Goal: Task Accomplishment & Management: Manage account settings

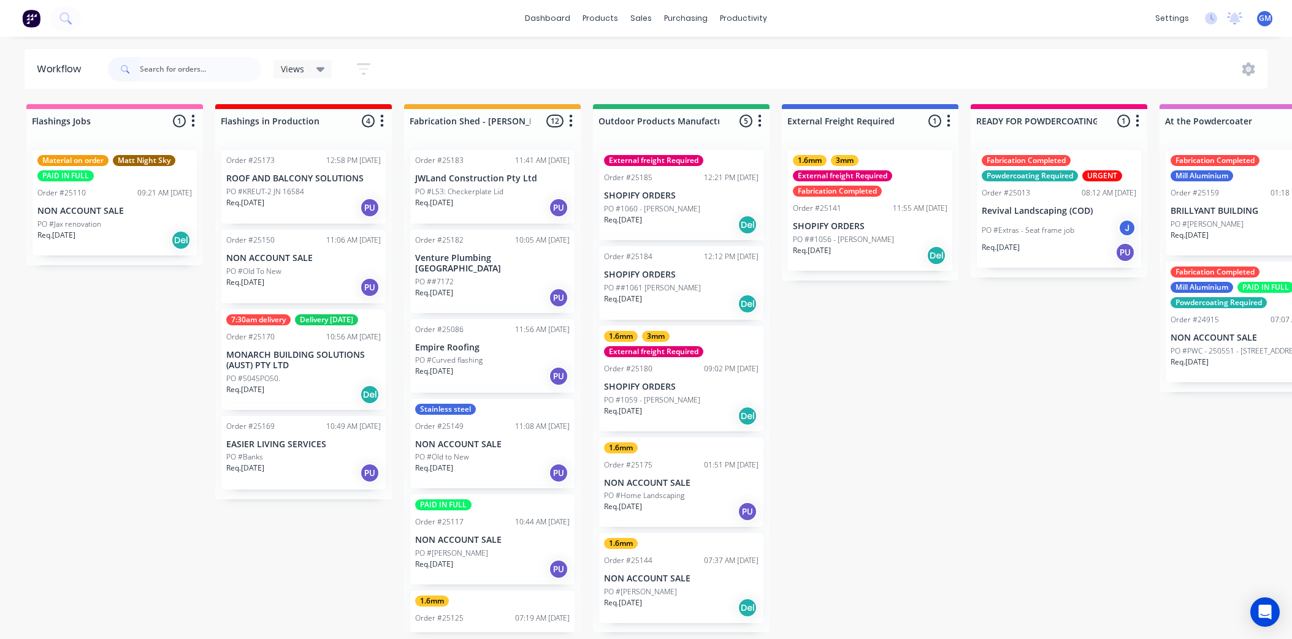
scroll to position [3, 0]
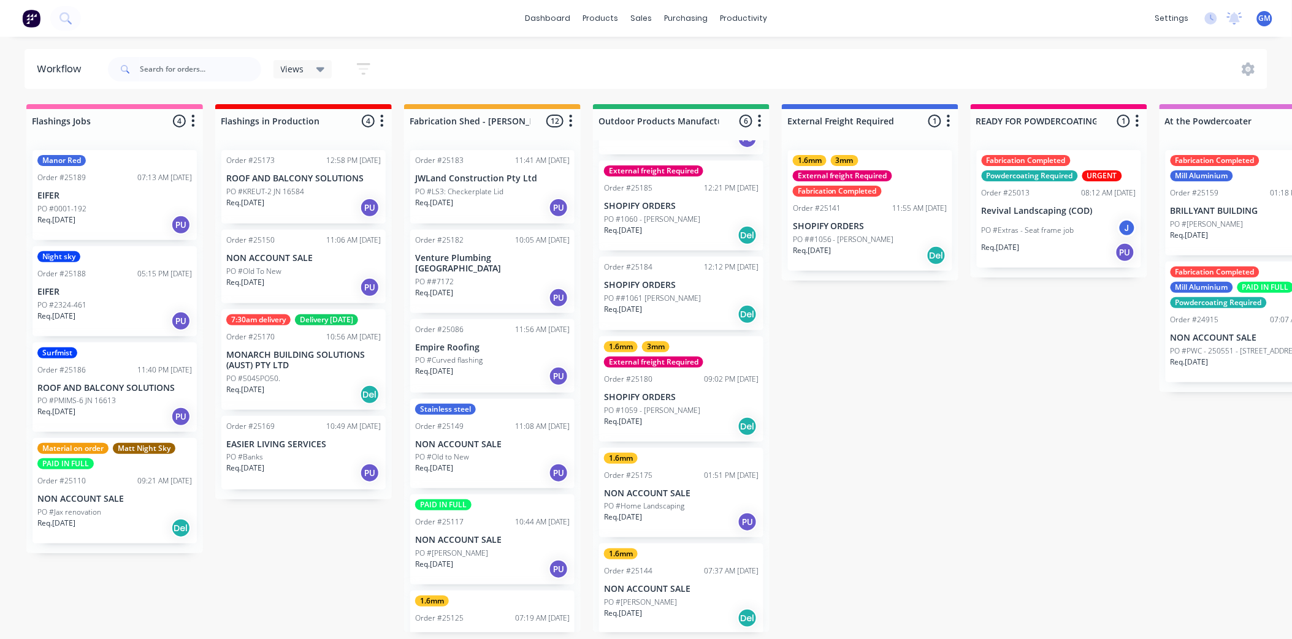
scroll to position [3, 0]
click at [688, 285] on p "SHOPIFY ORDERS" at bounding box center [681, 285] width 154 height 10
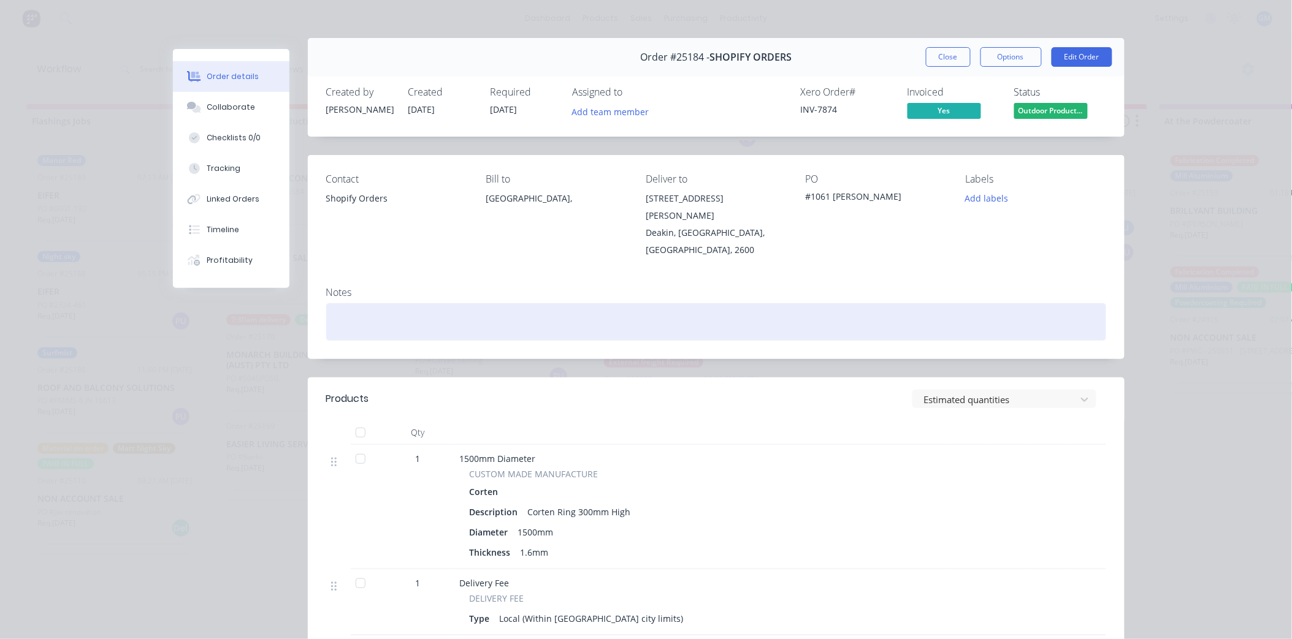
scroll to position [0, 0]
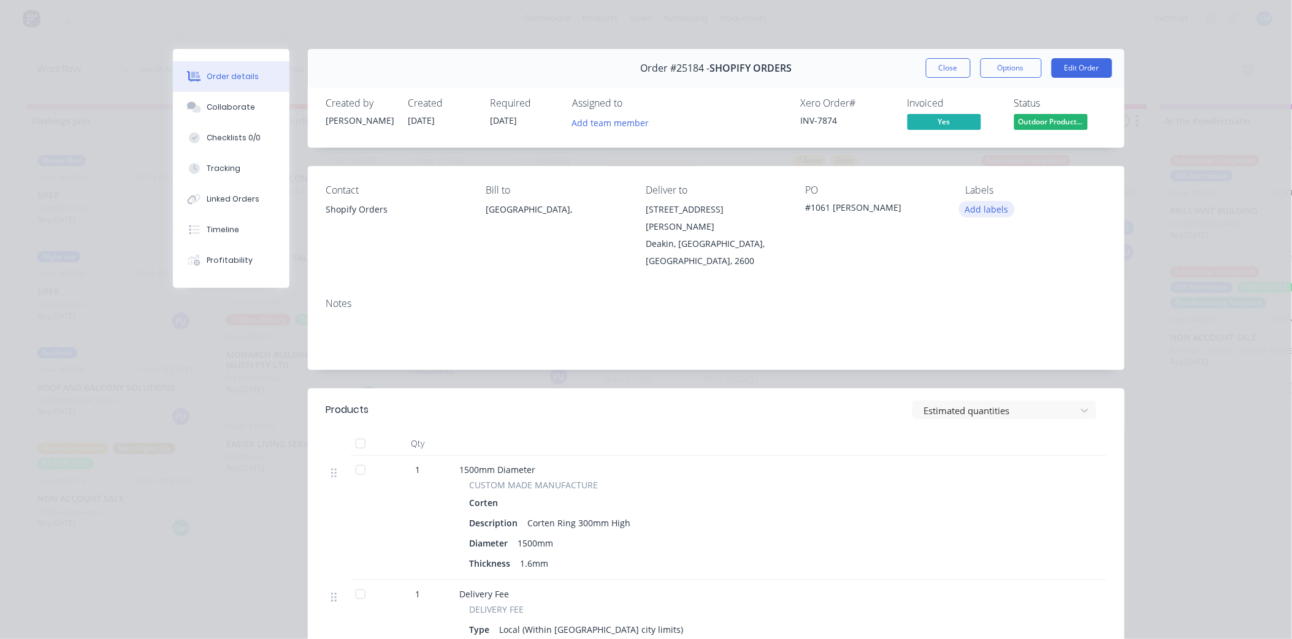
click at [985, 210] on button "Add labels" at bounding box center [987, 209] width 56 height 17
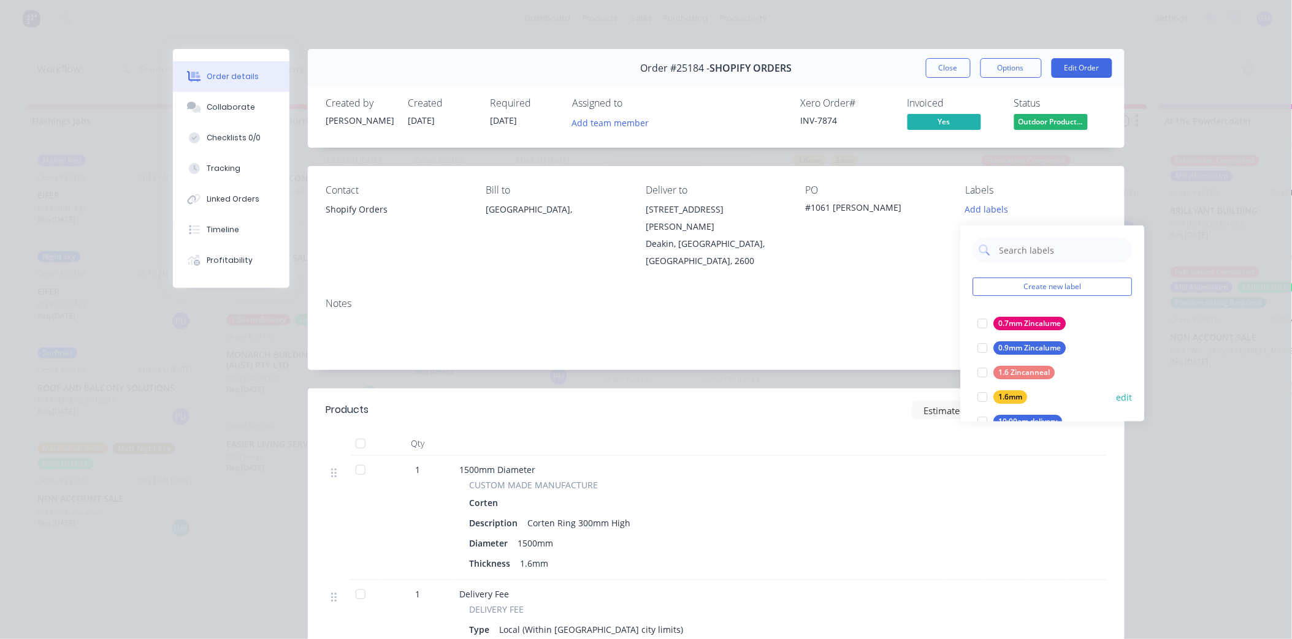
click at [982, 393] on div at bounding box center [983, 397] width 25 height 25
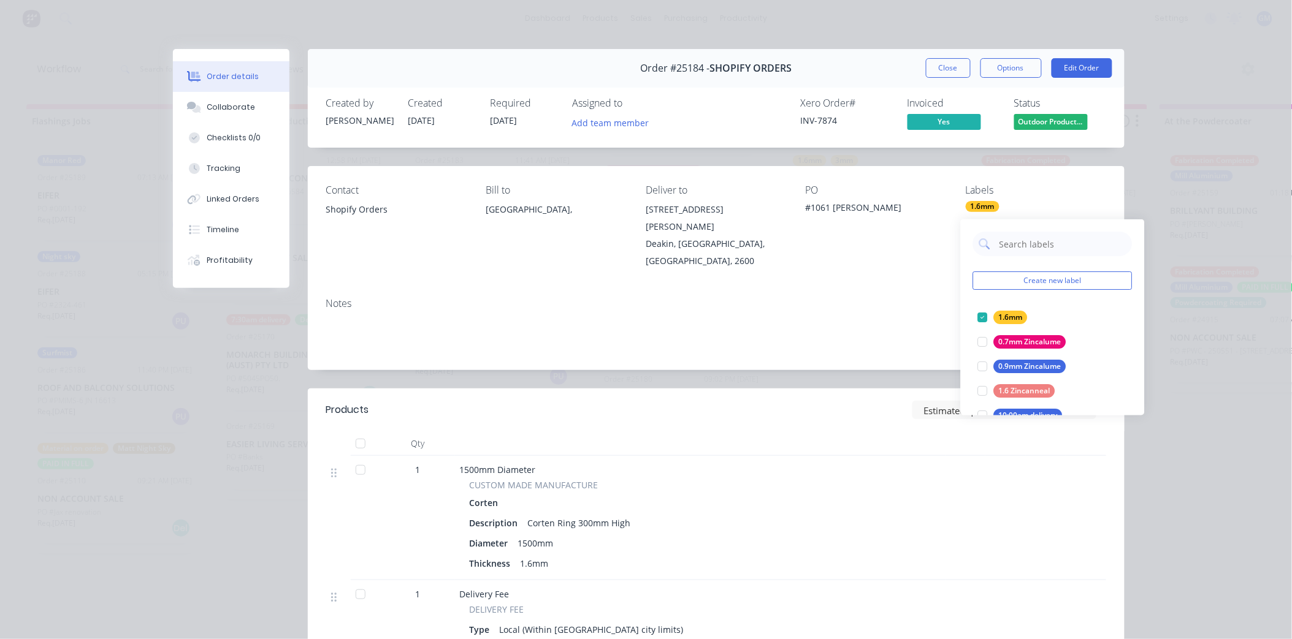
click at [1170, 338] on div "Order details Collaborate Checklists 0/0 Tracking Linked Orders Timeline Profit…" at bounding box center [646, 319] width 1292 height 639
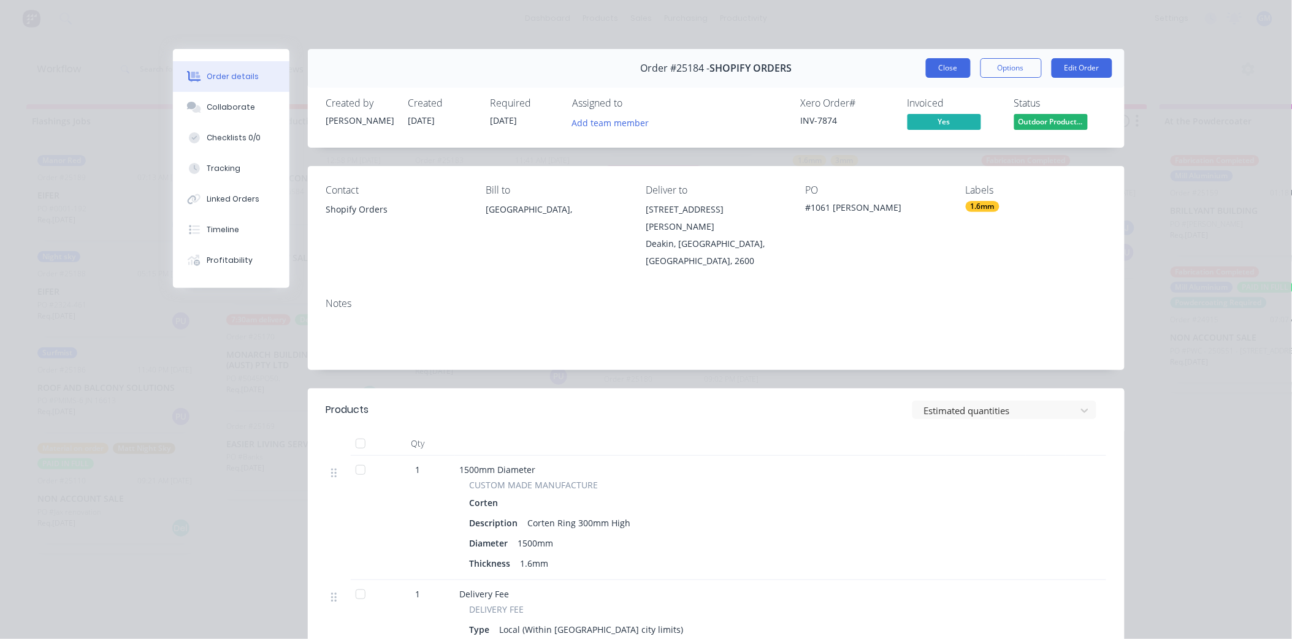
click at [928, 58] on button "Close" at bounding box center [948, 68] width 45 height 20
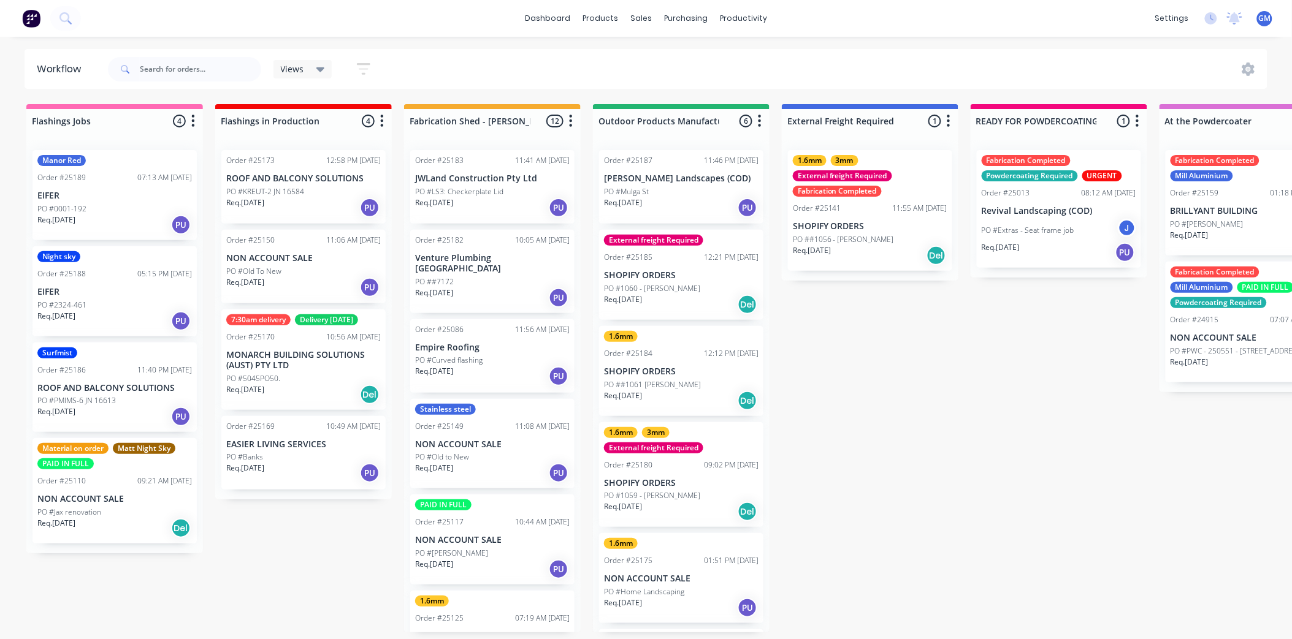
click at [675, 201] on div "Req. 10/10/25 PU" at bounding box center [681, 207] width 154 height 21
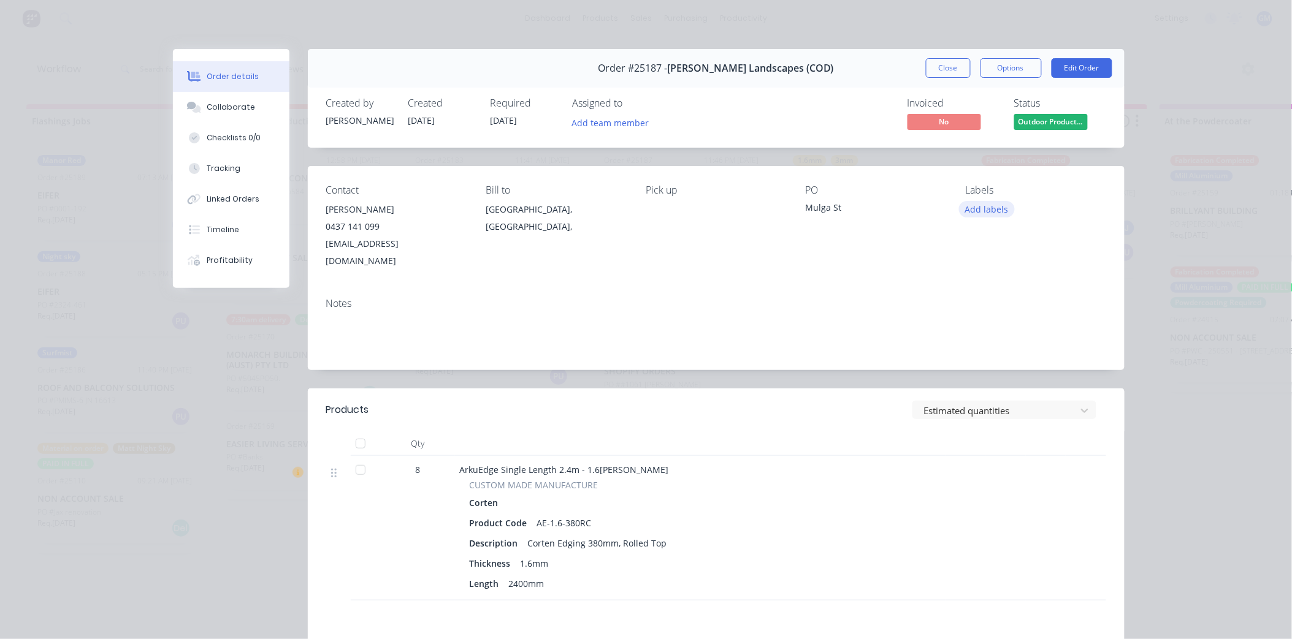
click at [982, 205] on button "Add labels" at bounding box center [987, 209] width 56 height 17
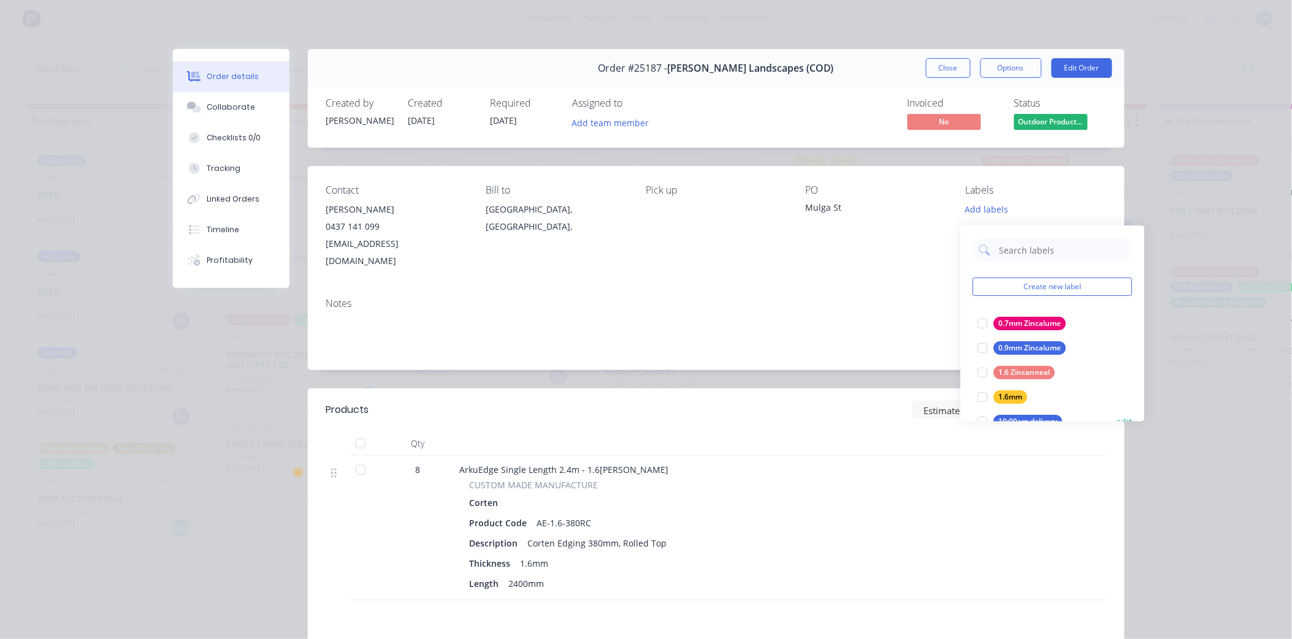
drag, startPoint x: 981, startPoint y: 395, endPoint x: 991, endPoint y: 400, distance: 10.7
click at [982, 396] on div at bounding box center [983, 397] width 25 height 25
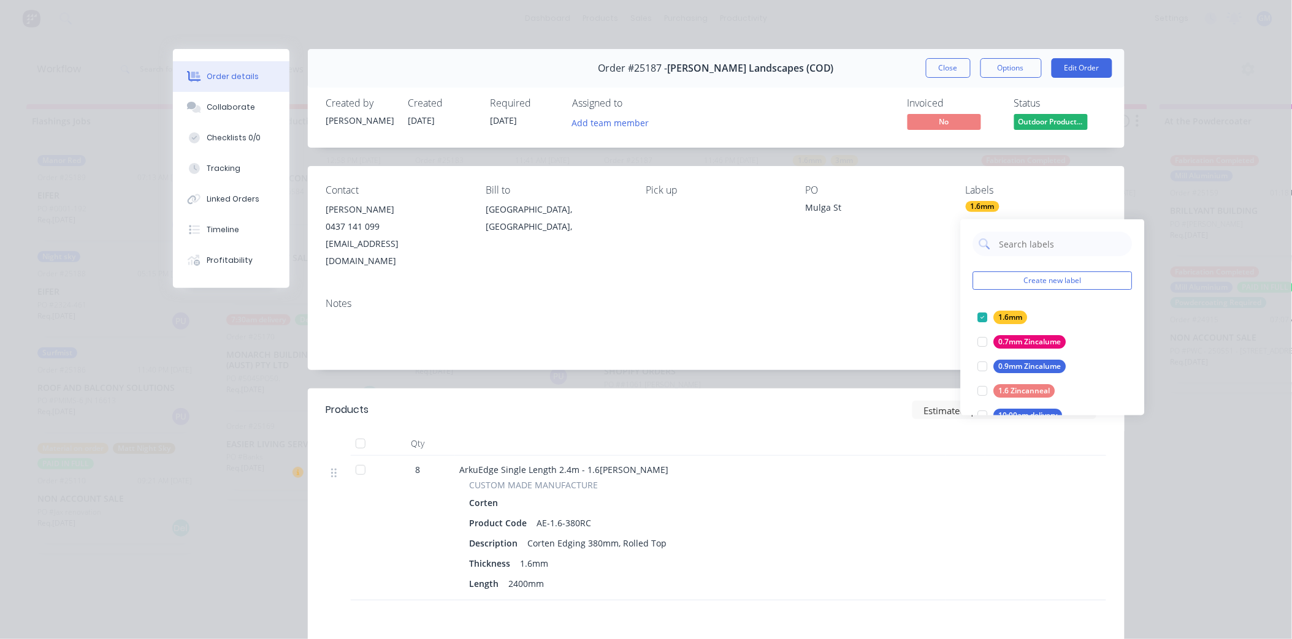
click at [1178, 253] on div "Order details Collaborate Checklists 0/0 Tracking Linked Orders Timeline Profit…" at bounding box center [646, 319] width 1292 height 639
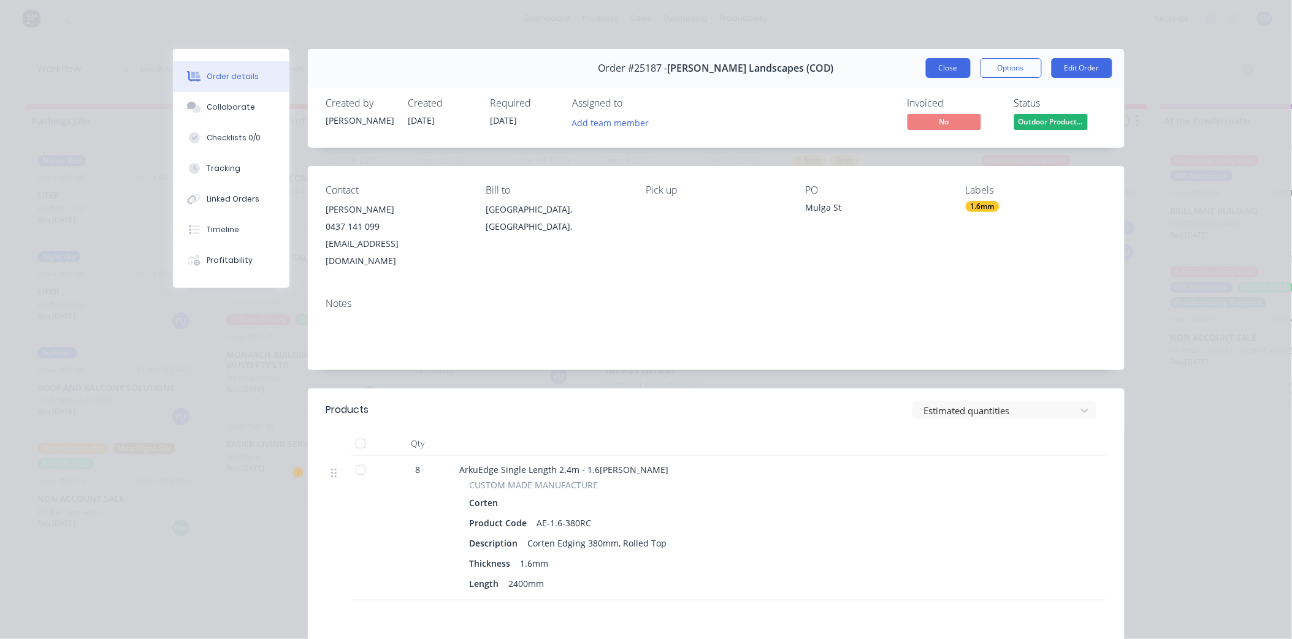
click at [952, 65] on button "Close" at bounding box center [948, 68] width 45 height 20
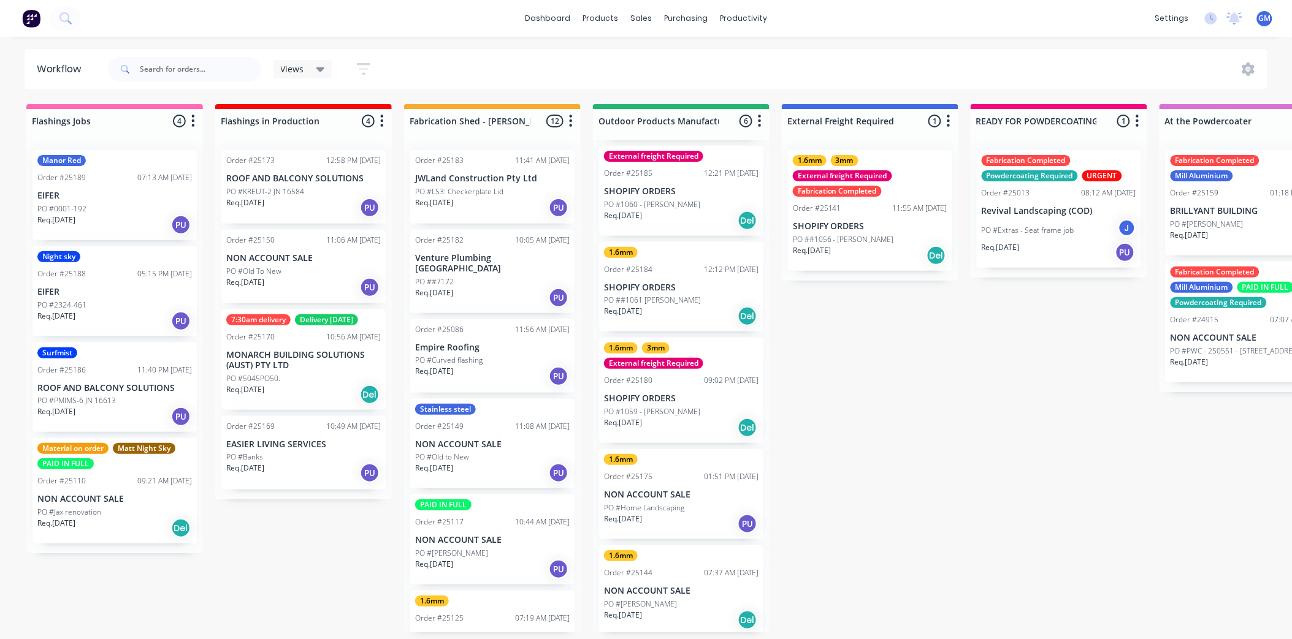
scroll to position [102, 0]
click at [666, 198] on p "PO #1060 - [PERSON_NAME]" at bounding box center [652, 203] width 96 height 11
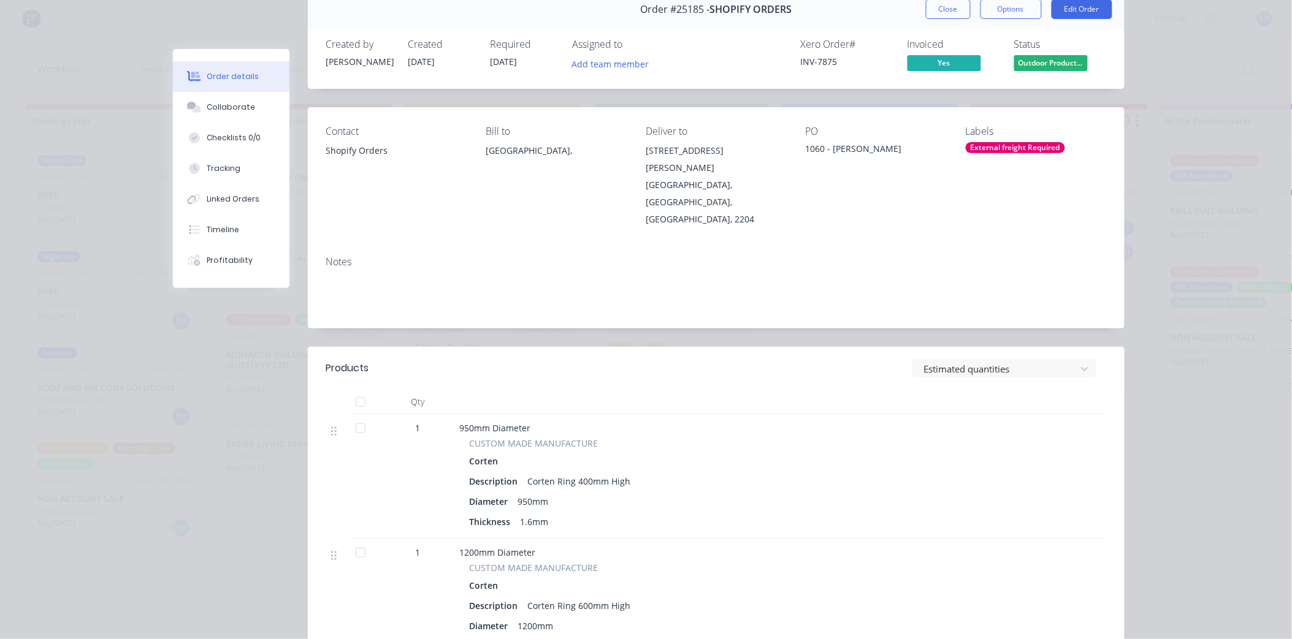
scroll to position [0, 0]
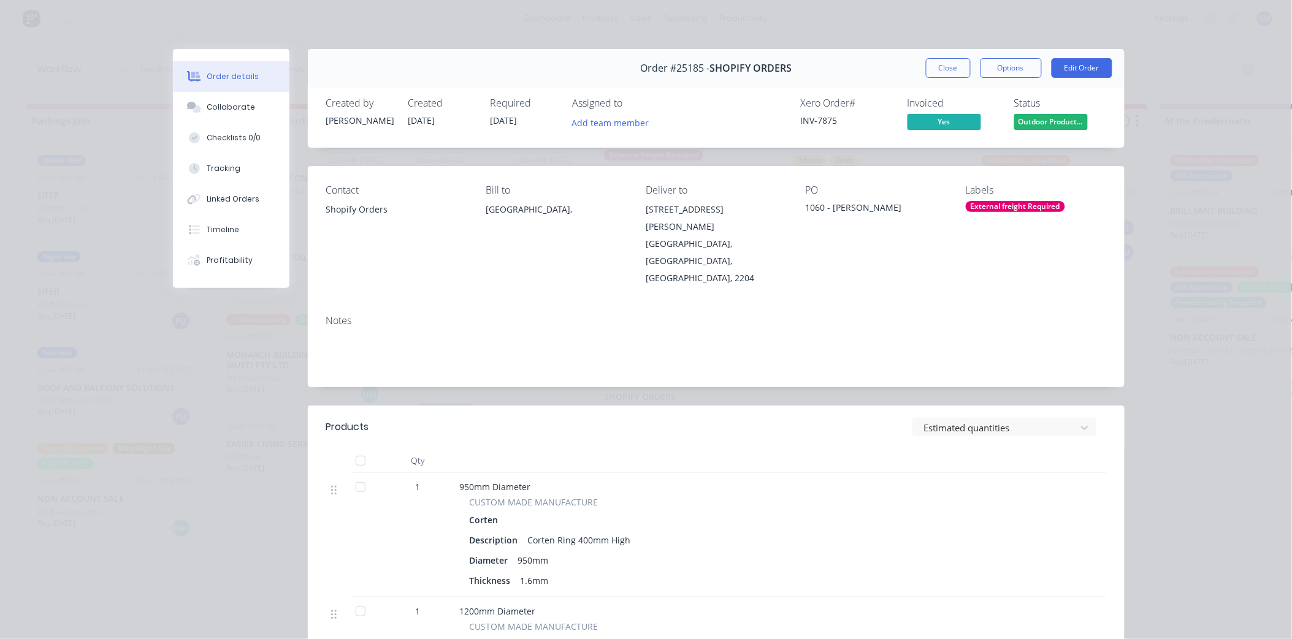
click at [991, 205] on div "External freight Required" at bounding box center [1015, 206] width 99 height 11
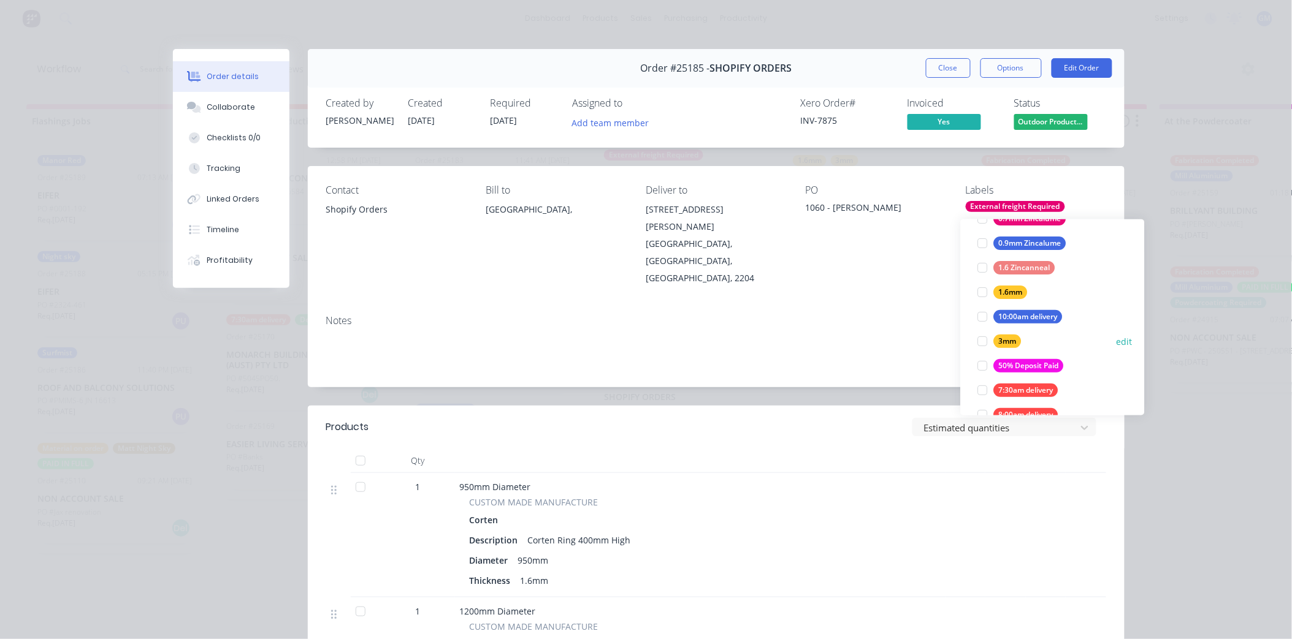
scroll to position [136, 0]
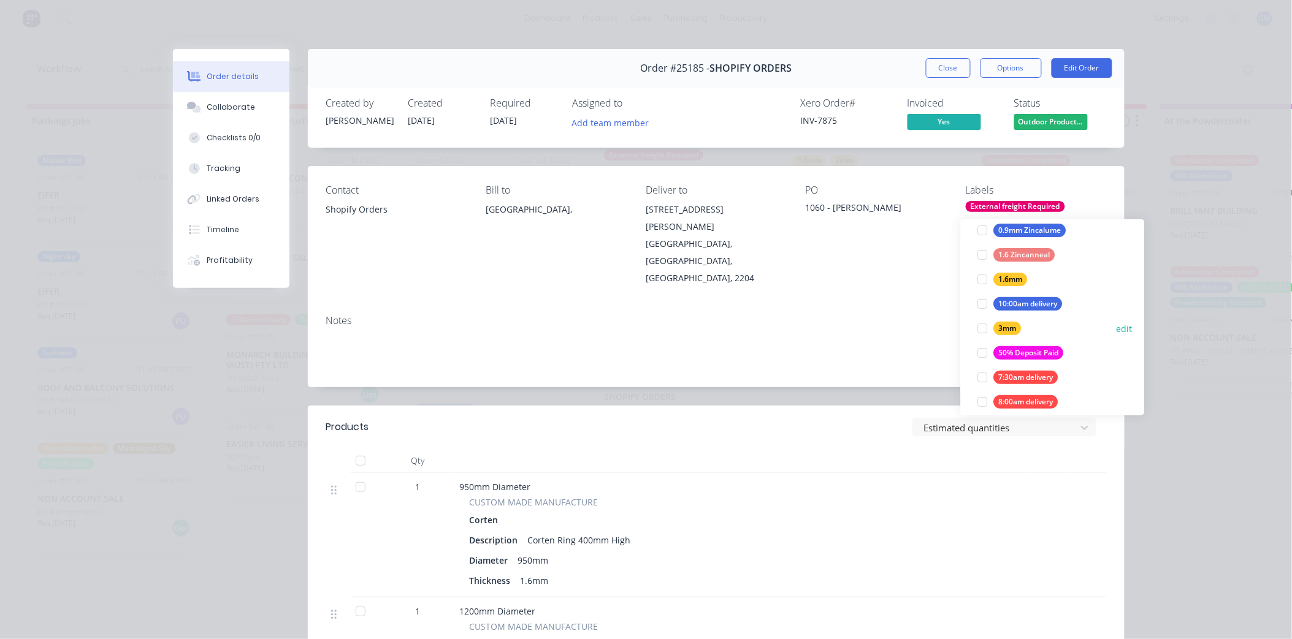
click at [978, 322] on div at bounding box center [983, 328] width 25 height 25
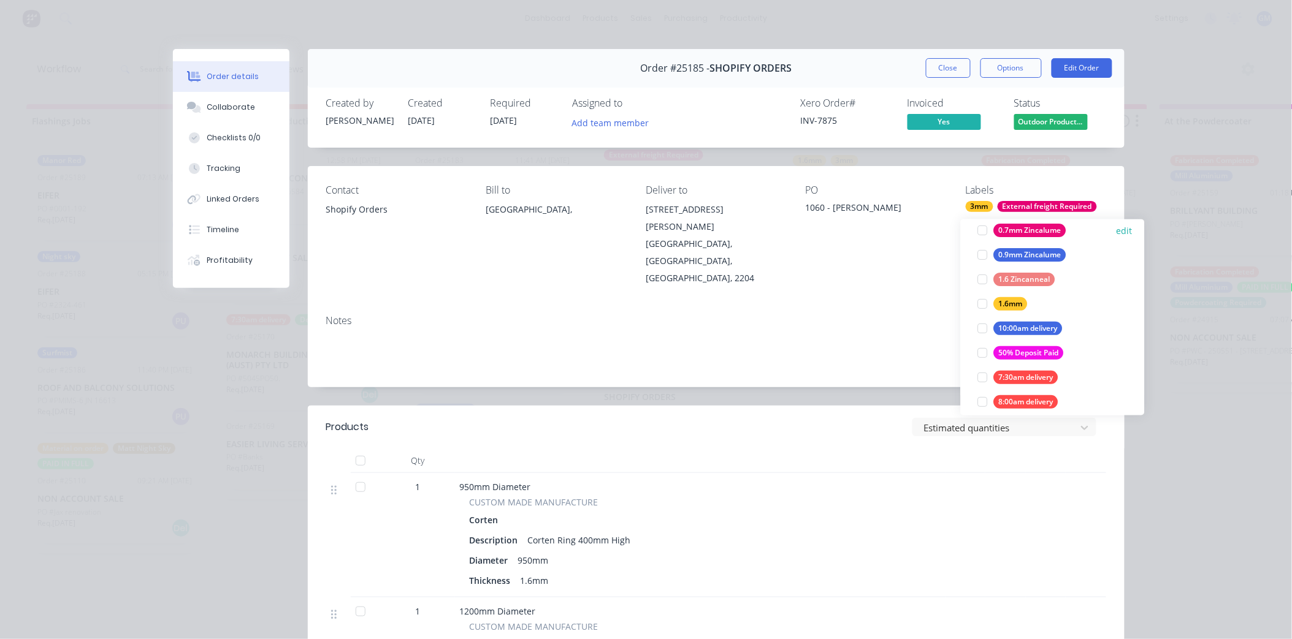
scroll to position [0, 0]
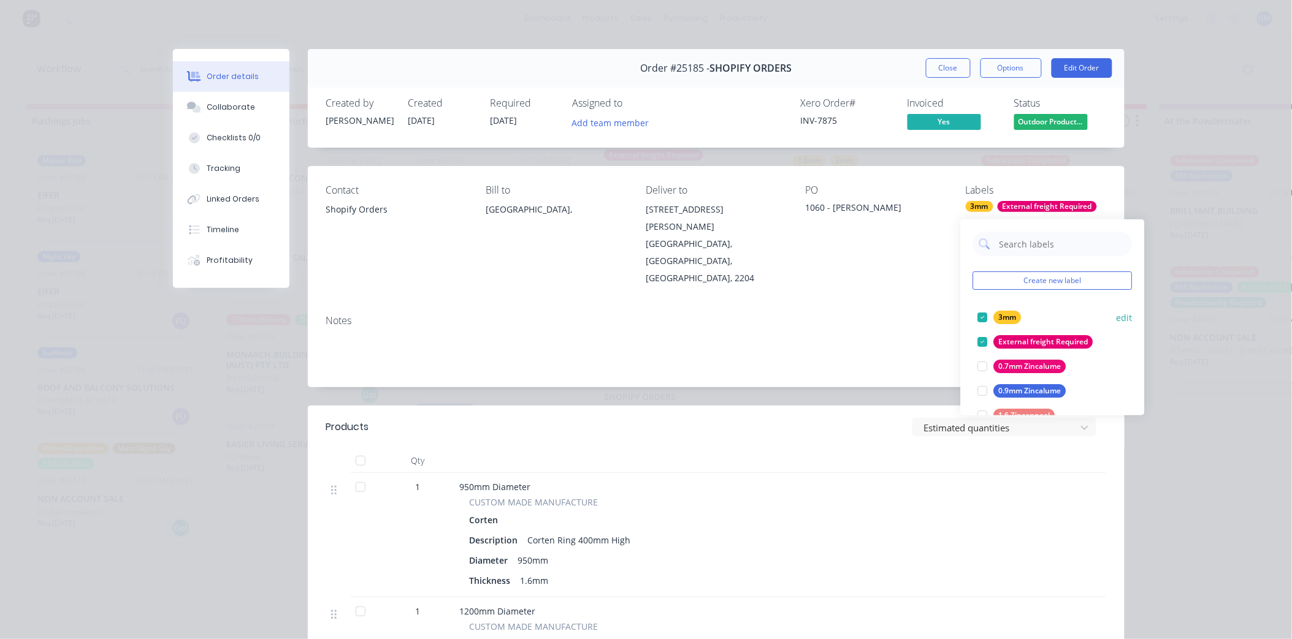
click at [986, 316] on div at bounding box center [983, 317] width 25 height 25
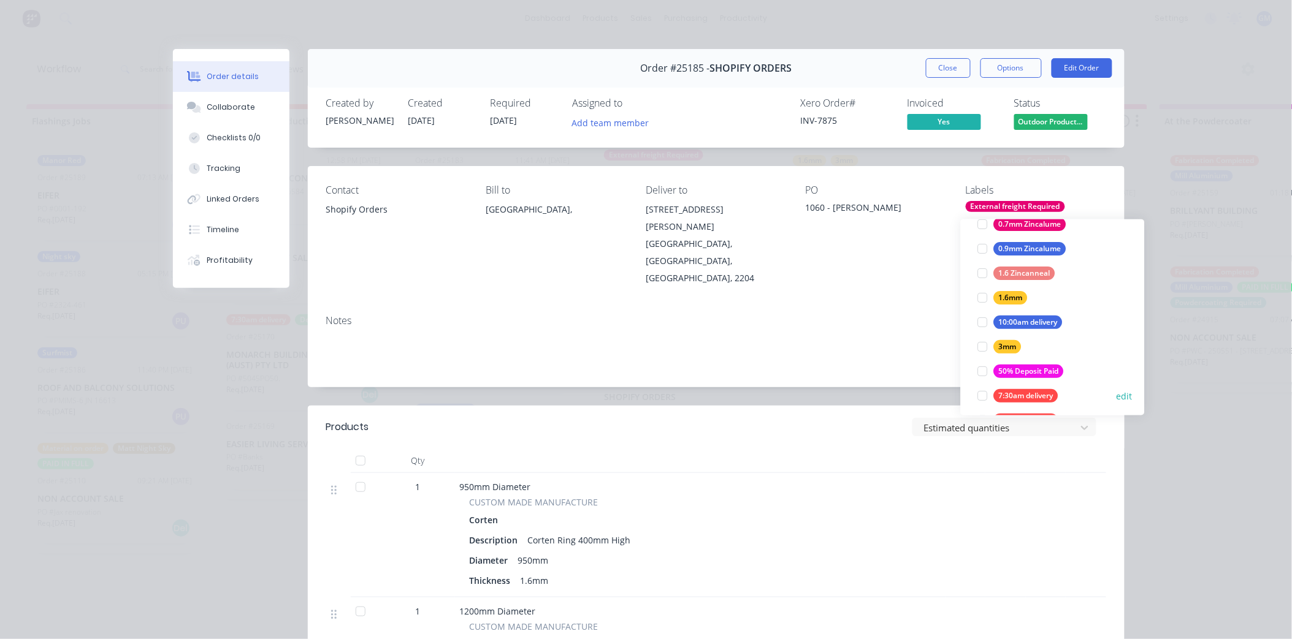
scroll to position [136, 0]
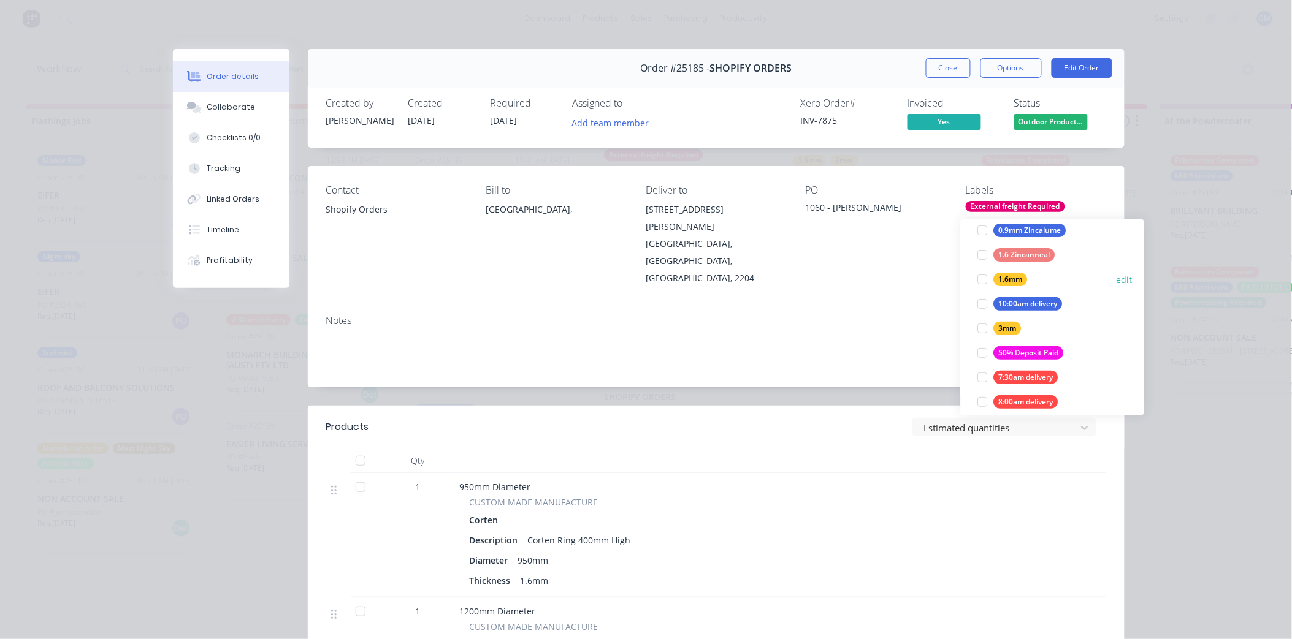
click at [981, 273] on div at bounding box center [983, 279] width 25 height 25
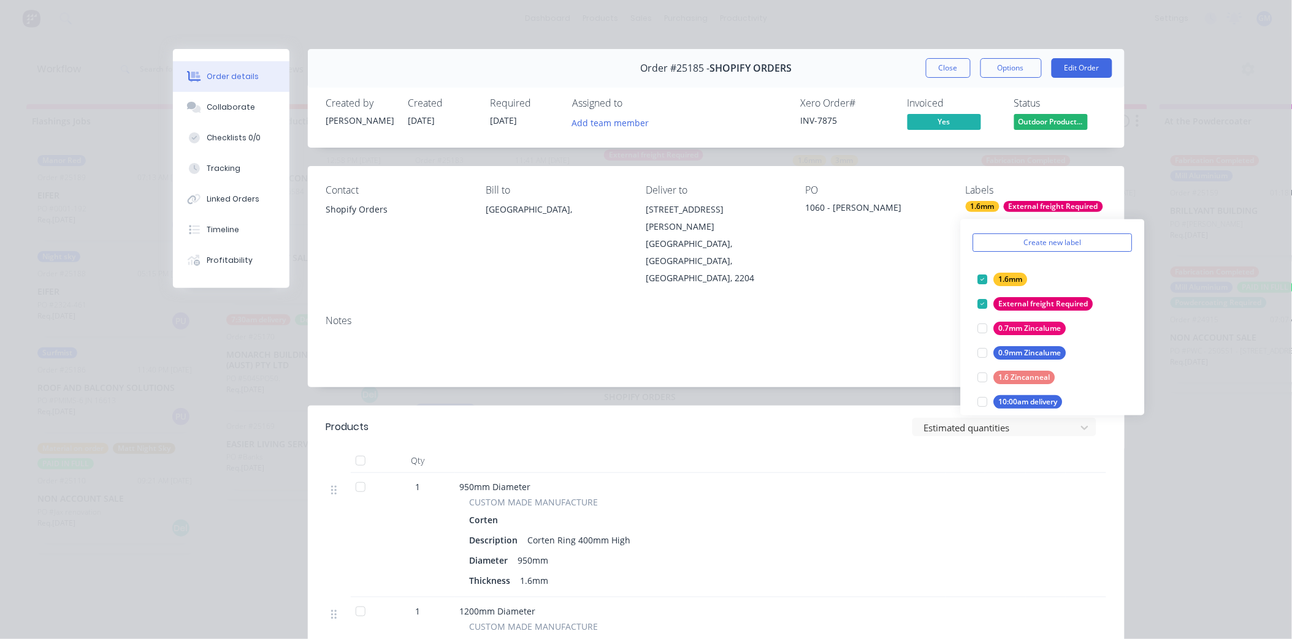
click at [1176, 193] on div "Order details Collaborate Checklists 0/0 Tracking Linked Orders Timeline Profit…" at bounding box center [646, 319] width 1292 height 639
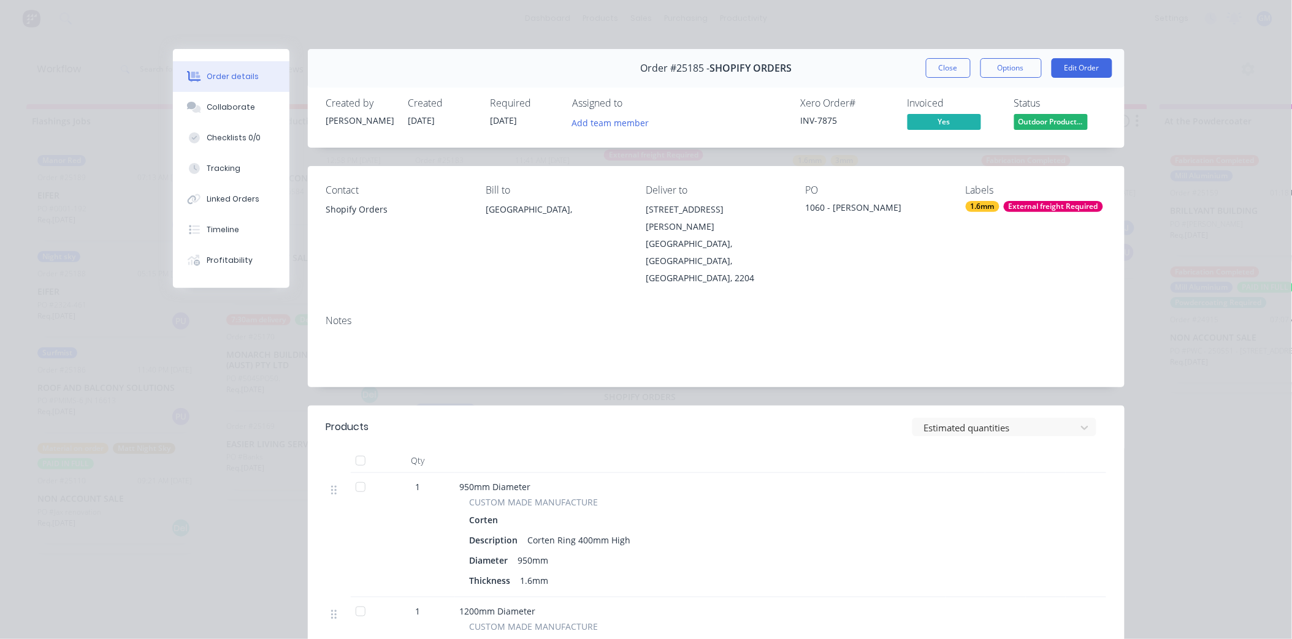
click at [946, 66] on button "Close" at bounding box center [948, 68] width 45 height 20
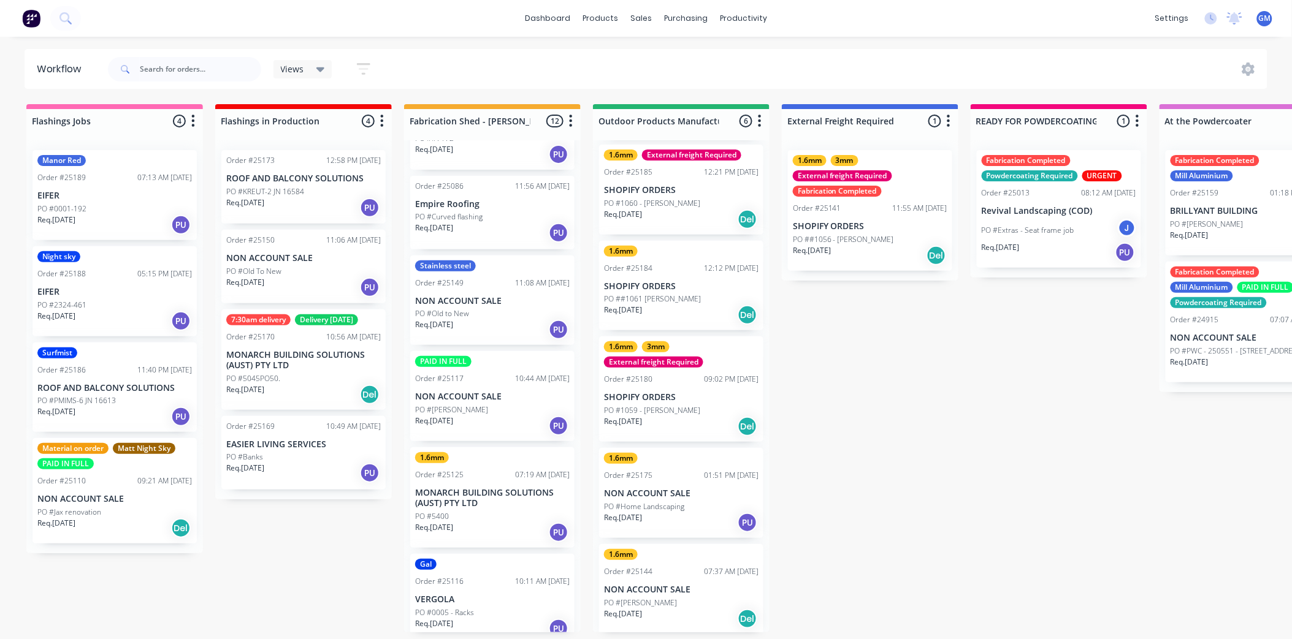
scroll to position [68, 0]
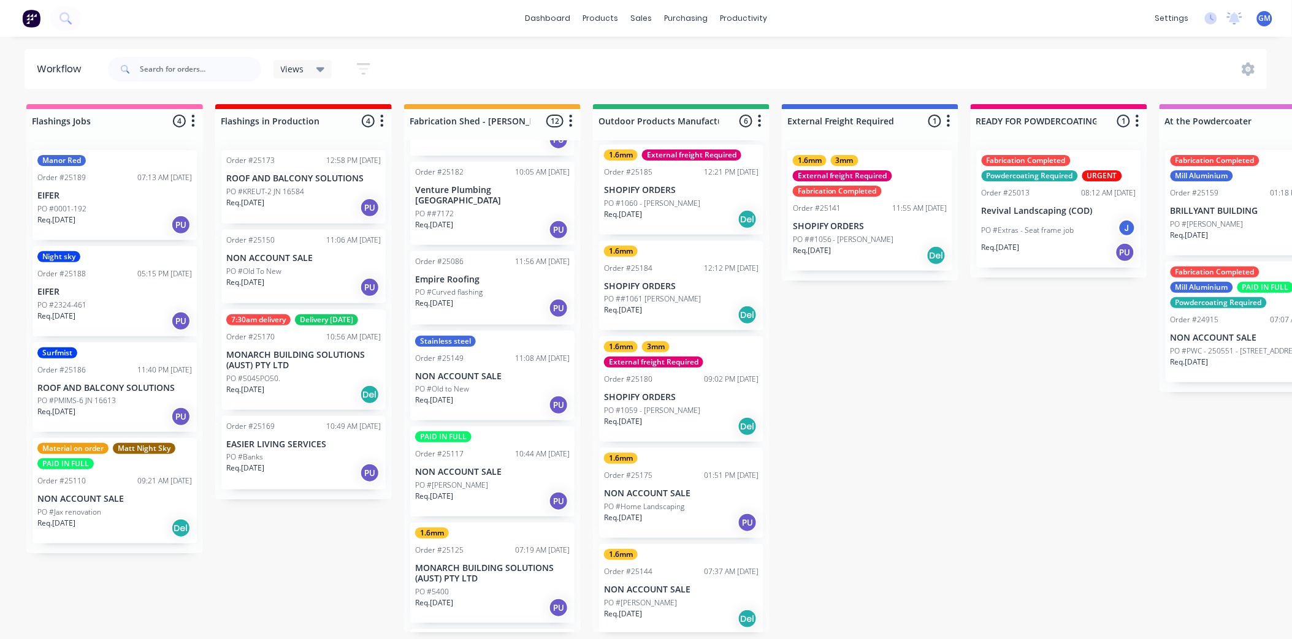
click at [486, 287] on div "PO #Curved flashing" at bounding box center [492, 292] width 154 height 11
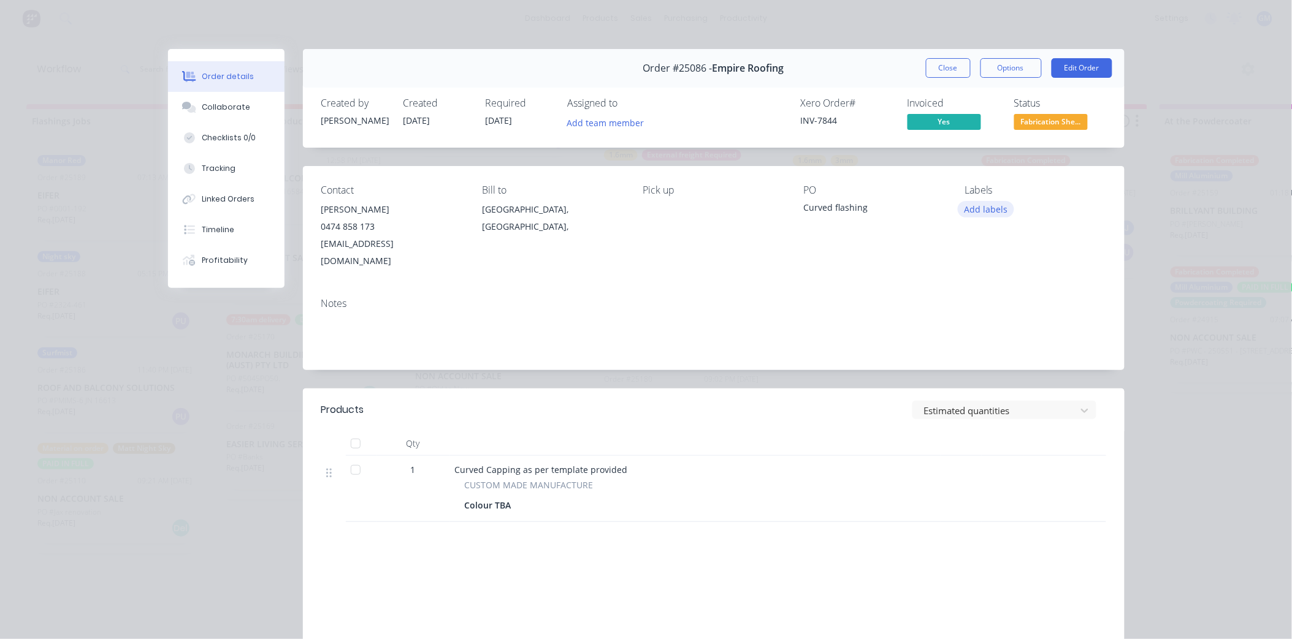
click at [972, 205] on button "Add labels" at bounding box center [986, 209] width 56 height 17
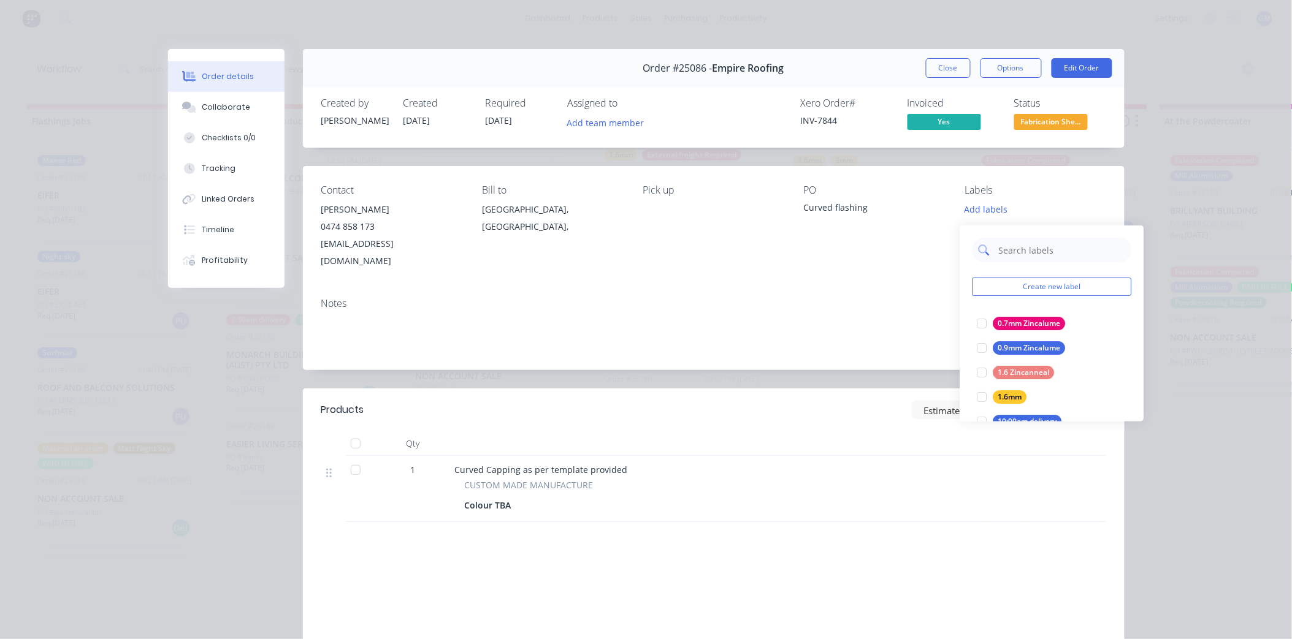
click at [1018, 253] on input "text" at bounding box center [1061, 250] width 128 height 25
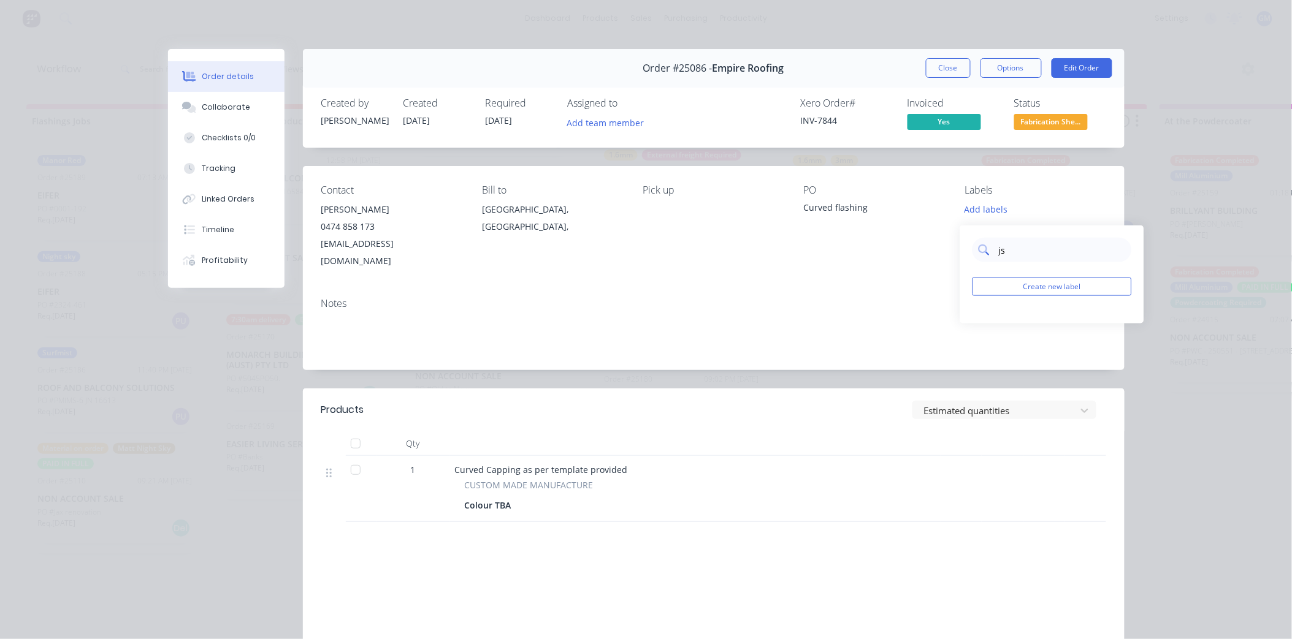
type input "j"
click at [983, 345] on div at bounding box center [982, 348] width 25 height 25
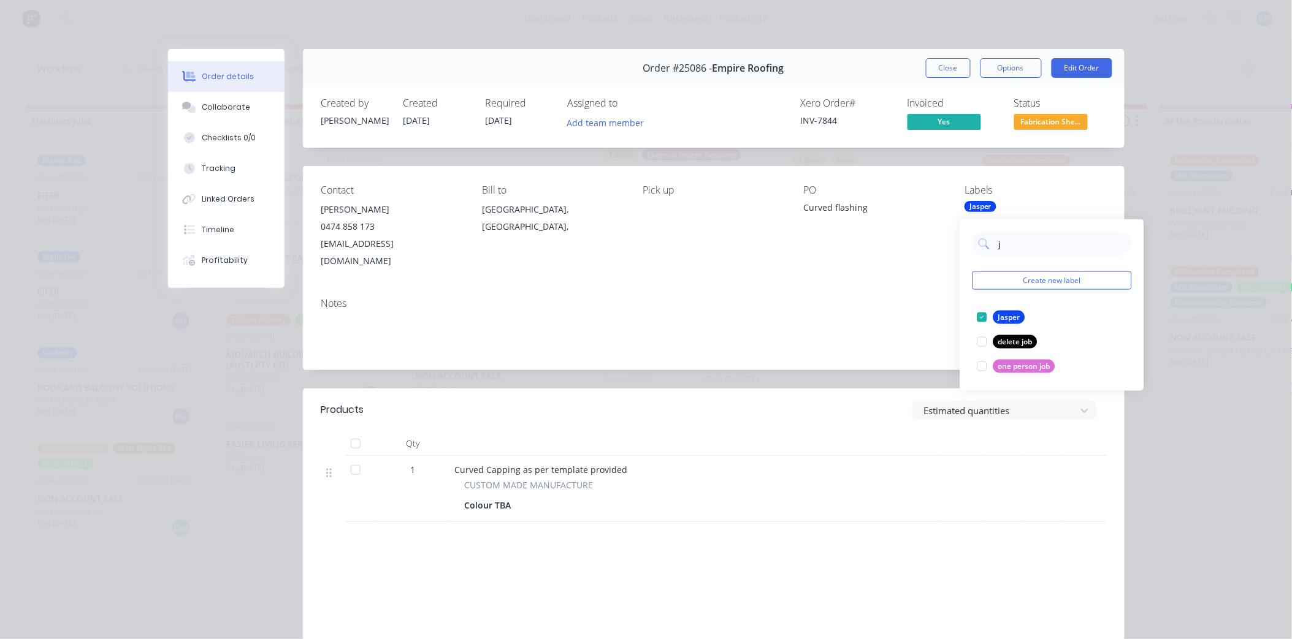
click at [823, 264] on div "Contact Pere Williams 0474 858 173 Empireroofingcbr@gmail.com Bill to Australia…" at bounding box center [714, 227] width 822 height 122
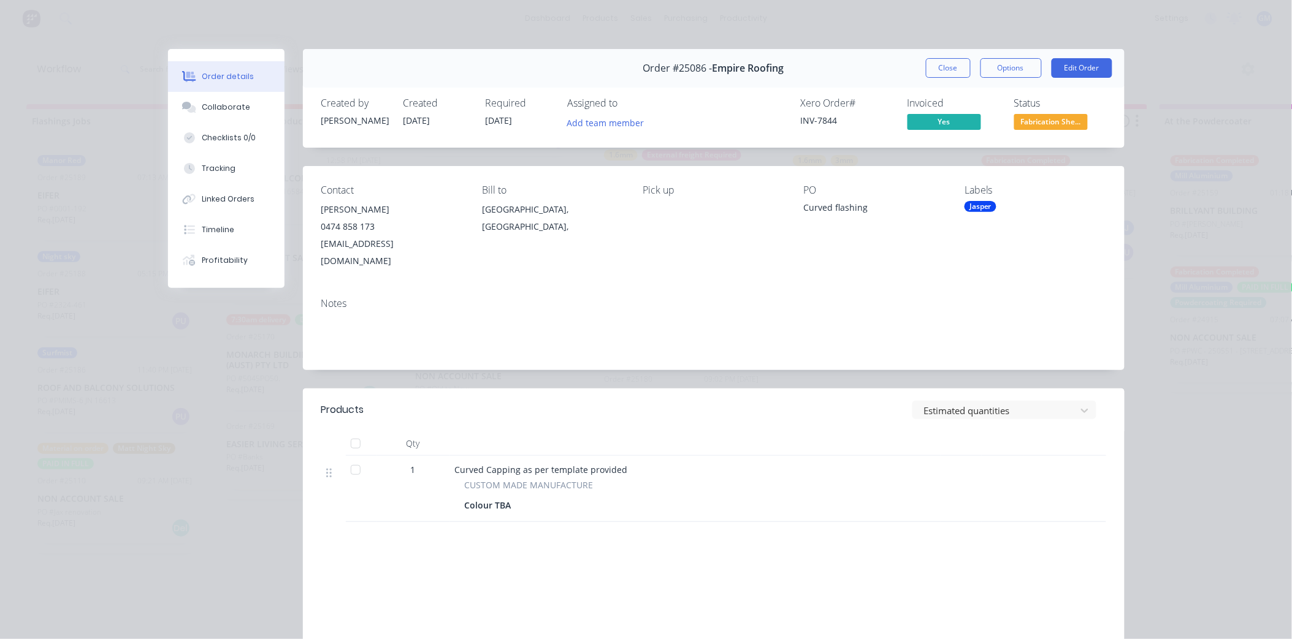
click at [982, 201] on div "Jasper" at bounding box center [980, 206] width 32 height 11
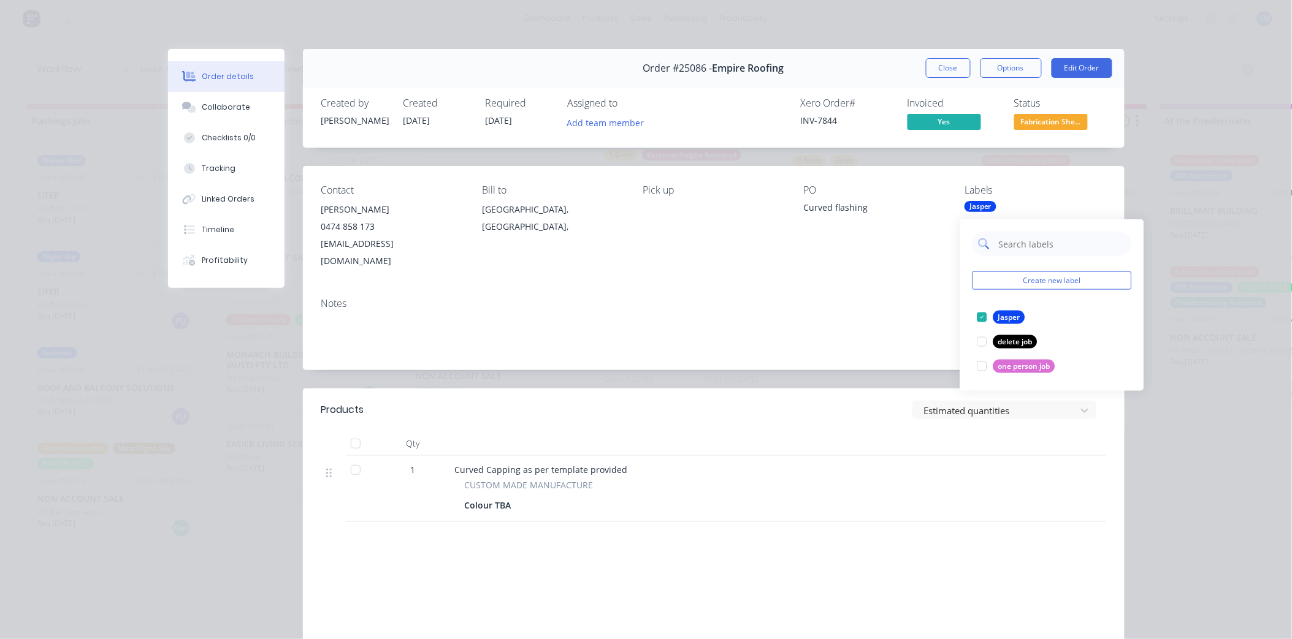
type input "g"
click at [1047, 252] on input "text" at bounding box center [1061, 244] width 128 height 25
type input "fab"
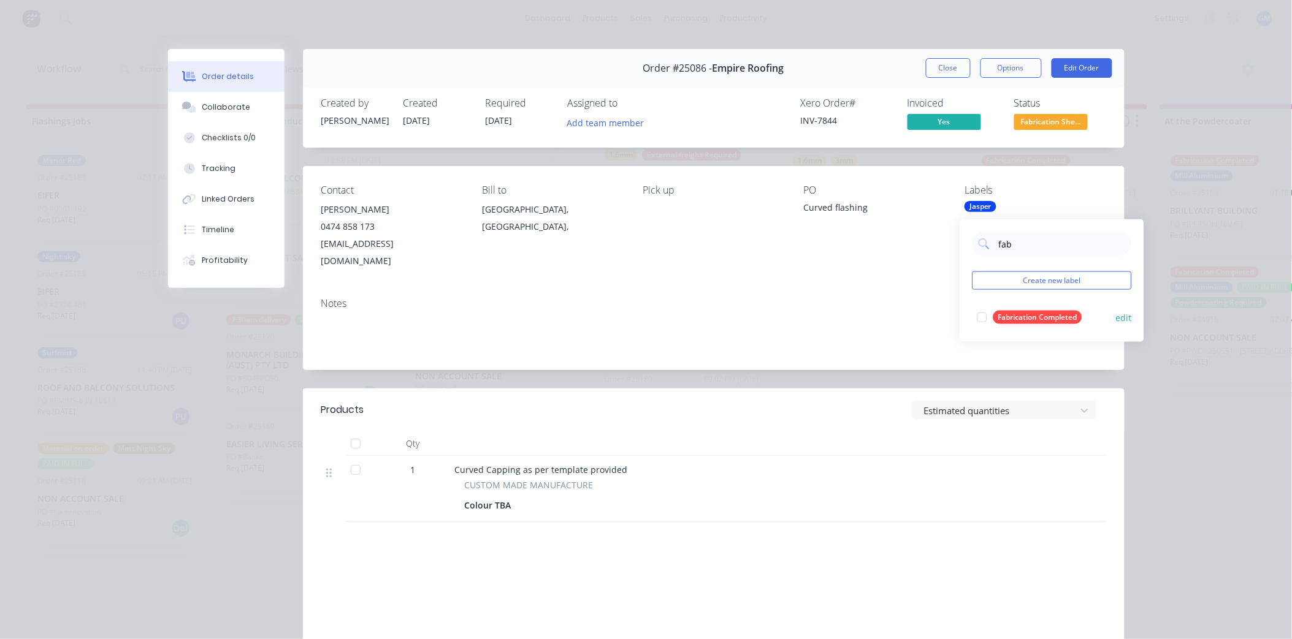
click at [984, 316] on div at bounding box center [982, 317] width 25 height 25
drag, startPoint x: 742, startPoint y: 256, endPoint x: 884, endPoint y: 258, distance: 141.6
click at [746, 256] on div "Contact Pere Williams 0474 858 173 Empireroofingcbr@gmail.com Bill to Australia…" at bounding box center [714, 227] width 822 height 122
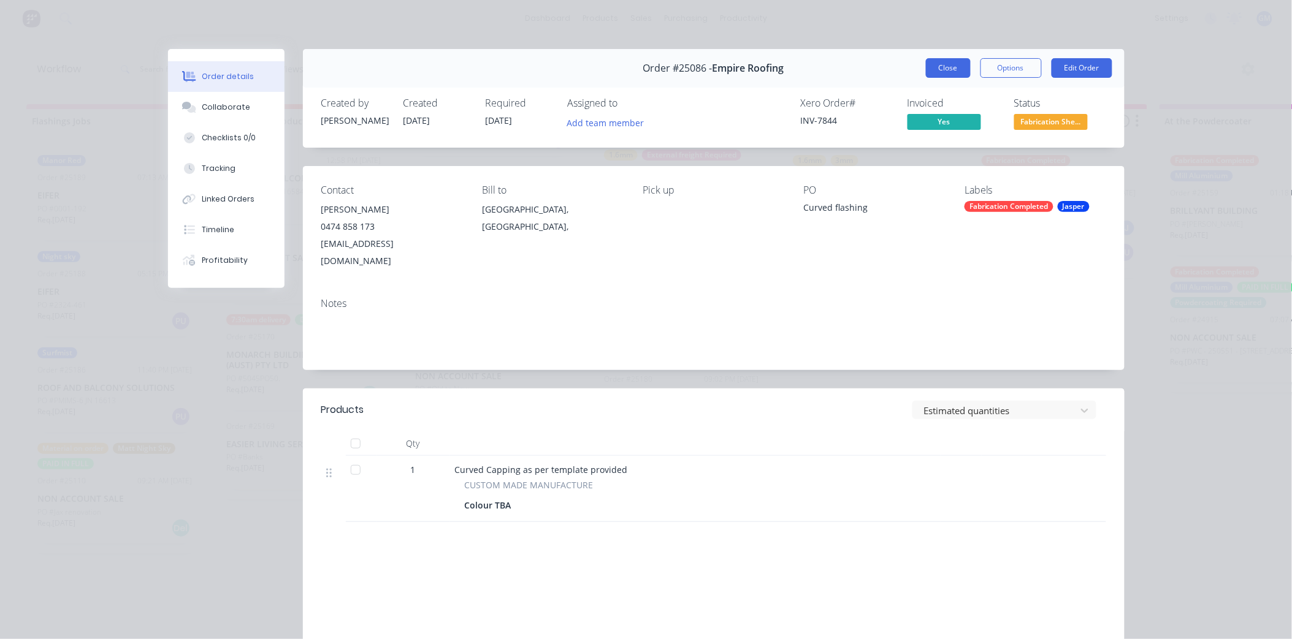
click at [936, 65] on button "Close" at bounding box center [948, 68] width 45 height 20
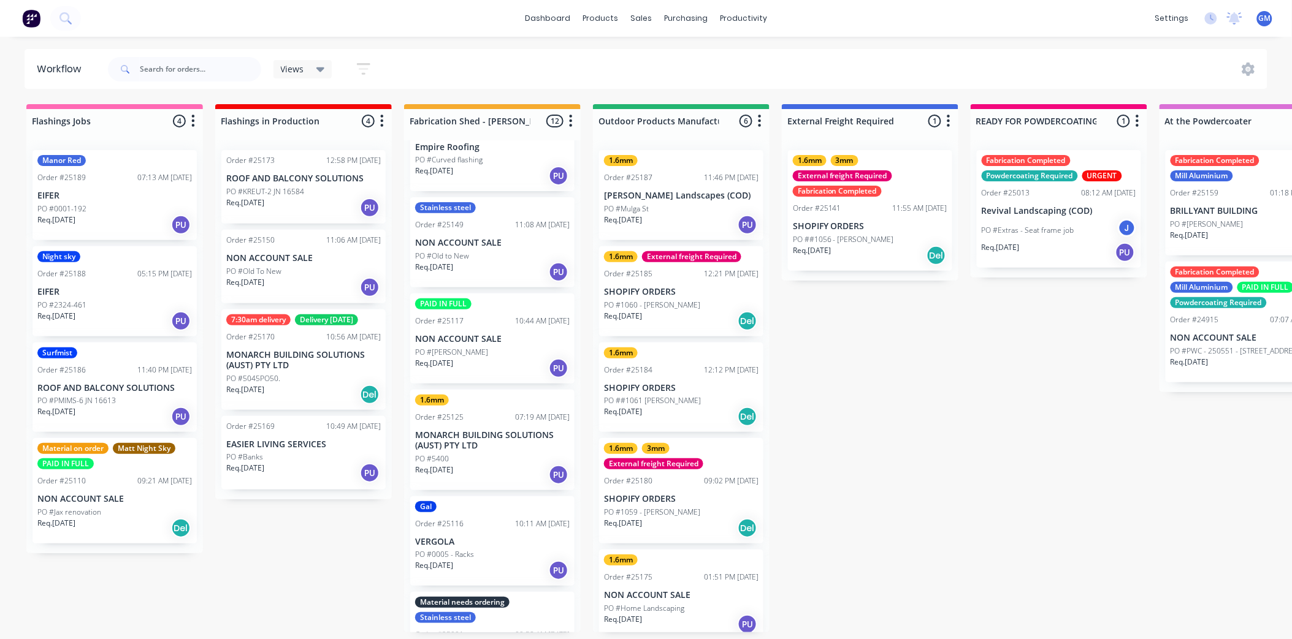
scroll to position [193, 0]
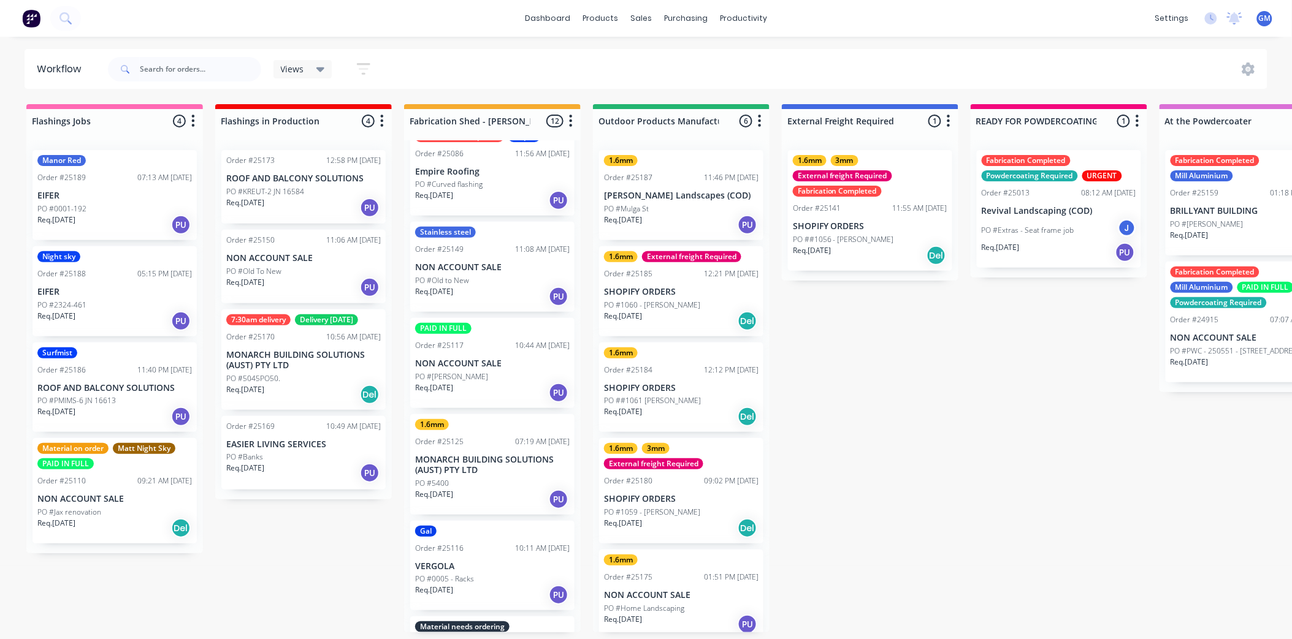
click at [504, 359] on p "NON ACCOUNT SALE" at bounding box center [492, 364] width 154 height 10
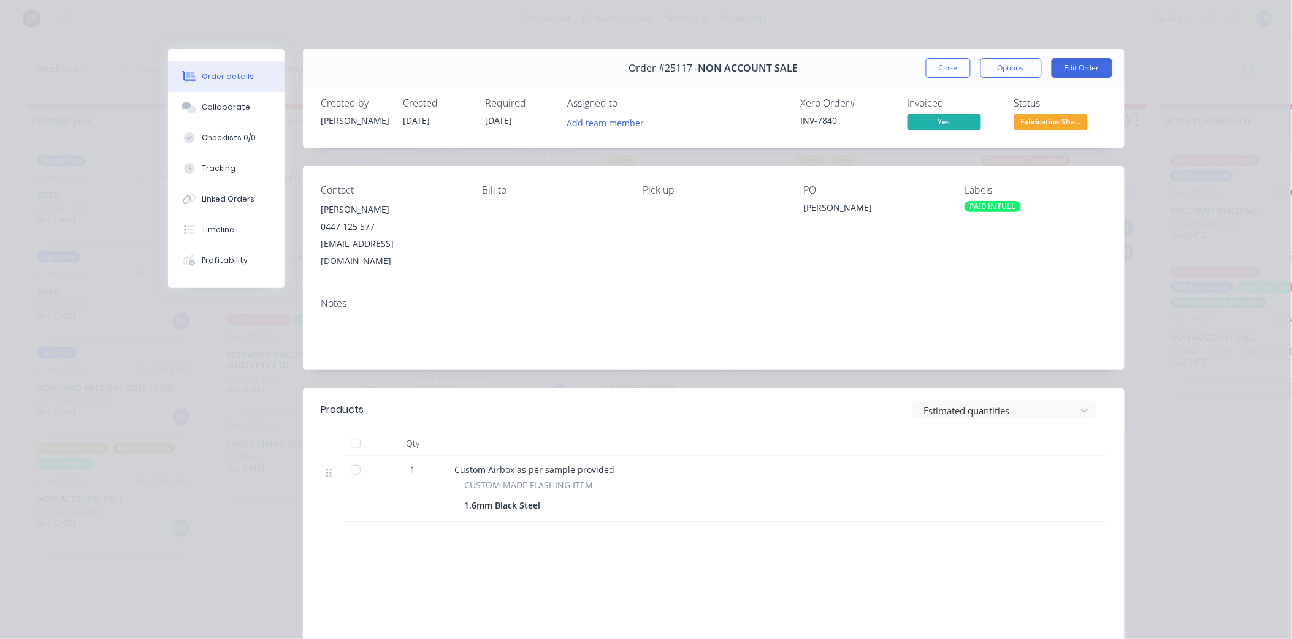
click at [1001, 205] on div "PAID IN FULL" at bounding box center [992, 206] width 56 height 11
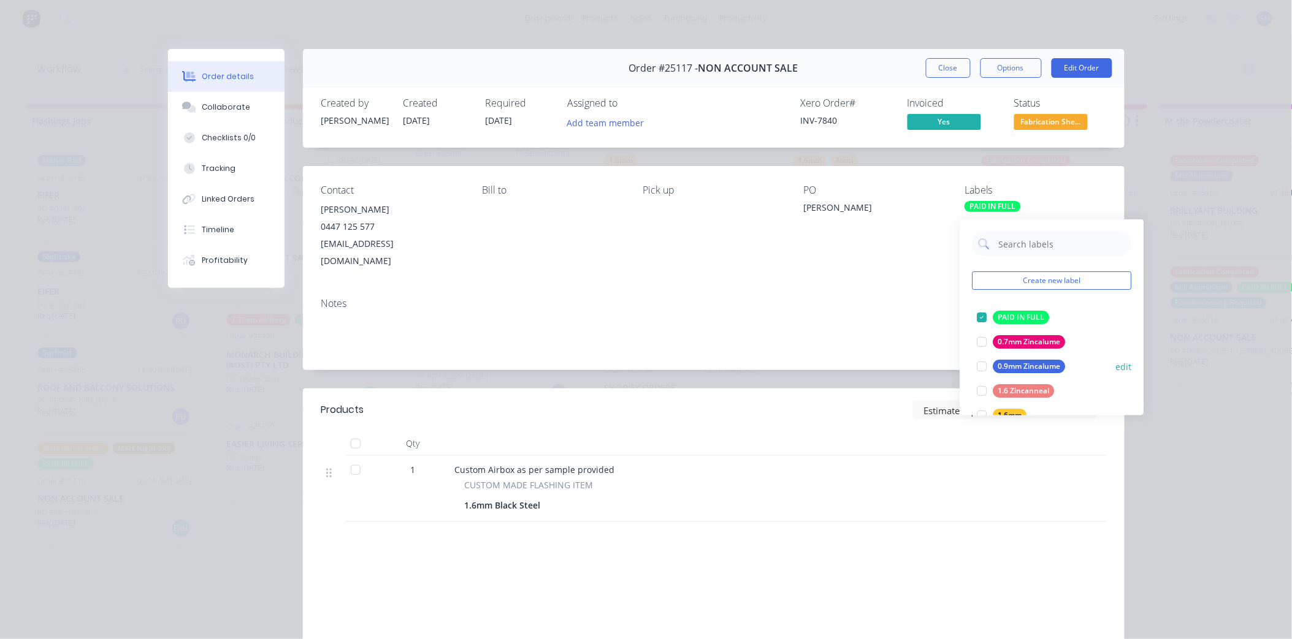
scroll to position [68, 0]
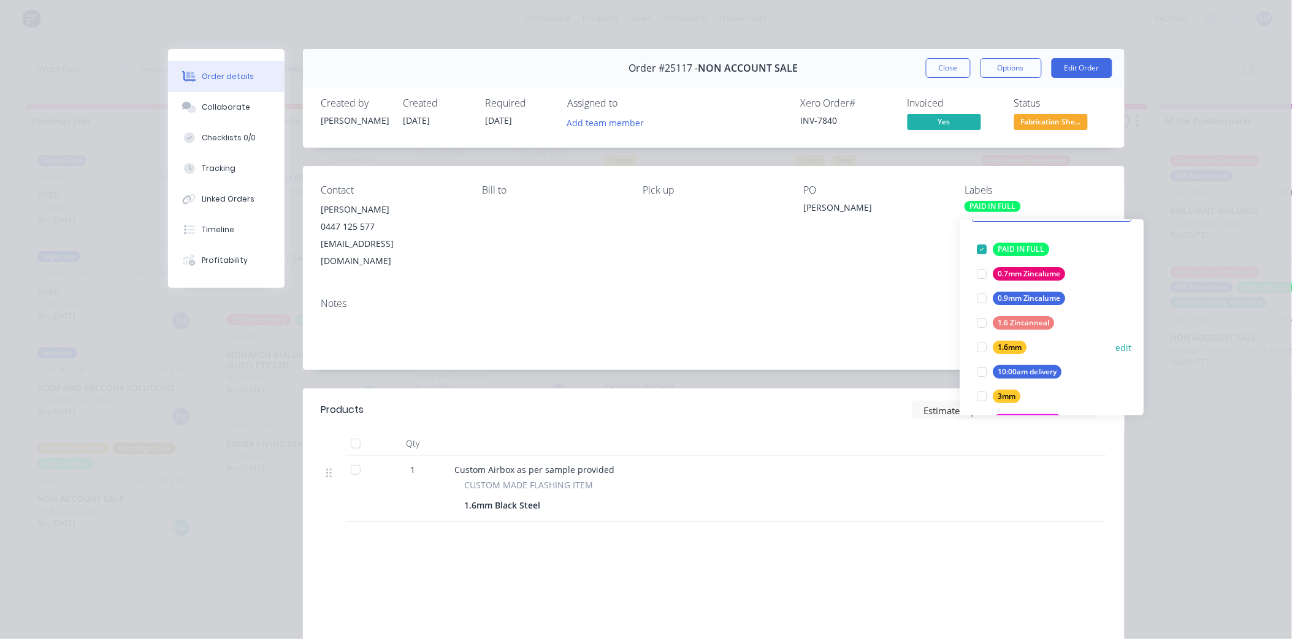
click at [983, 341] on div at bounding box center [982, 347] width 25 height 25
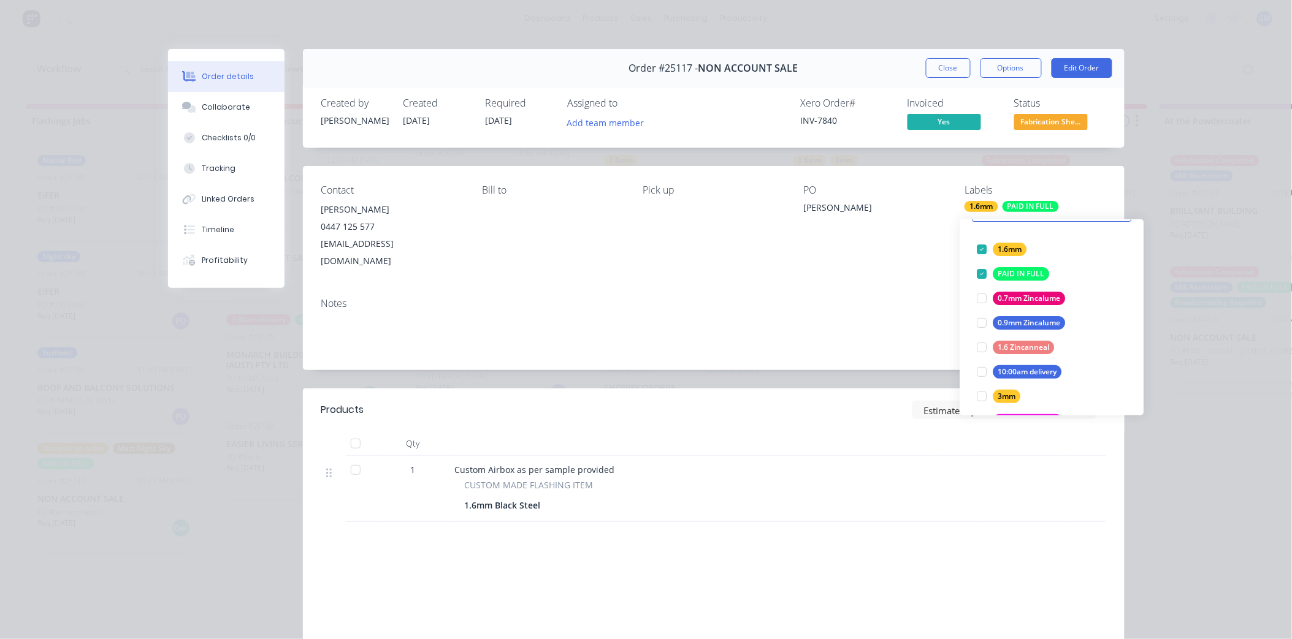
click at [715, 288] on div "Notes" at bounding box center [714, 329] width 822 height 82
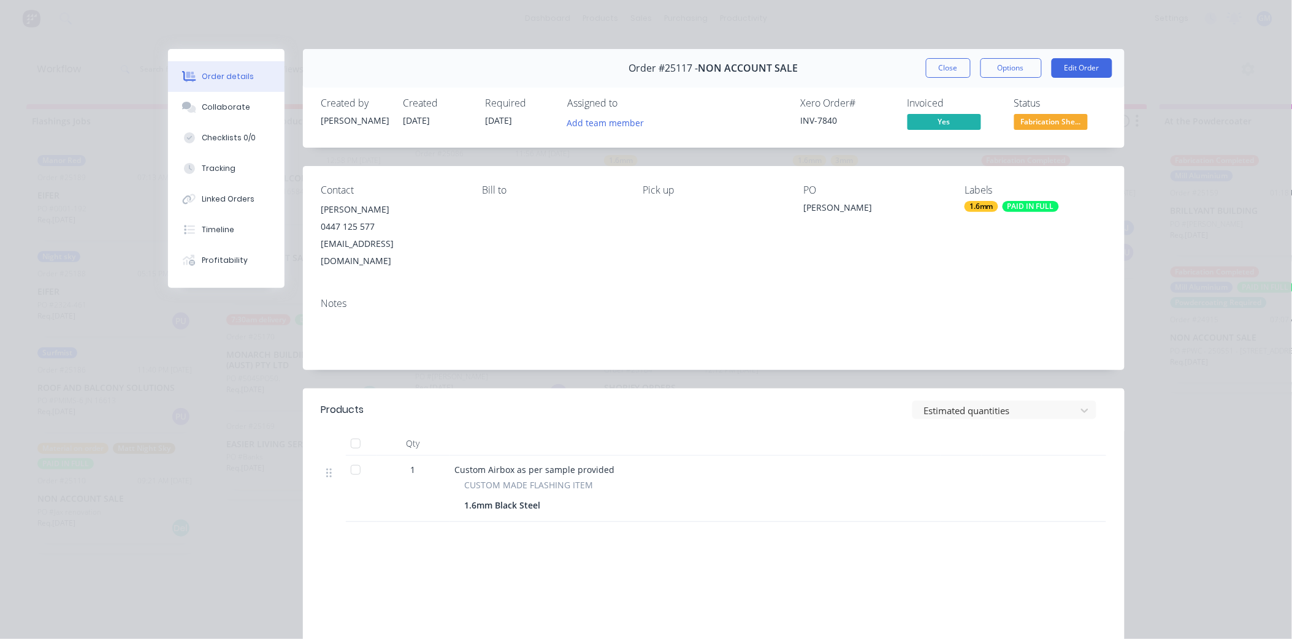
scroll to position [0, 0]
click at [945, 71] on button "Close" at bounding box center [948, 68] width 45 height 20
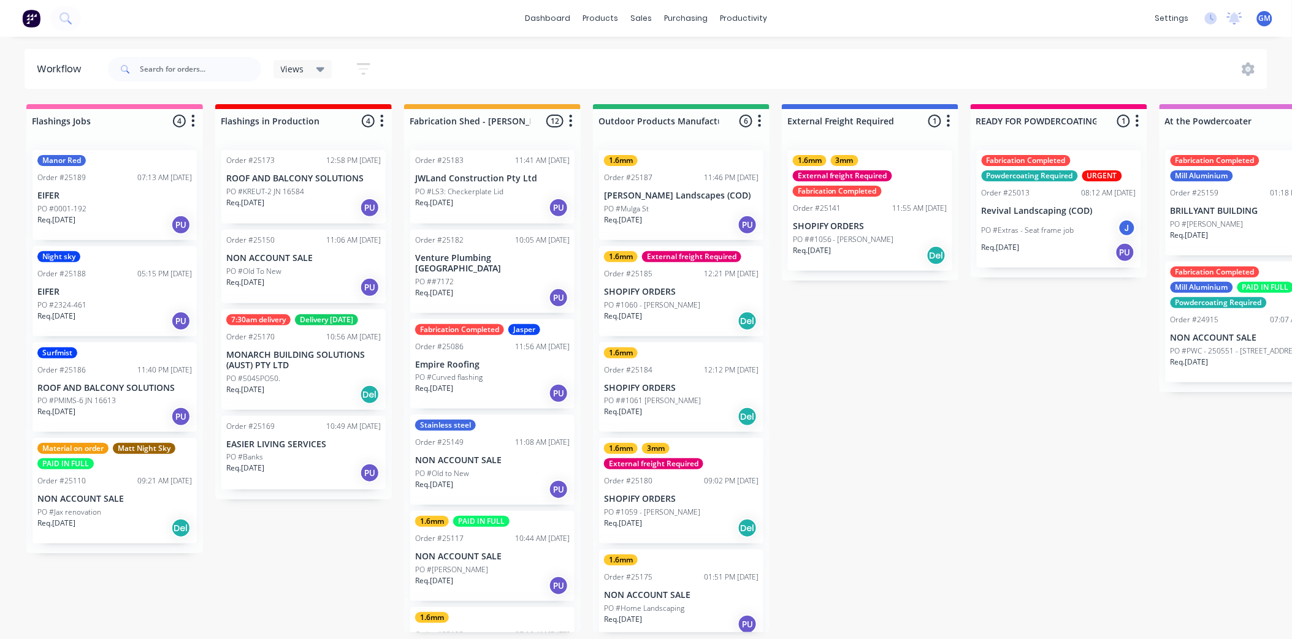
click at [500, 277] on div "PO ##7172" at bounding box center [492, 282] width 154 height 11
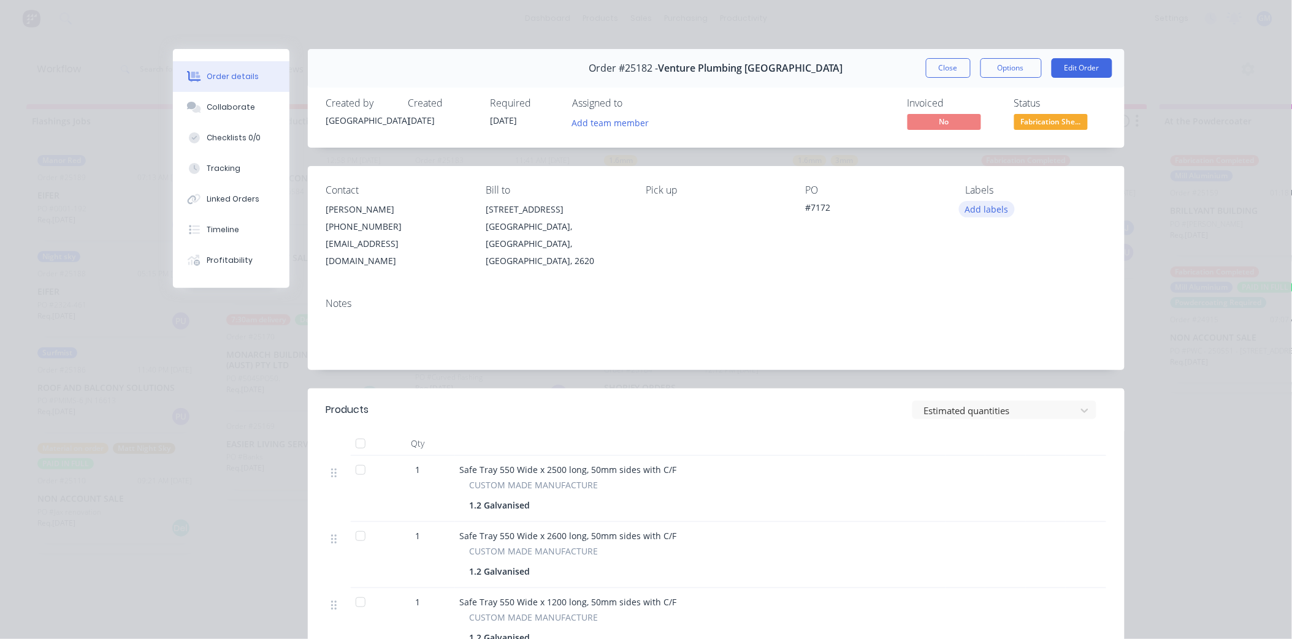
click at [972, 208] on button "Add labels" at bounding box center [987, 209] width 56 height 17
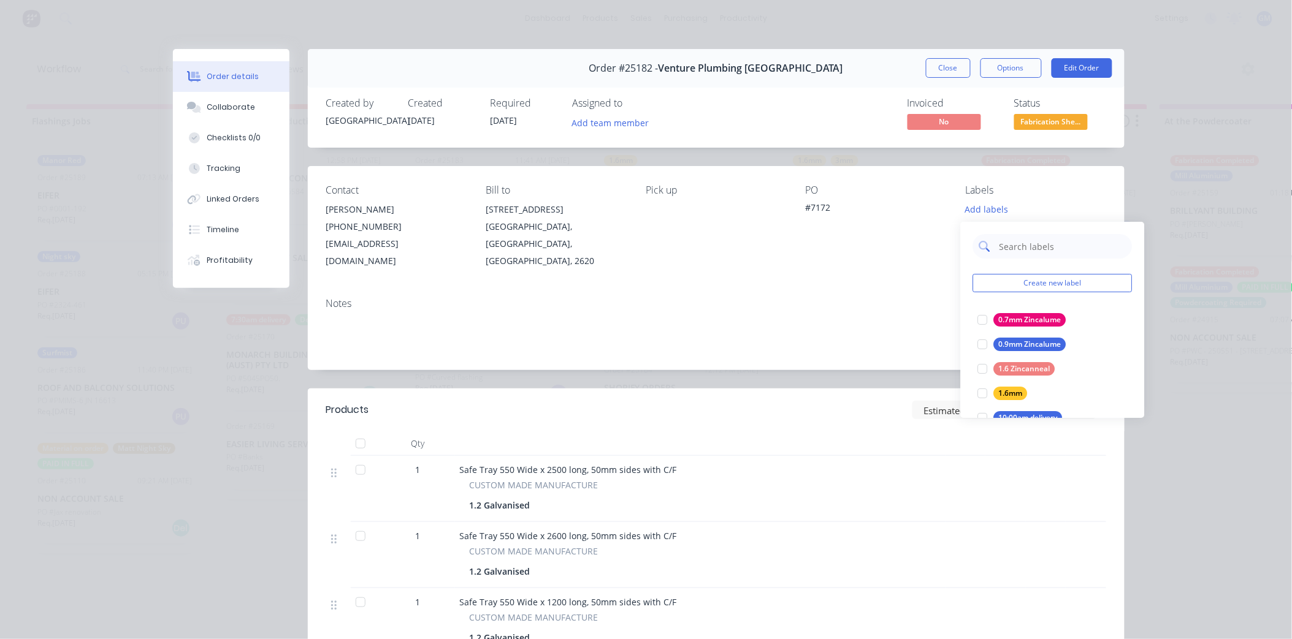
click at [1001, 244] on input "text" at bounding box center [1062, 246] width 128 height 25
type input "gal"
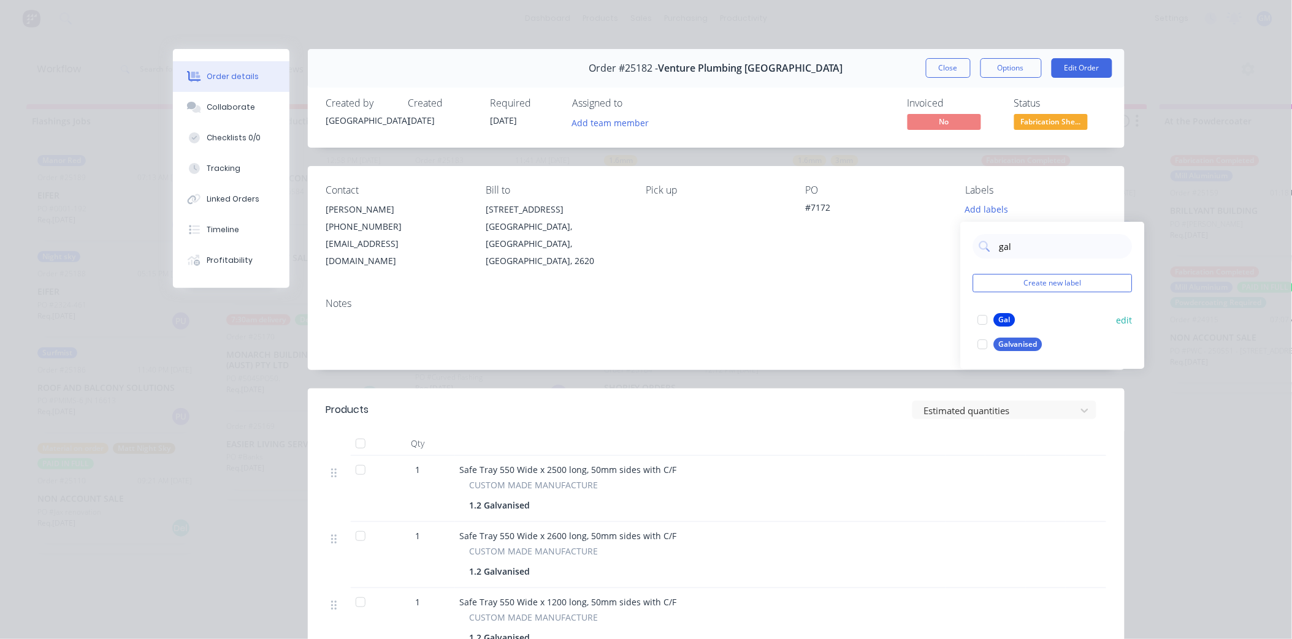
click at [982, 319] on div at bounding box center [983, 320] width 25 height 25
click at [746, 253] on div "Pick up" at bounding box center [716, 227] width 140 height 85
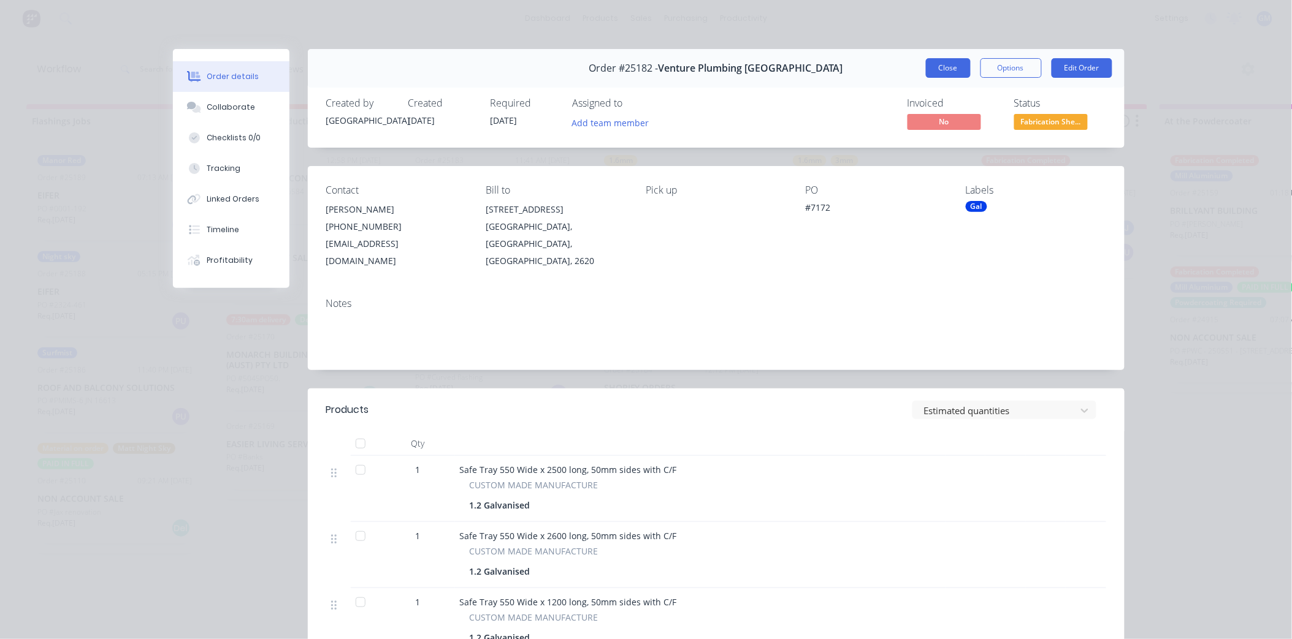
click at [945, 65] on button "Close" at bounding box center [948, 68] width 45 height 20
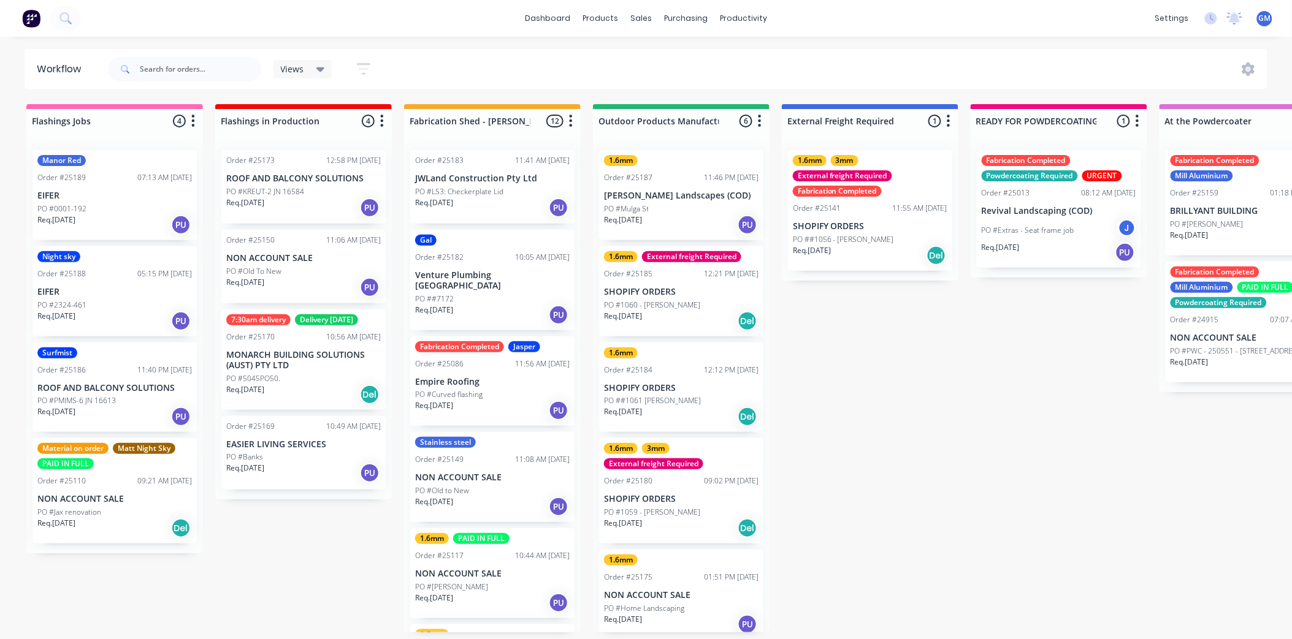
click at [463, 203] on div "Req. 10/10/25 PU" at bounding box center [492, 207] width 154 height 21
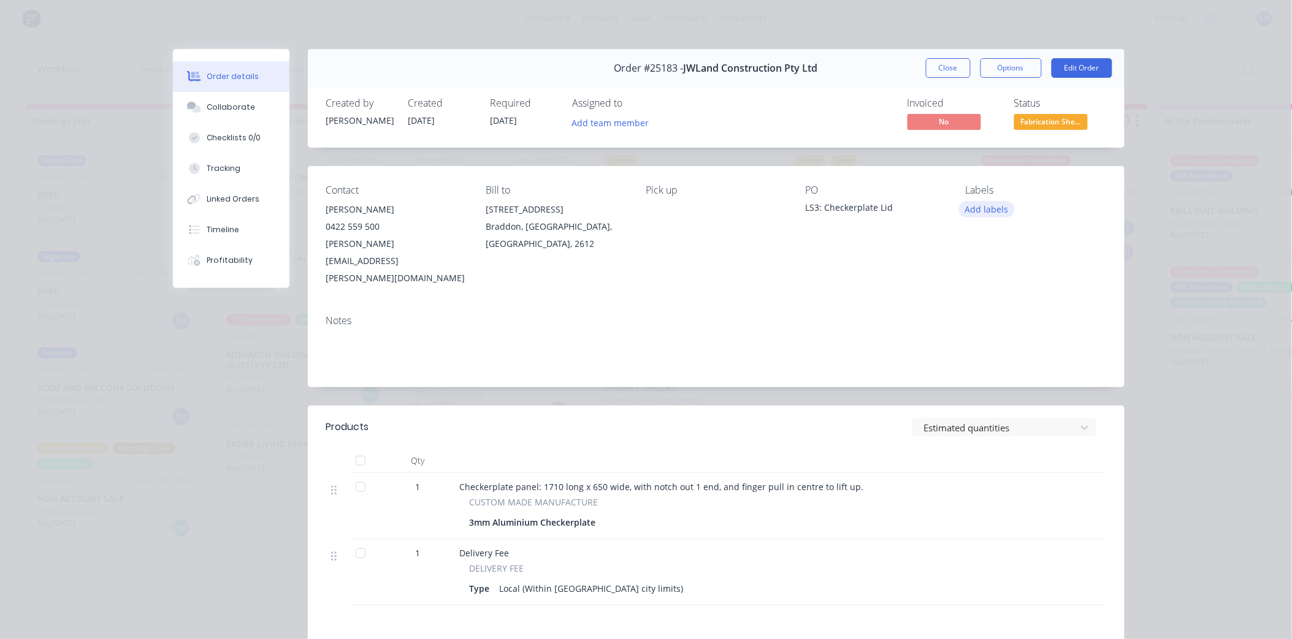
click at [985, 210] on button "Add labels" at bounding box center [987, 209] width 56 height 17
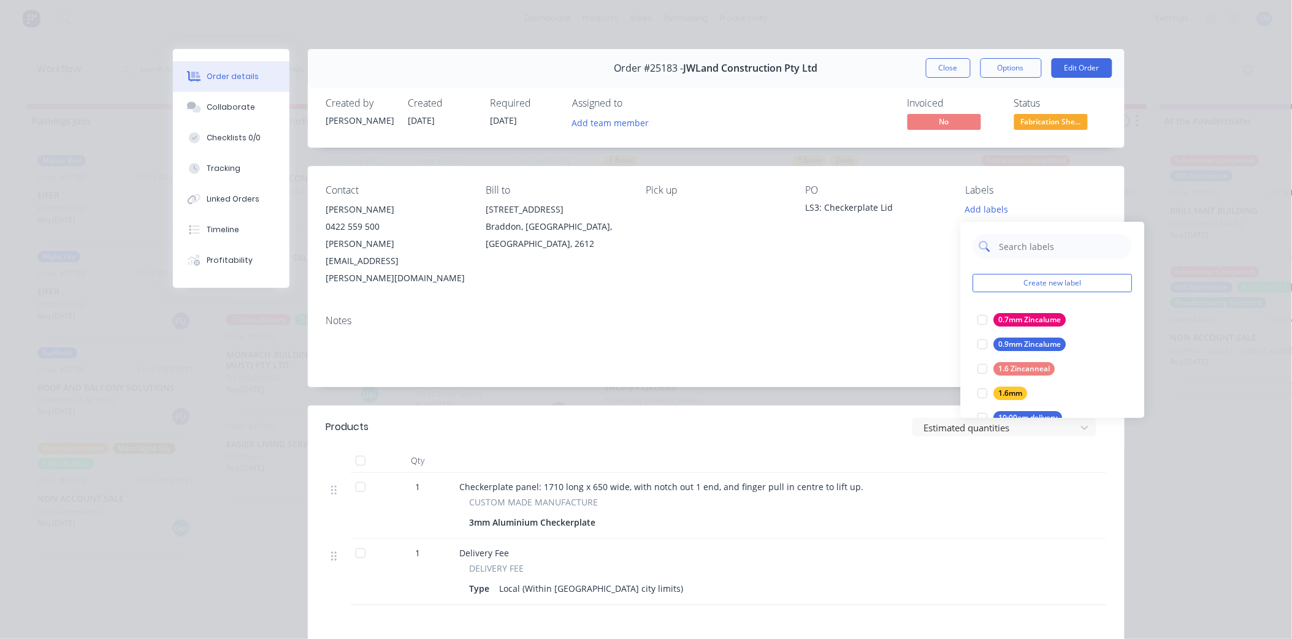
click at [1013, 241] on input "text" at bounding box center [1062, 246] width 128 height 25
type input "ch"
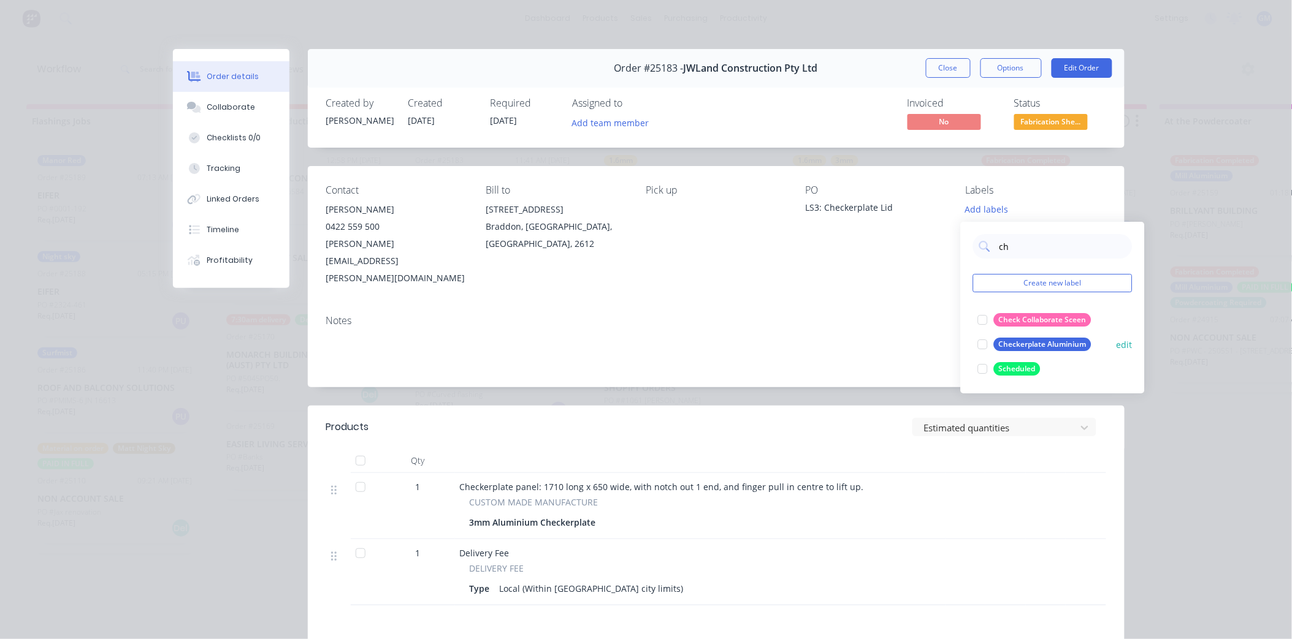
click at [982, 345] on div at bounding box center [983, 344] width 25 height 25
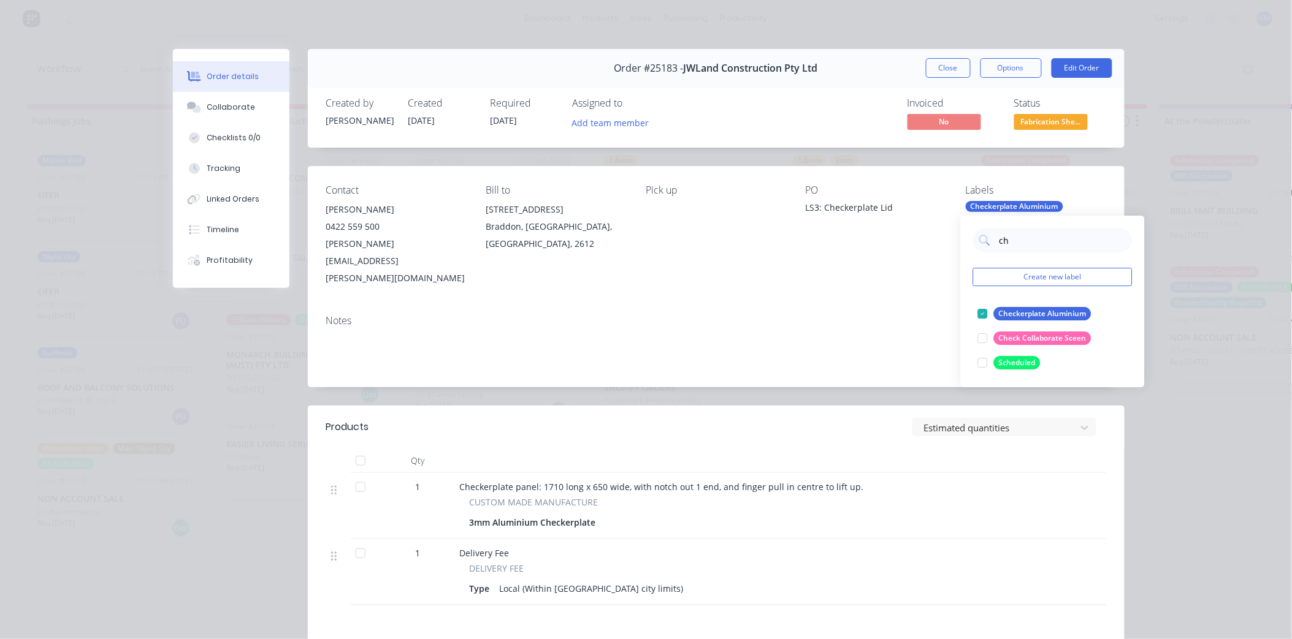
click at [1191, 261] on div "Order details Collaborate Checklists 0/0 Tracking Linked Orders Timeline Profit…" at bounding box center [646, 319] width 1292 height 639
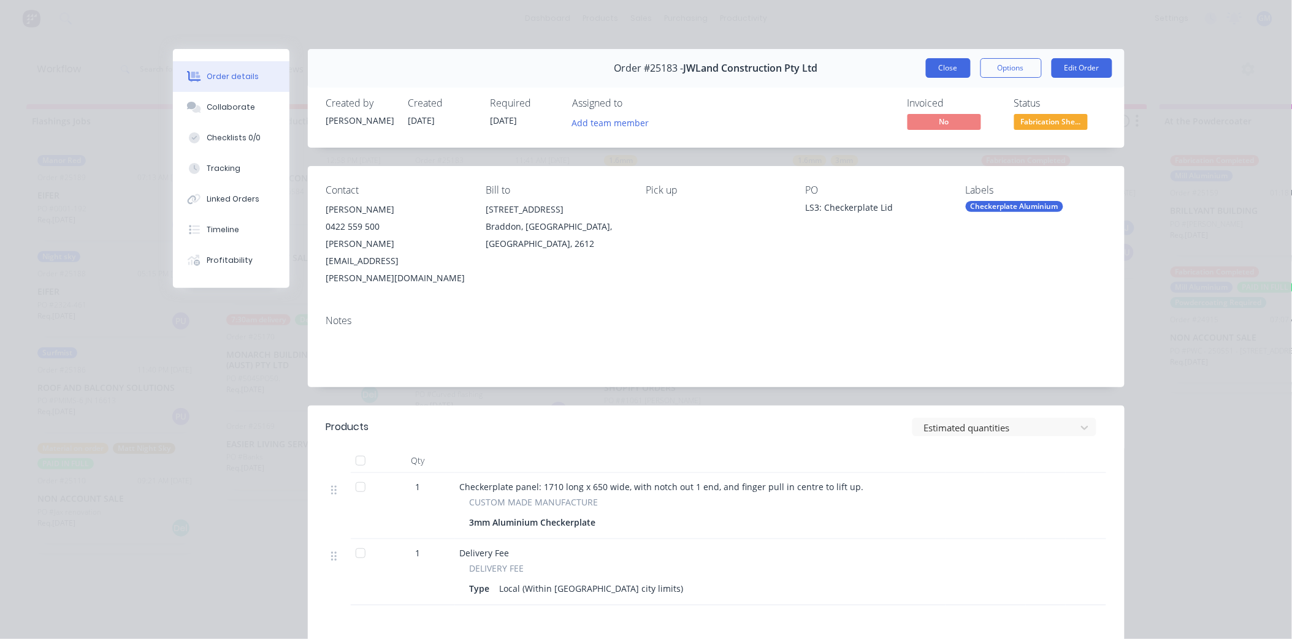
click at [936, 67] on button "Close" at bounding box center [948, 68] width 45 height 20
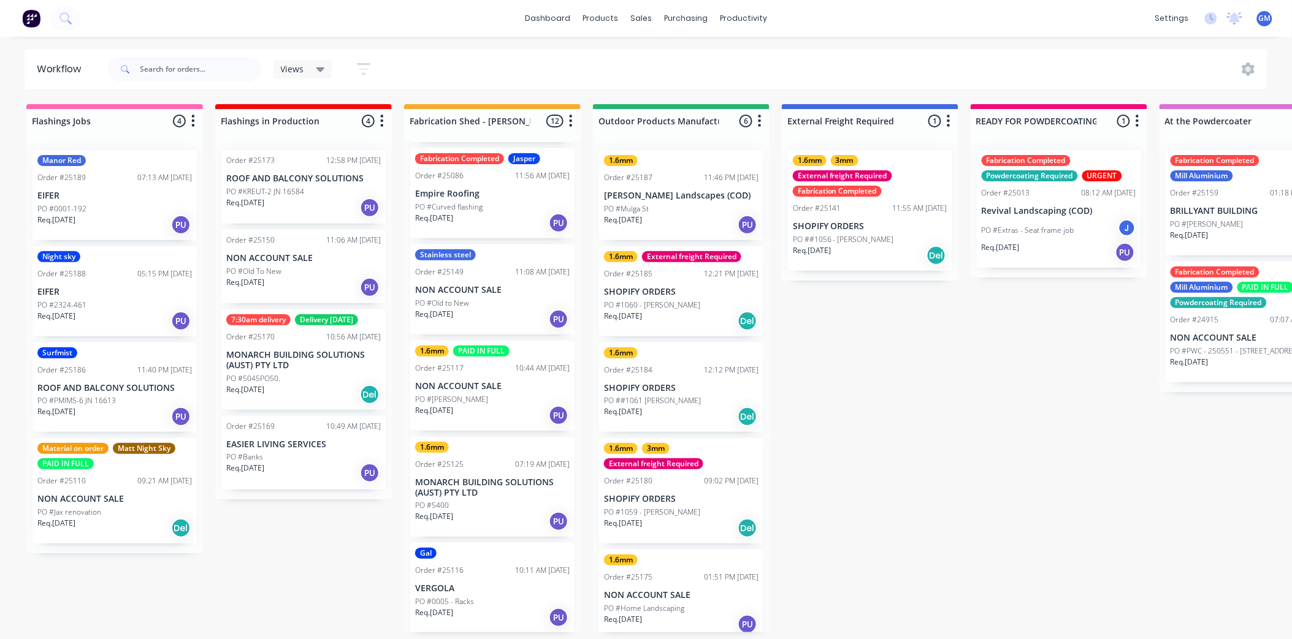
scroll to position [340, 0]
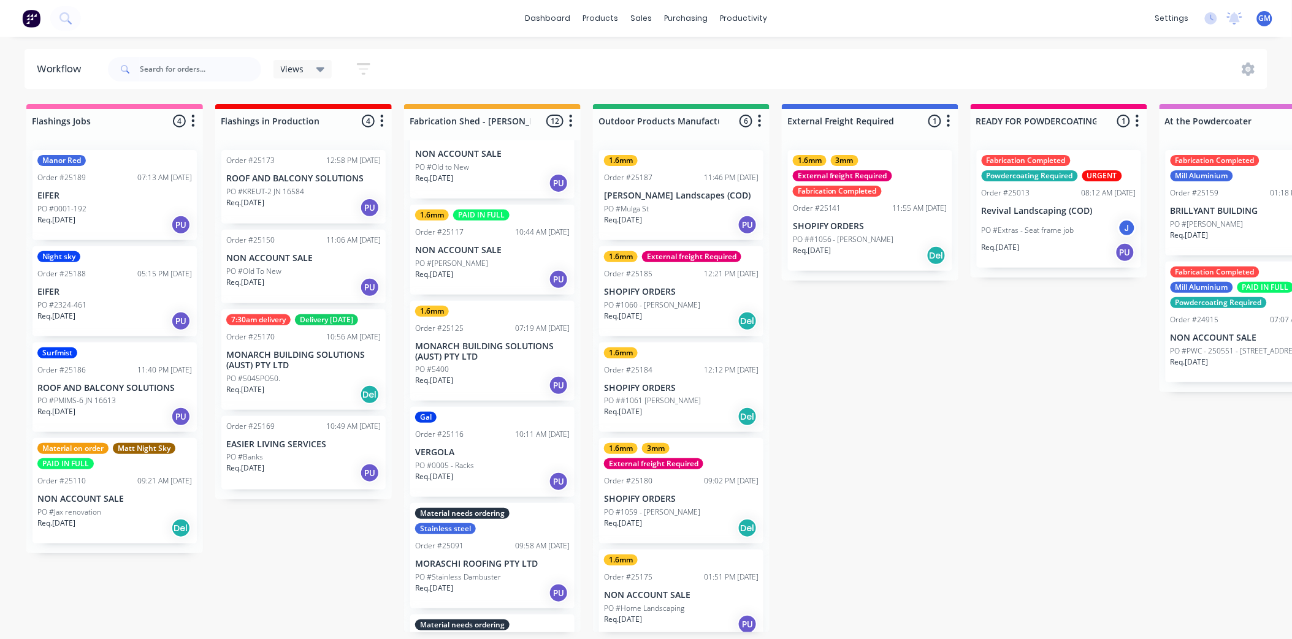
click at [495, 460] on div "PO #0005 - Racks" at bounding box center [492, 465] width 154 height 11
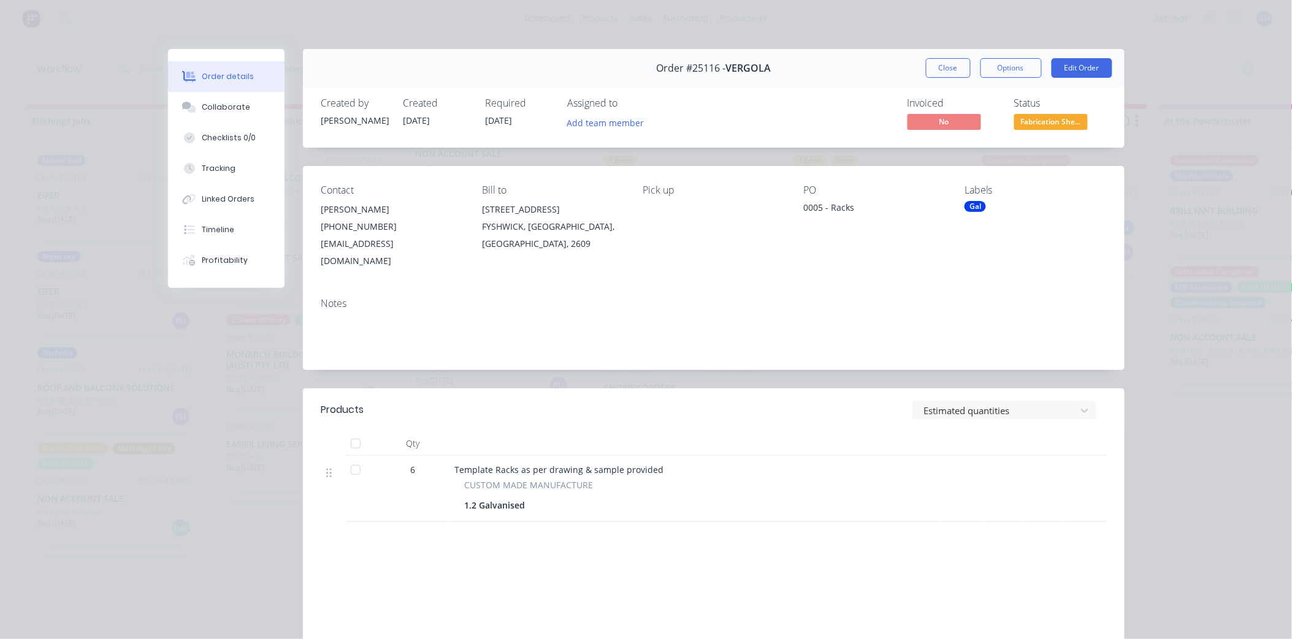
click at [994, 211] on div "Gal" at bounding box center [1034, 206] width 141 height 11
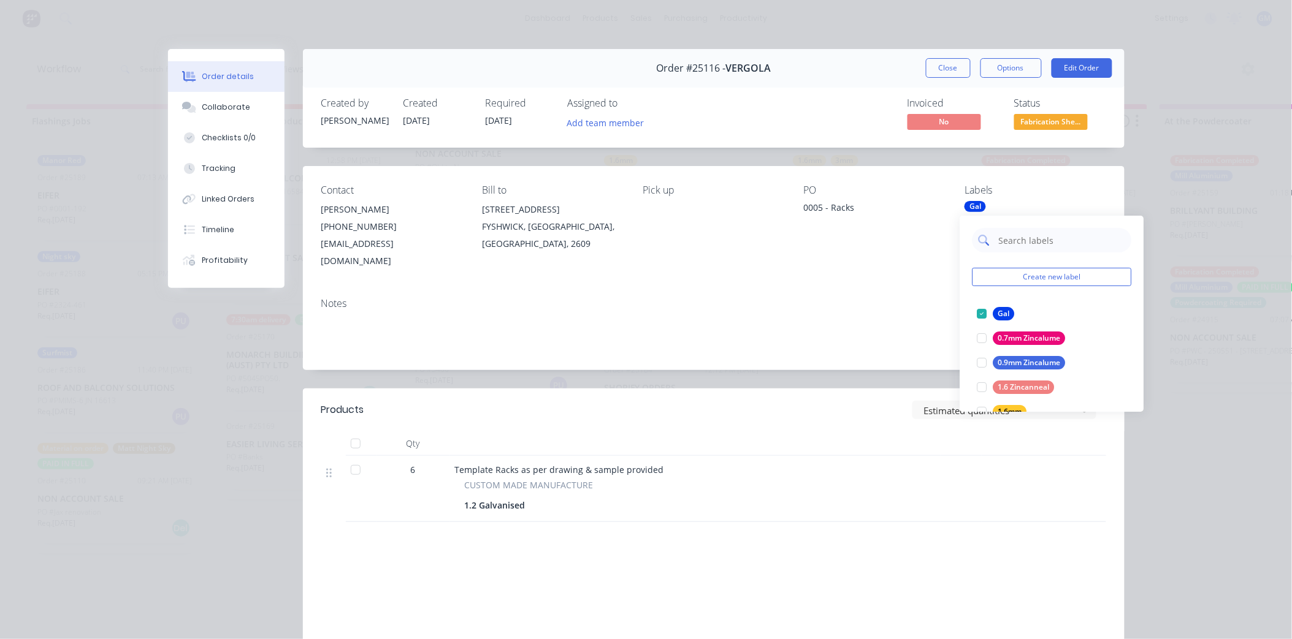
click at [1032, 240] on input "text" at bounding box center [1061, 240] width 128 height 25
type input "urg"
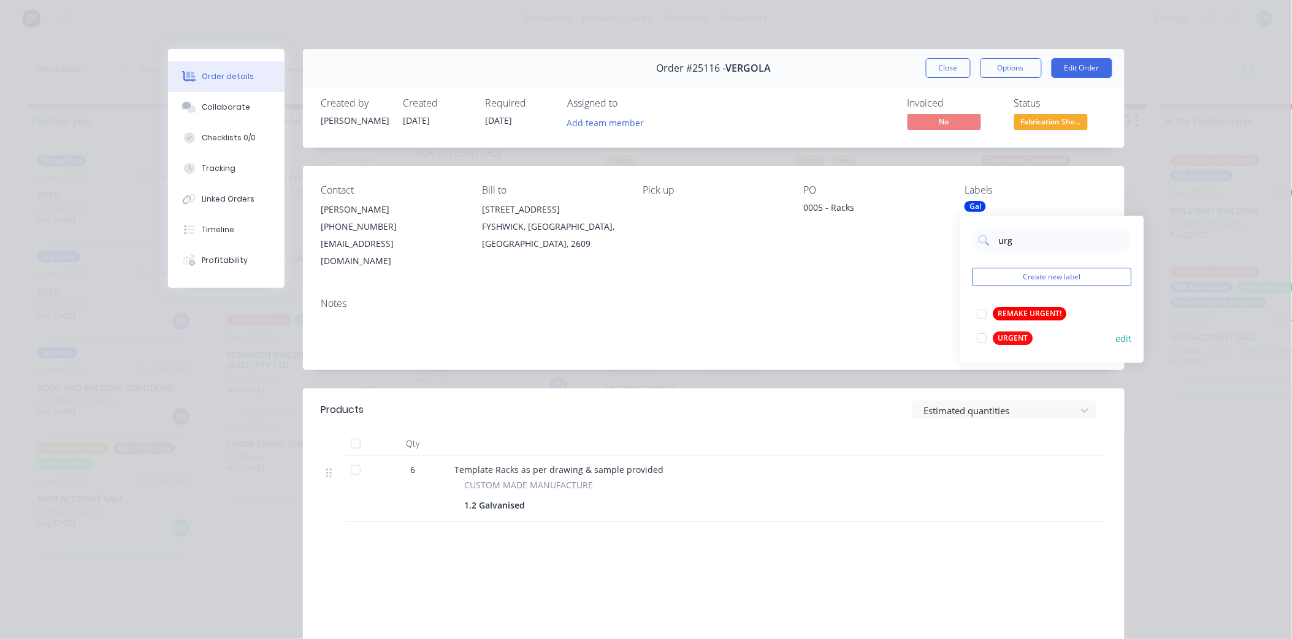
click at [982, 340] on div at bounding box center [982, 338] width 25 height 25
click at [1153, 159] on div "Order details Collaborate Checklists 0/0 Tracking Linked Orders Timeline Profit…" at bounding box center [646, 319] width 1292 height 639
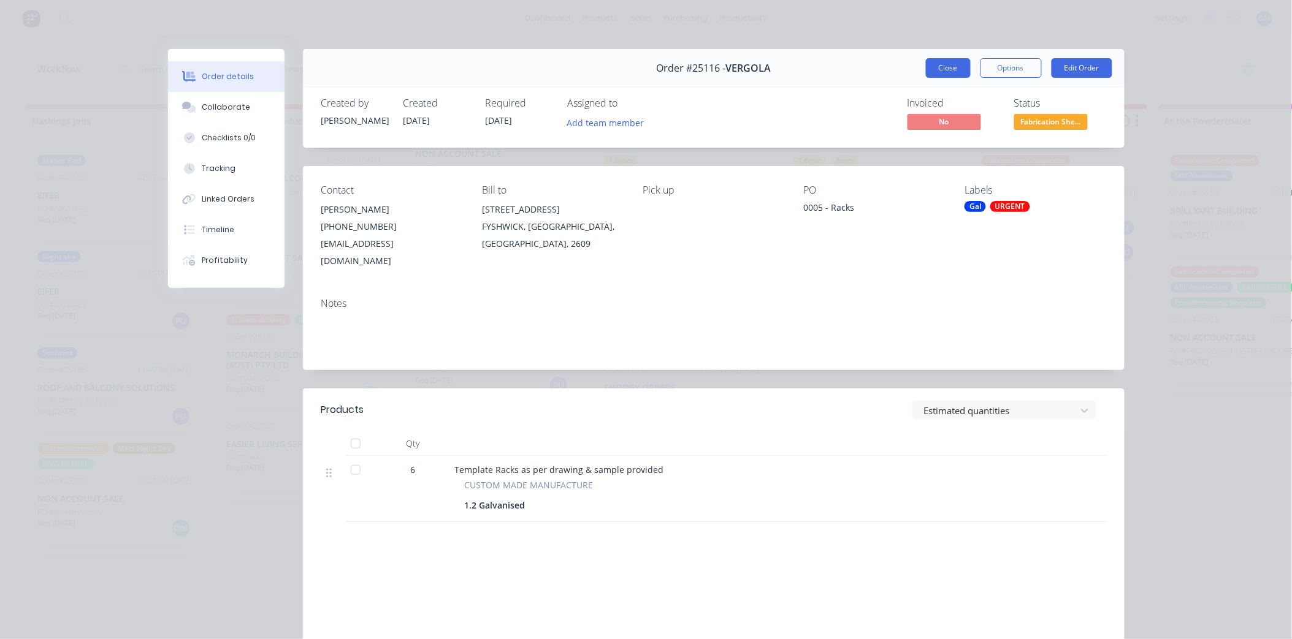
click at [945, 69] on button "Close" at bounding box center [948, 68] width 45 height 20
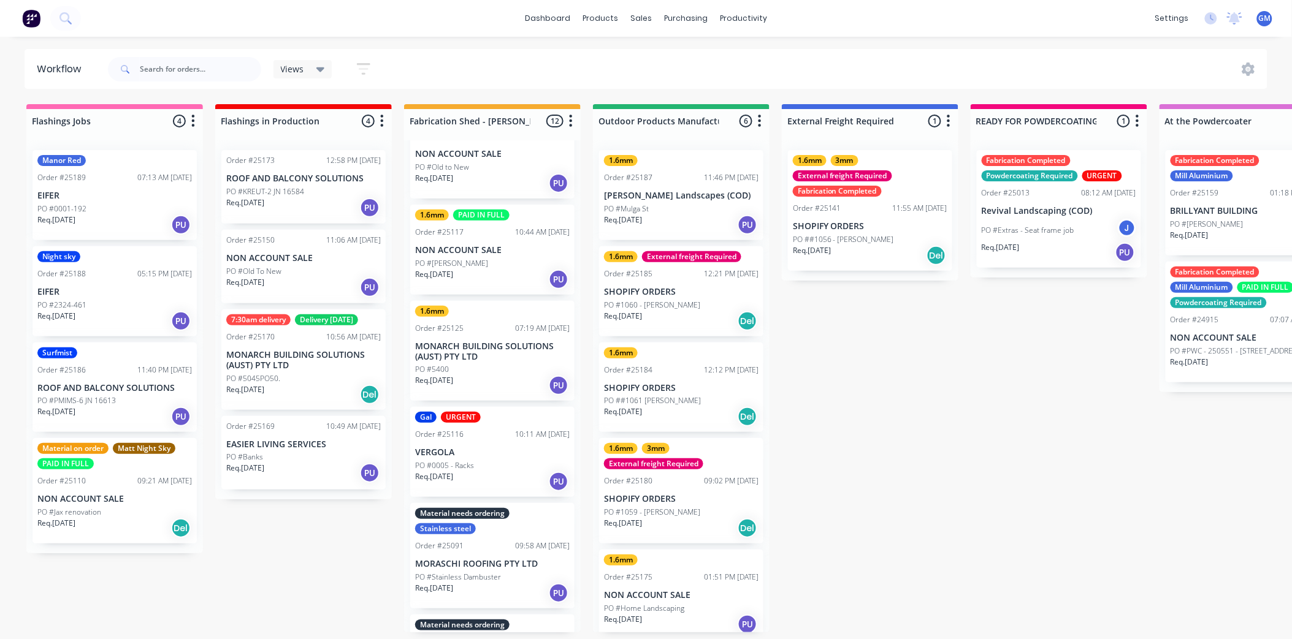
click at [685, 507] on p "PO #1059 - [PERSON_NAME]" at bounding box center [652, 512] width 96 height 11
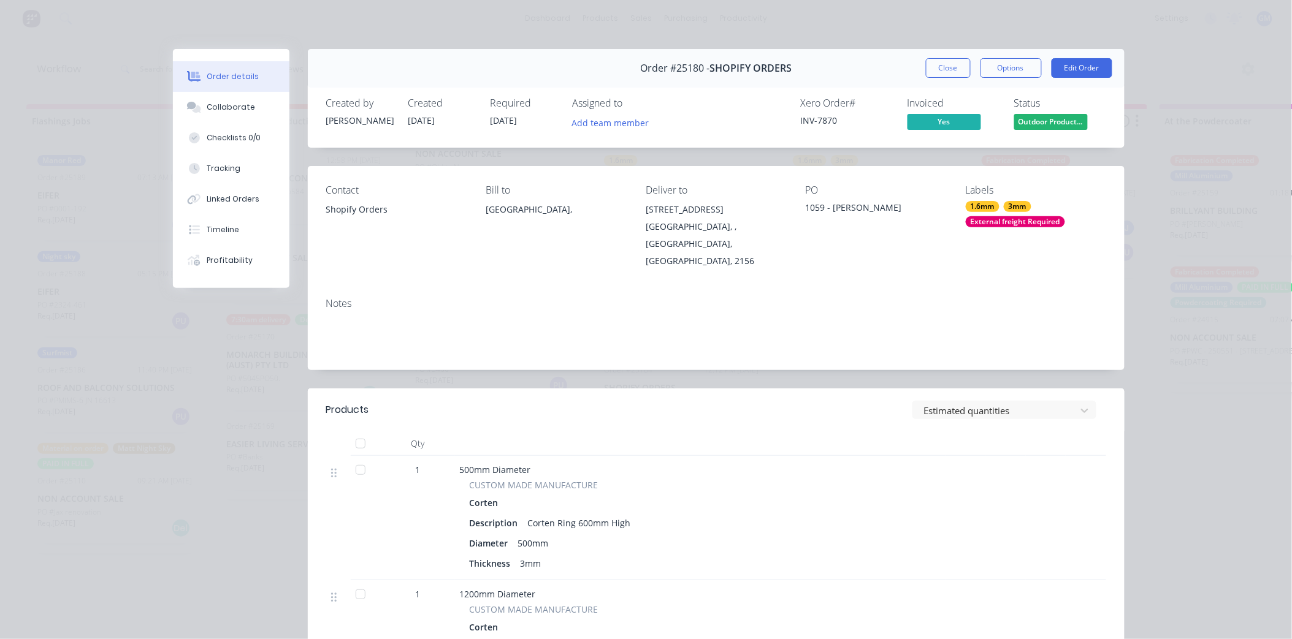
click at [1001, 223] on div "External freight Required" at bounding box center [1015, 221] width 99 height 11
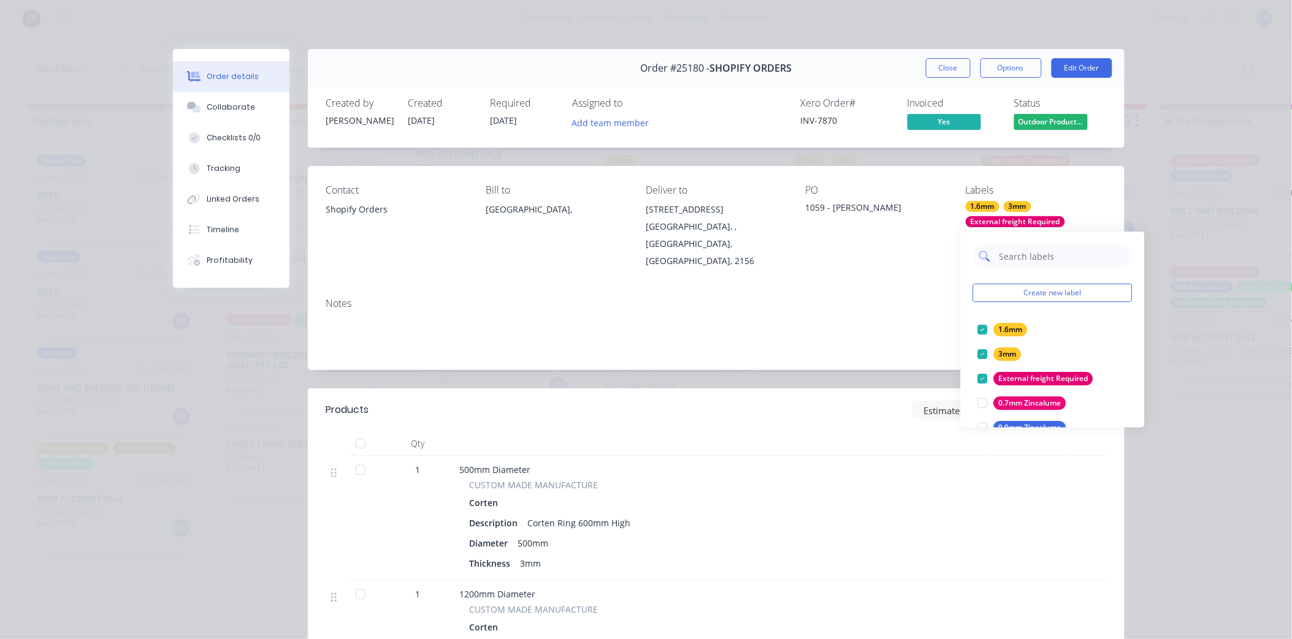
click at [1032, 250] on input "text" at bounding box center [1062, 256] width 128 height 25
type input "urg"
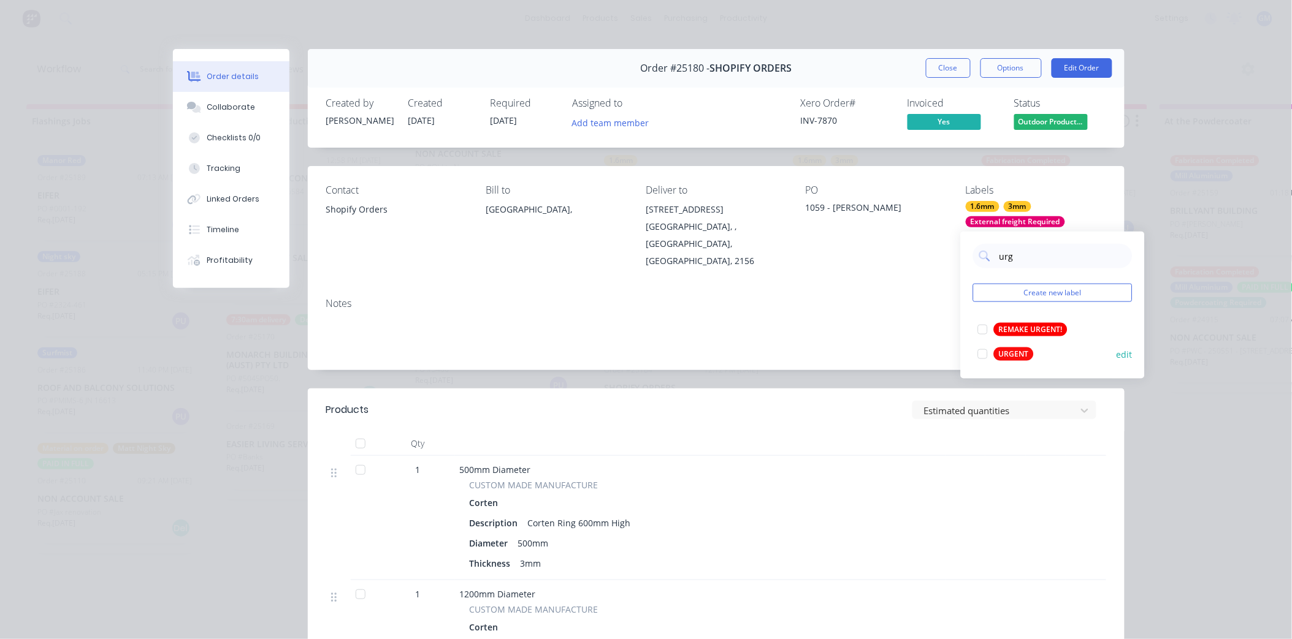
click at [989, 356] on div at bounding box center [983, 354] width 25 height 25
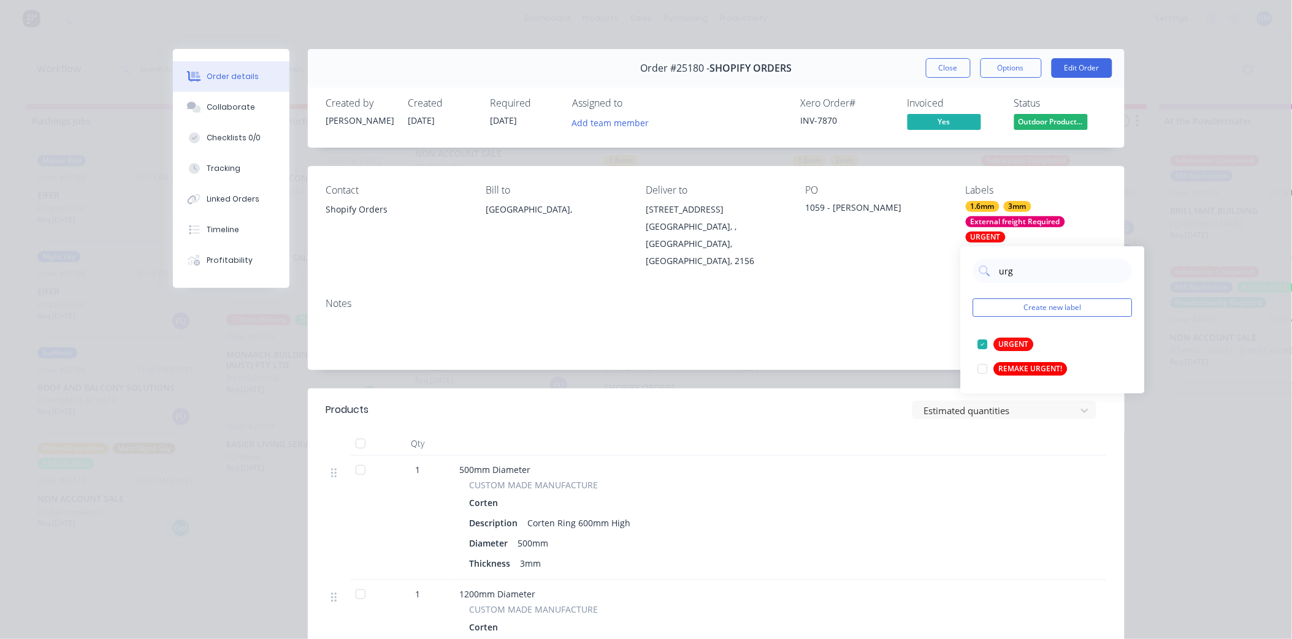
click at [848, 298] on div "Notes" at bounding box center [716, 304] width 780 height 12
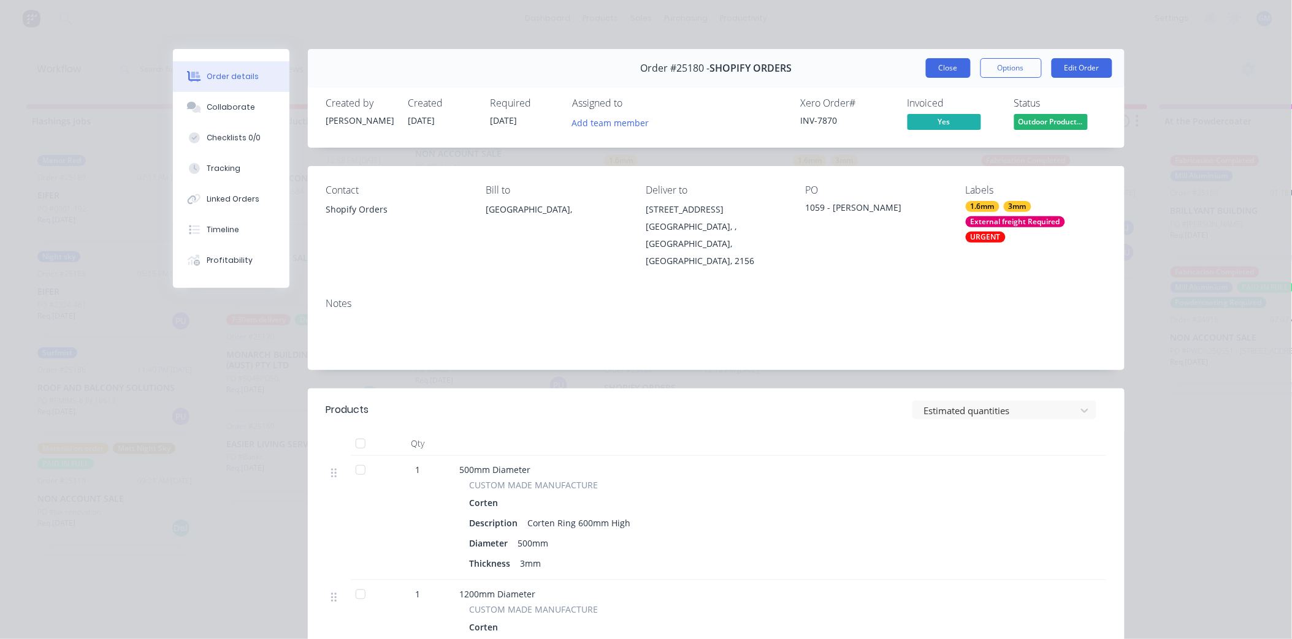
click at [942, 65] on button "Close" at bounding box center [948, 68] width 45 height 20
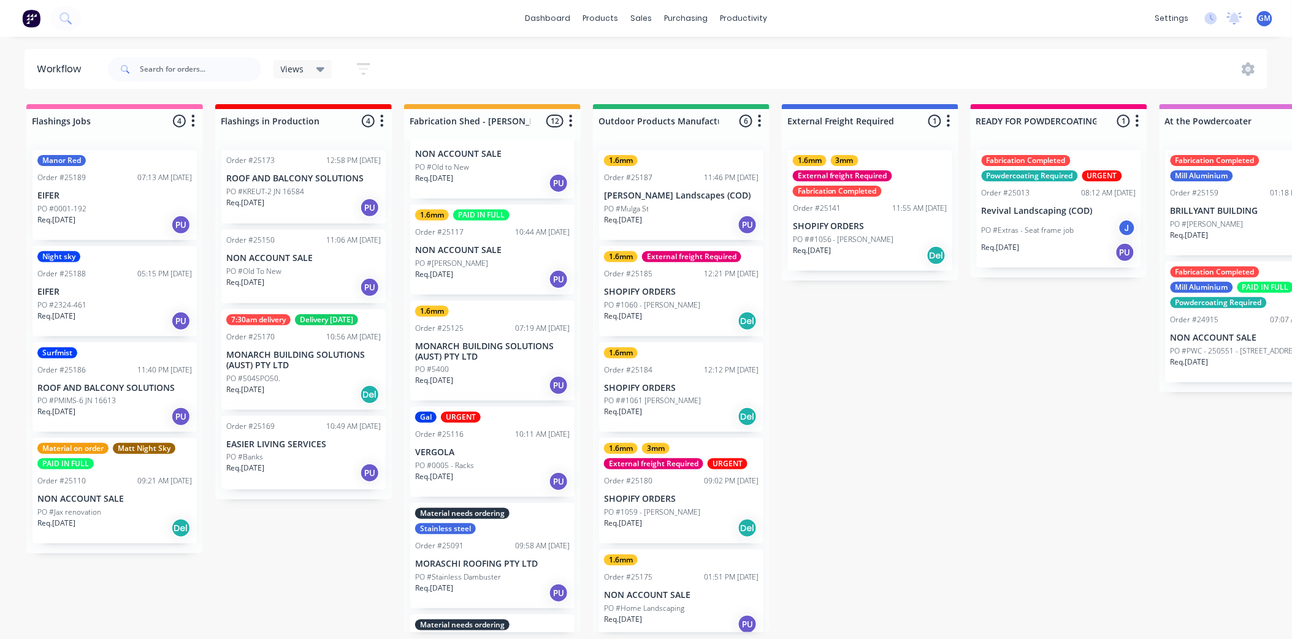
click at [671, 296] on p "SHOPIFY ORDERS" at bounding box center [681, 292] width 154 height 10
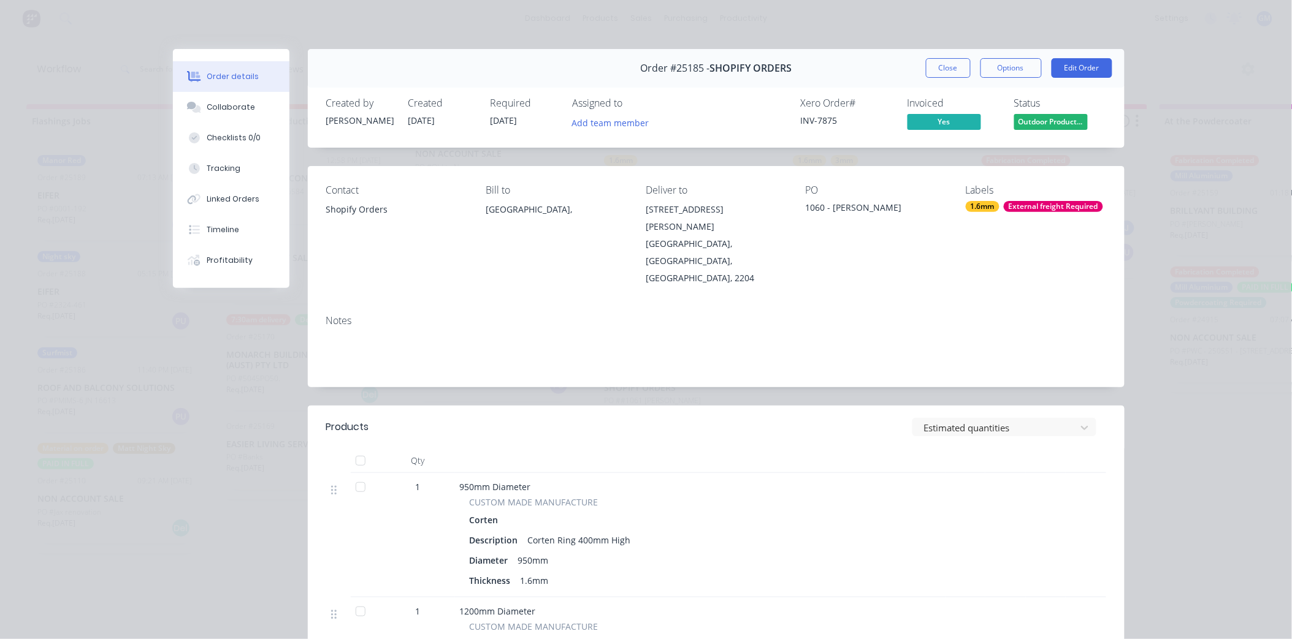
click at [1013, 205] on div "External freight Required" at bounding box center [1053, 206] width 99 height 11
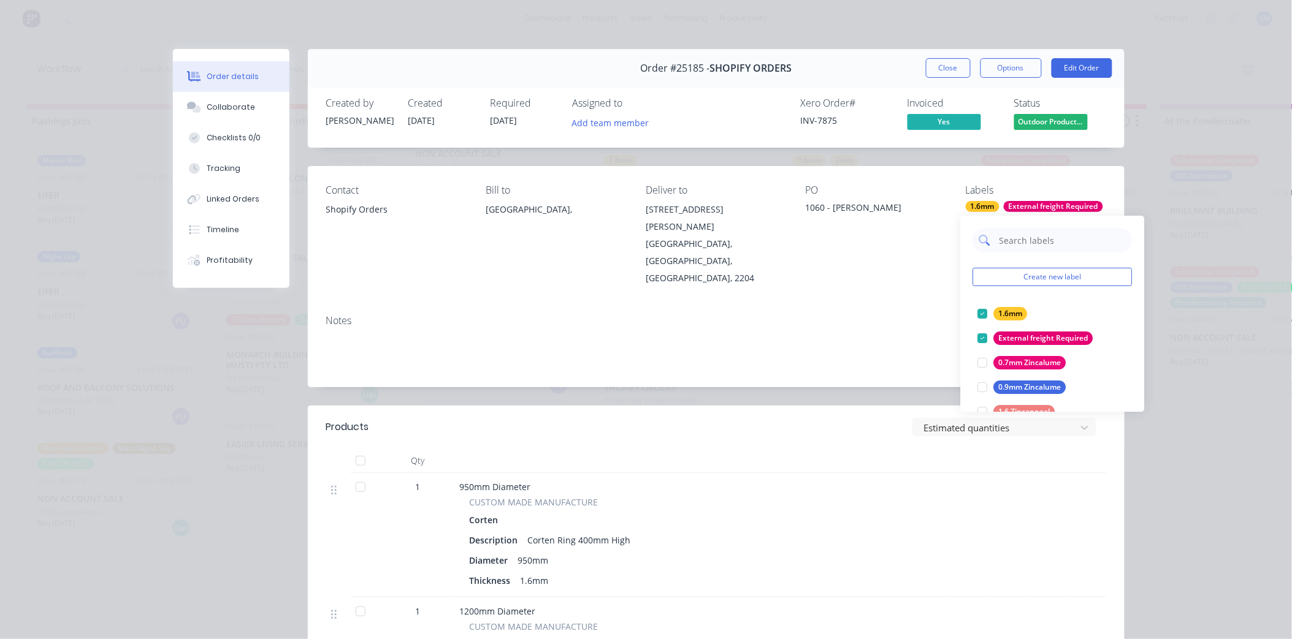
click at [1026, 242] on input "text" at bounding box center [1062, 240] width 128 height 25
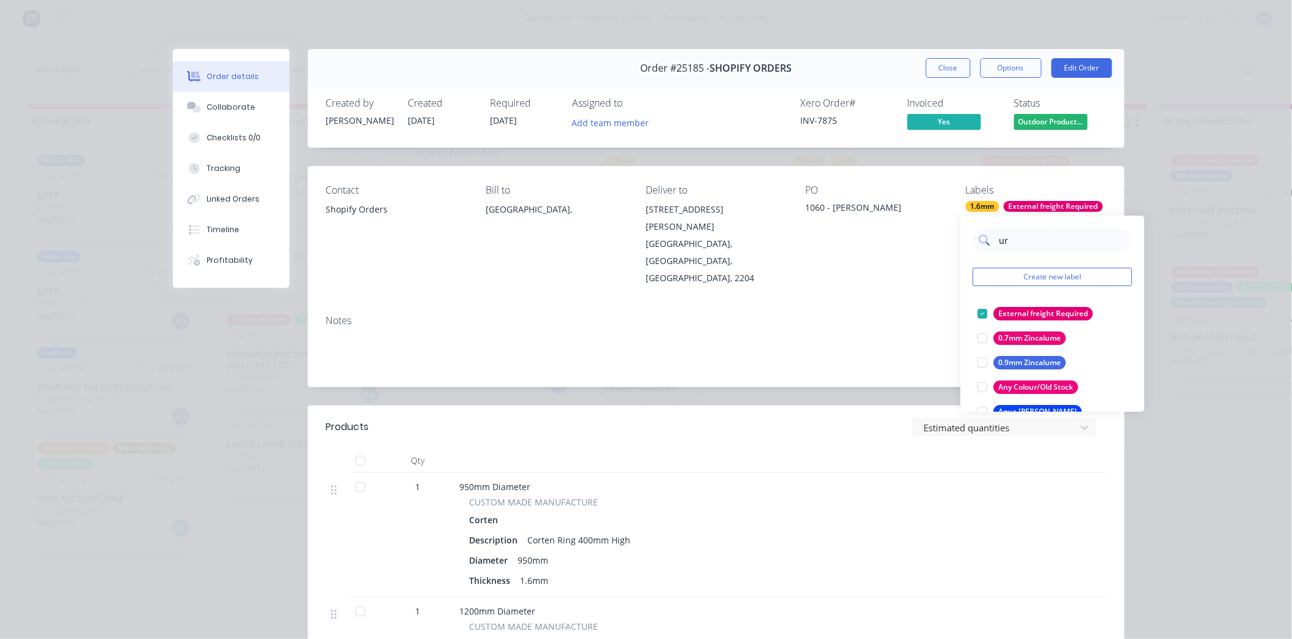
type input "urg"
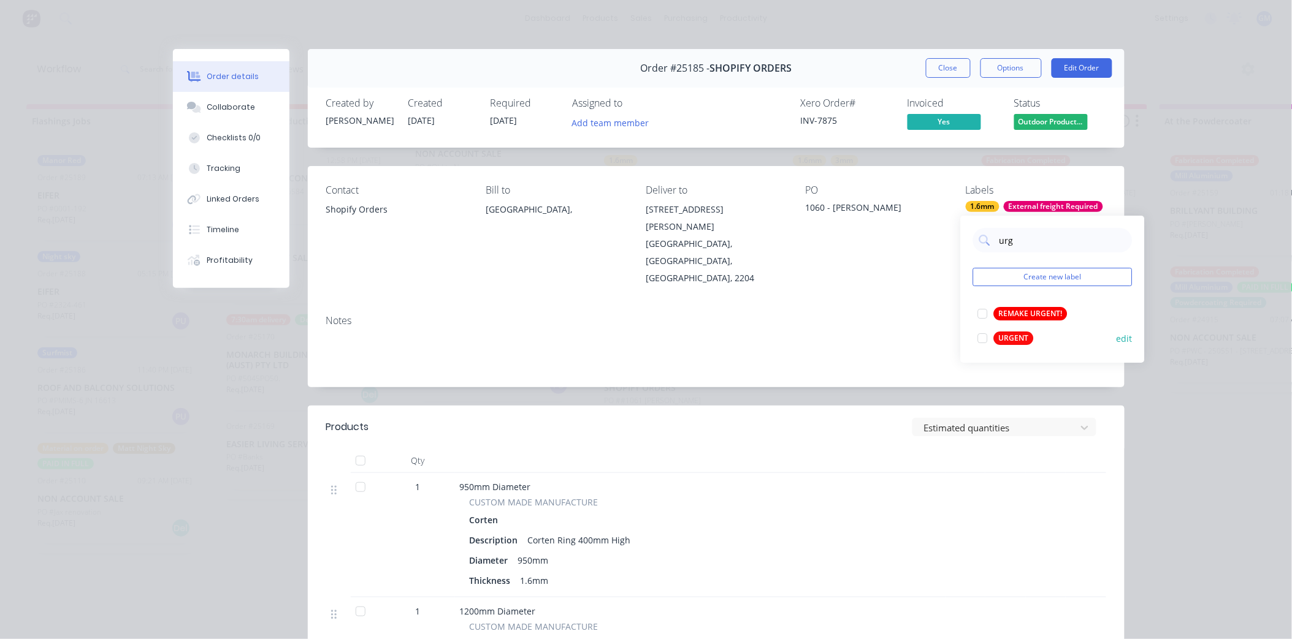
click at [983, 341] on div at bounding box center [983, 338] width 25 height 25
click at [838, 315] on div "Notes" at bounding box center [716, 321] width 780 height 12
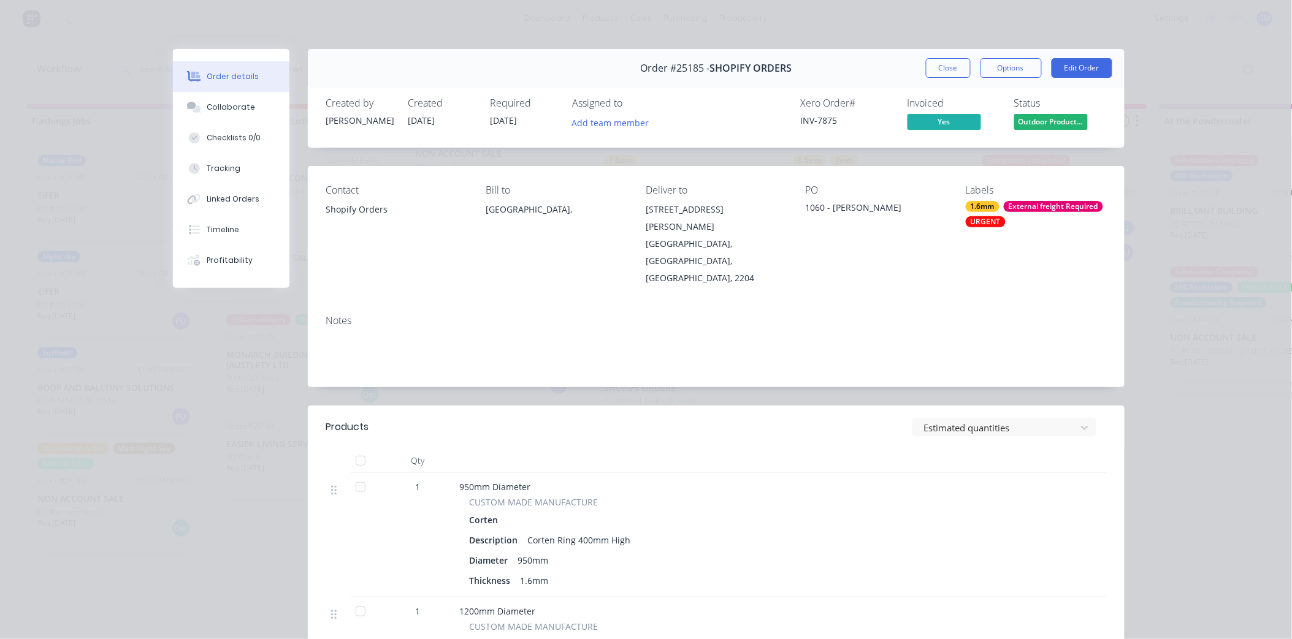
drag, startPoint x: 941, startPoint y: 66, endPoint x: 819, endPoint y: 344, distance: 303.3
click at [942, 66] on button "Close" at bounding box center [948, 68] width 45 height 20
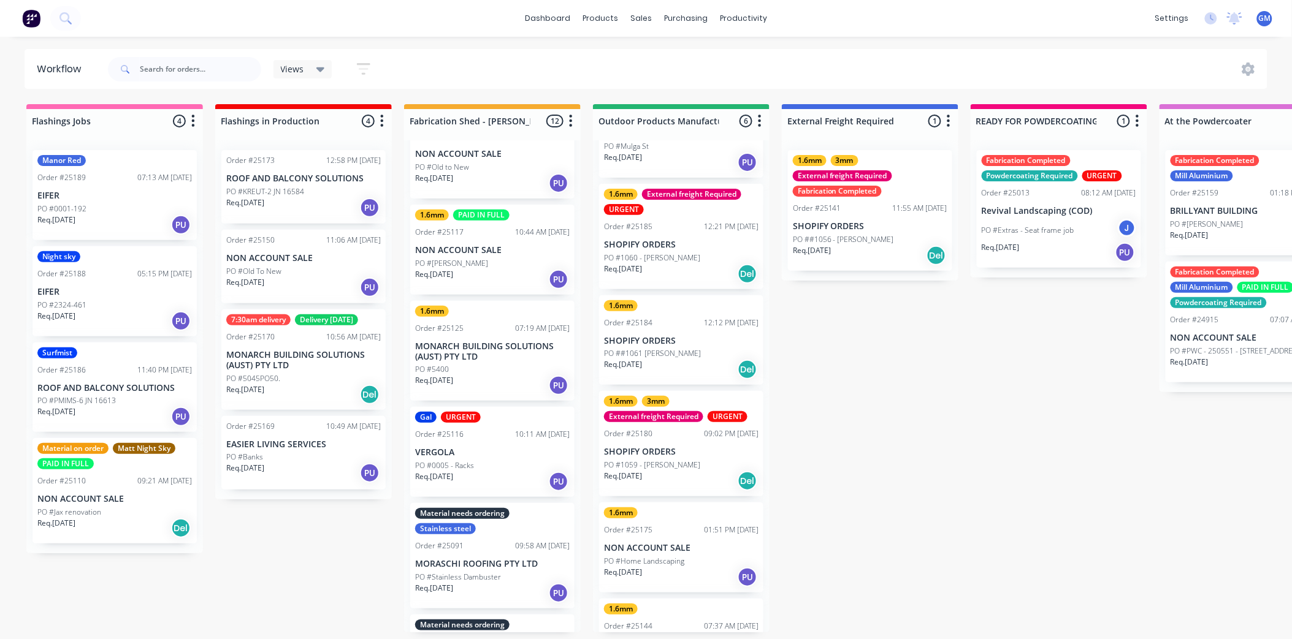
scroll to position [118, 0]
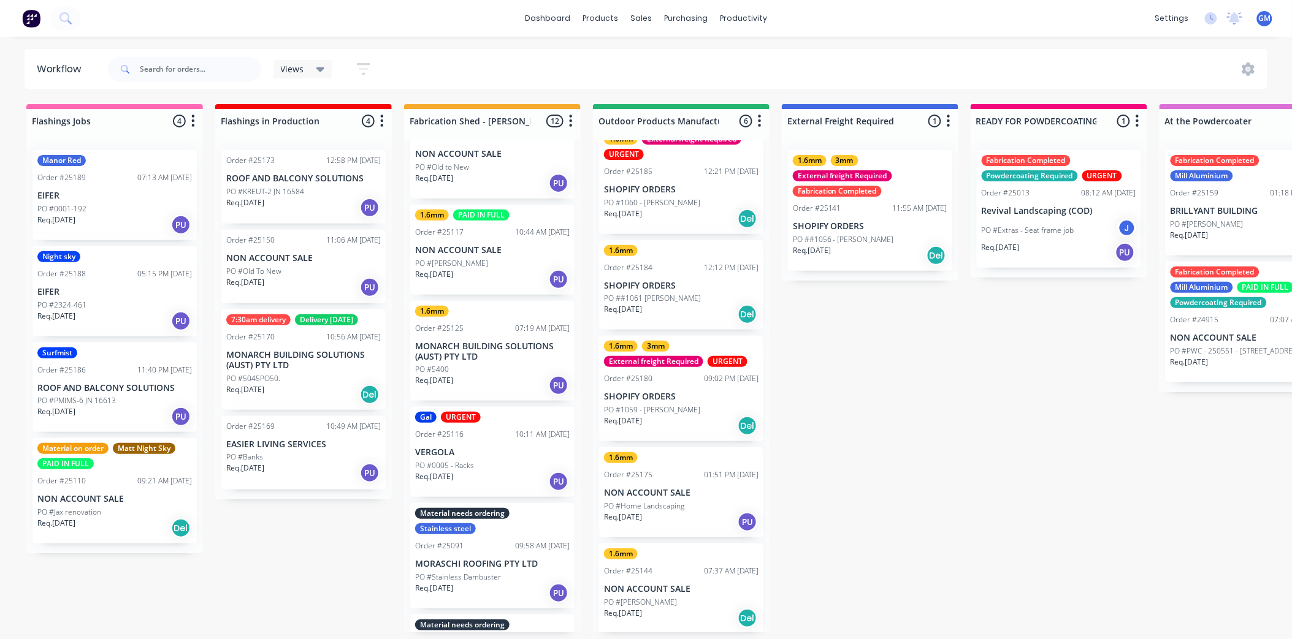
click at [679, 597] on div "PO #[PERSON_NAME]" at bounding box center [681, 602] width 154 height 11
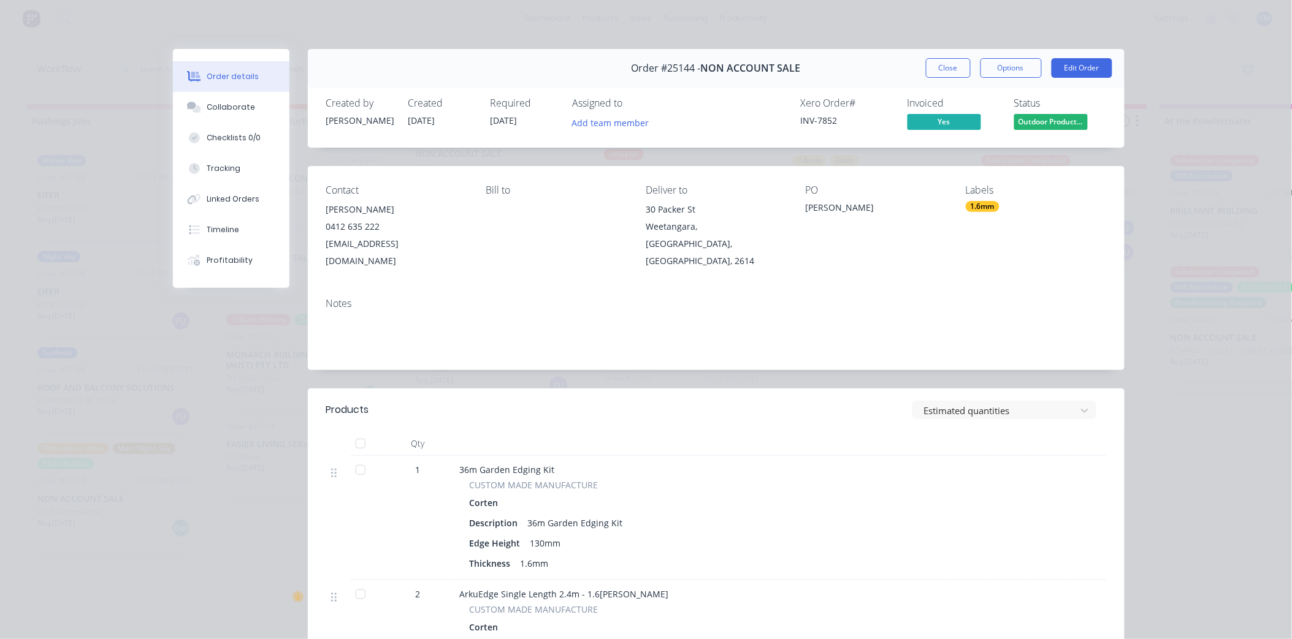
click at [978, 207] on div "1.6mm" at bounding box center [983, 206] width 34 height 11
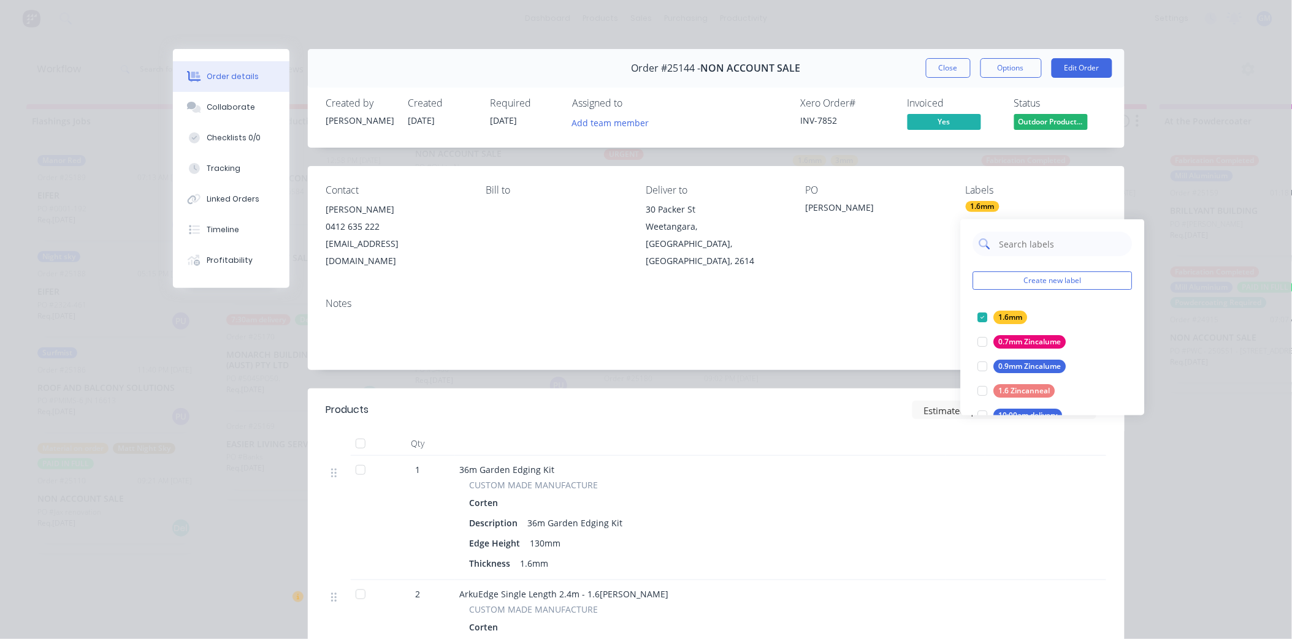
click at [1020, 244] on input "text" at bounding box center [1062, 244] width 128 height 25
type input "urg"
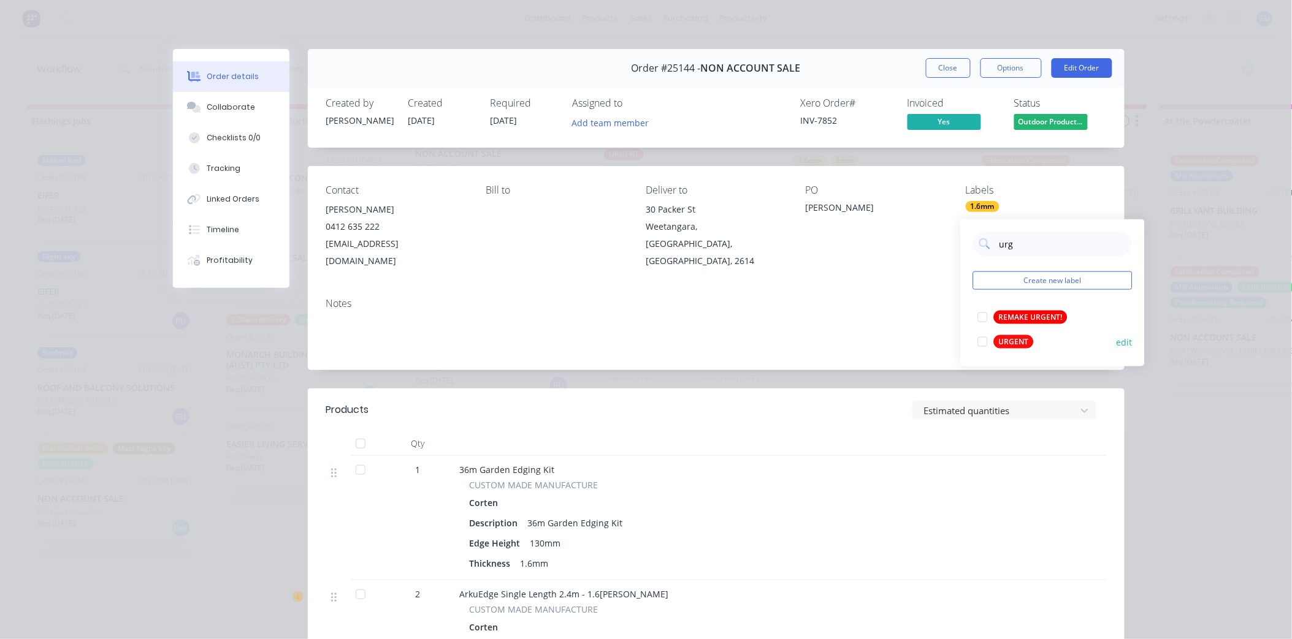
click at [985, 338] on div at bounding box center [983, 342] width 25 height 25
click at [958, 67] on button "Close" at bounding box center [948, 68] width 45 height 20
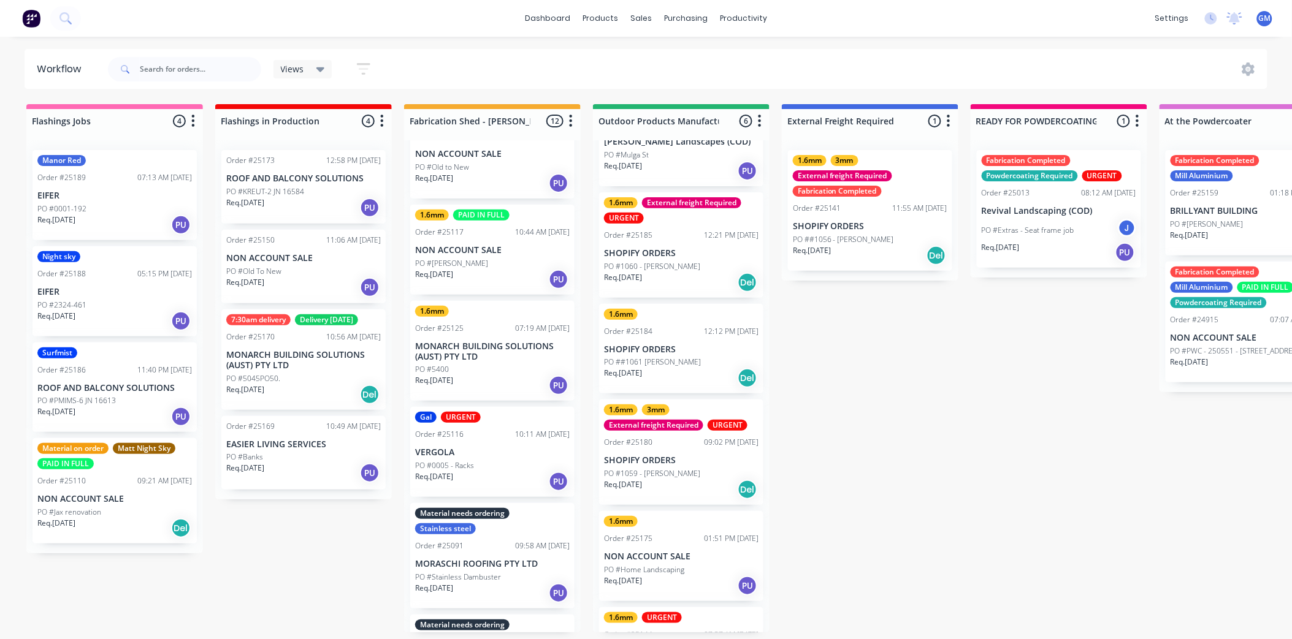
scroll to position [50, 0]
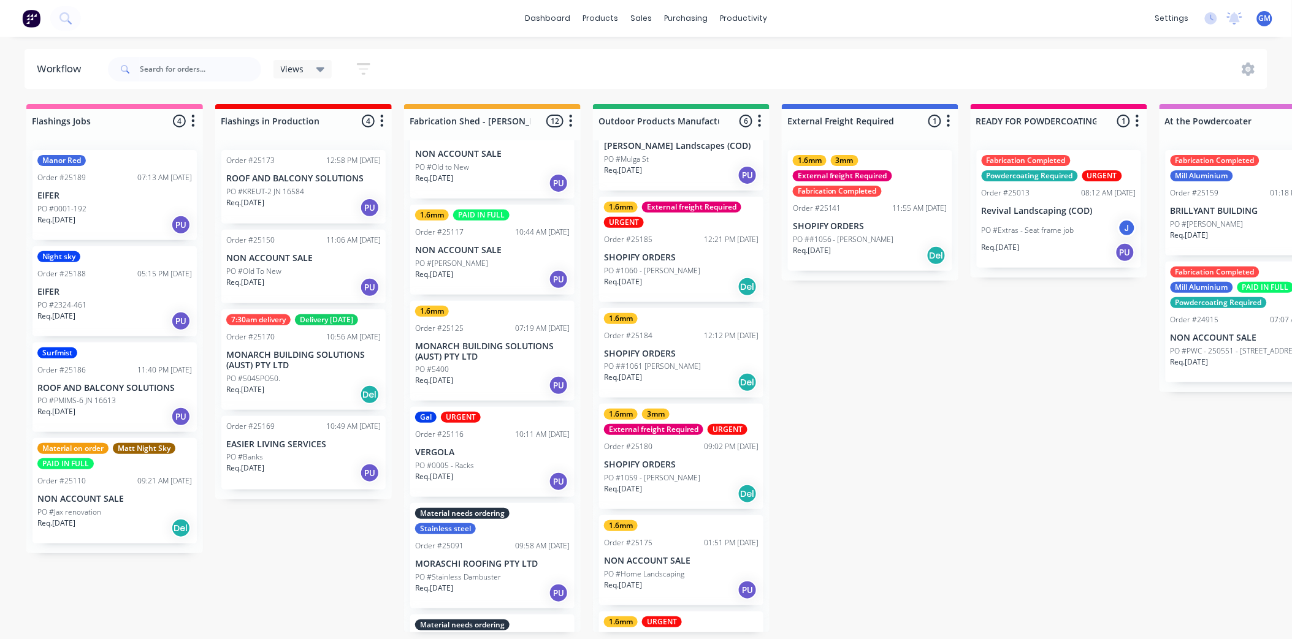
click at [664, 364] on p "PO ##1061 [PERSON_NAME]" at bounding box center [652, 366] width 97 height 11
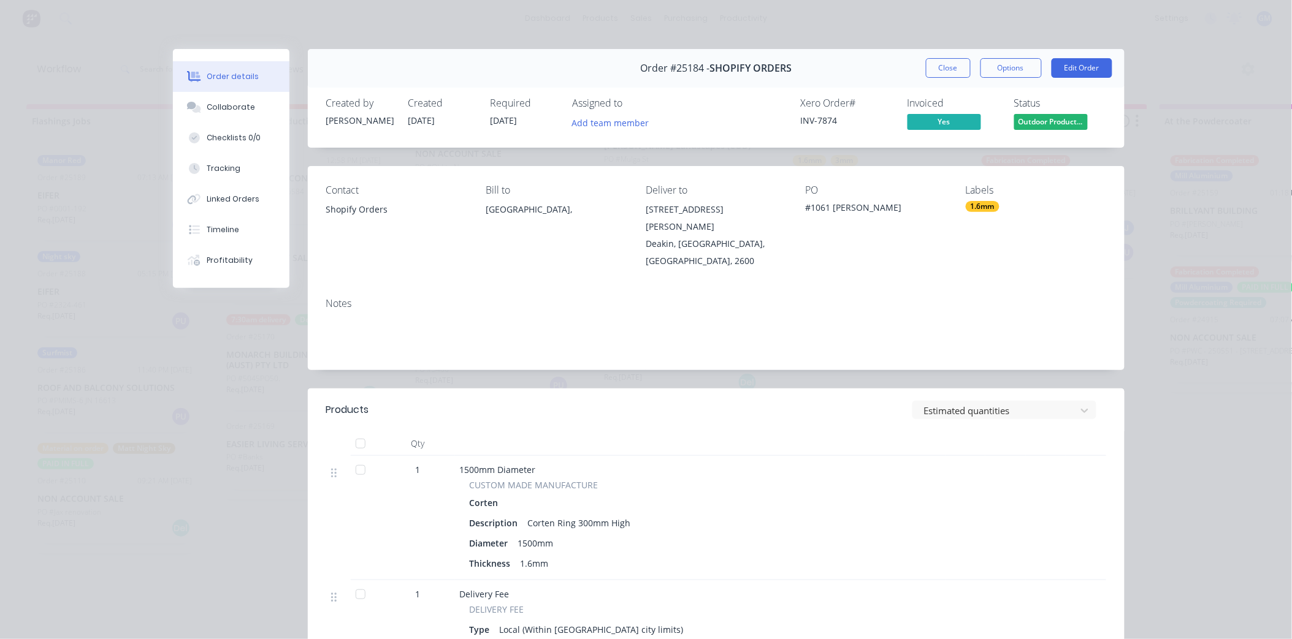
click at [978, 207] on div "1.6mm" at bounding box center [983, 206] width 34 height 11
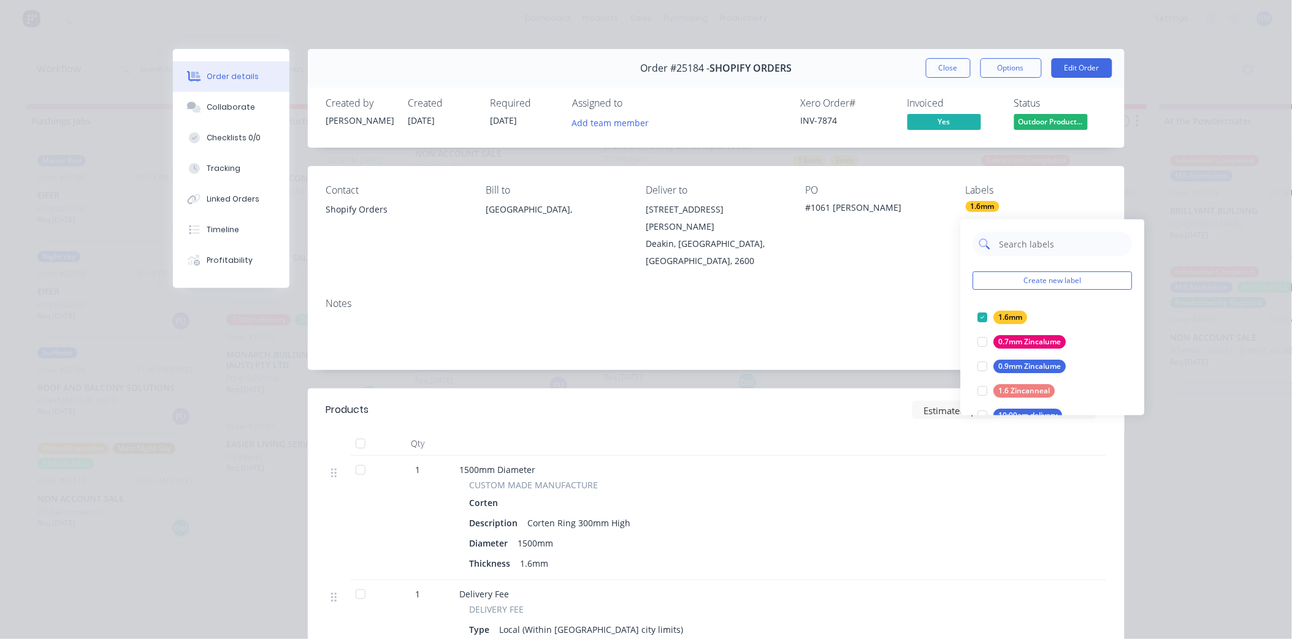
click at [1017, 235] on input "text" at bounding box center [1062, 244] width 128 height 25
type input "urg"
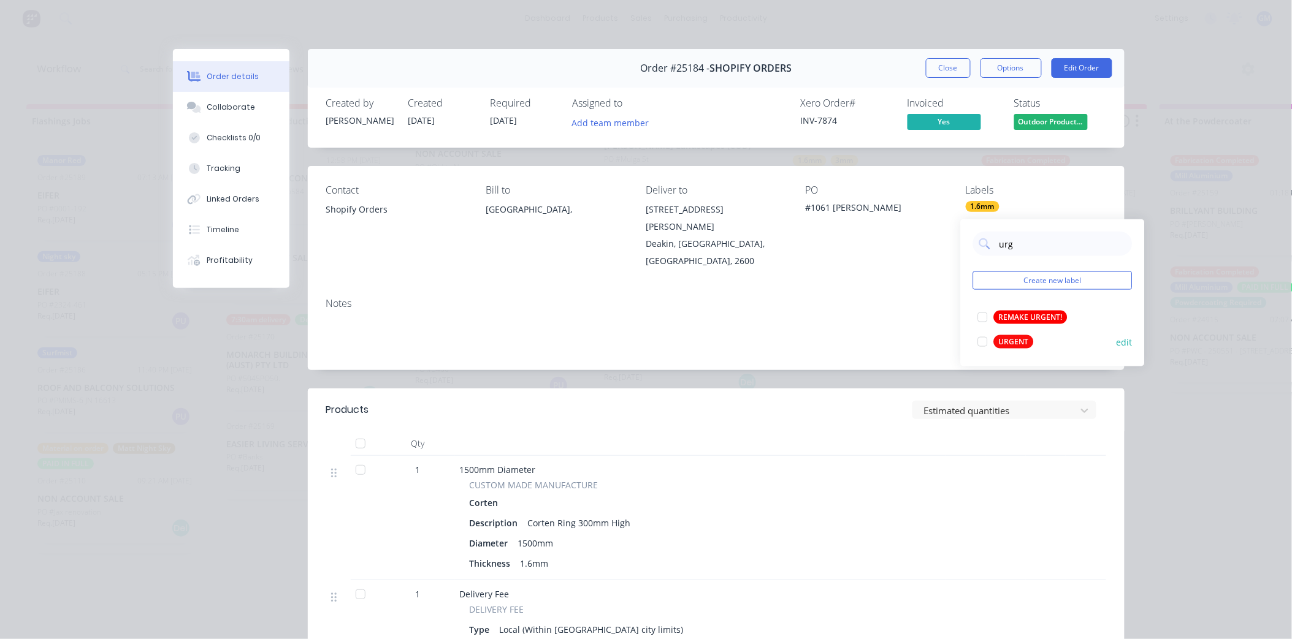
click at [981, 336] on div at bounding box center [983, 342] width 25 height 25
drag, startPoint x: 950, startPoint y: 64, endPoint x: 684, endPoint y: 430, distance: 452.0
click at [949, 64] on button "Close" at bounding box center [948, 68] width 45 height 20
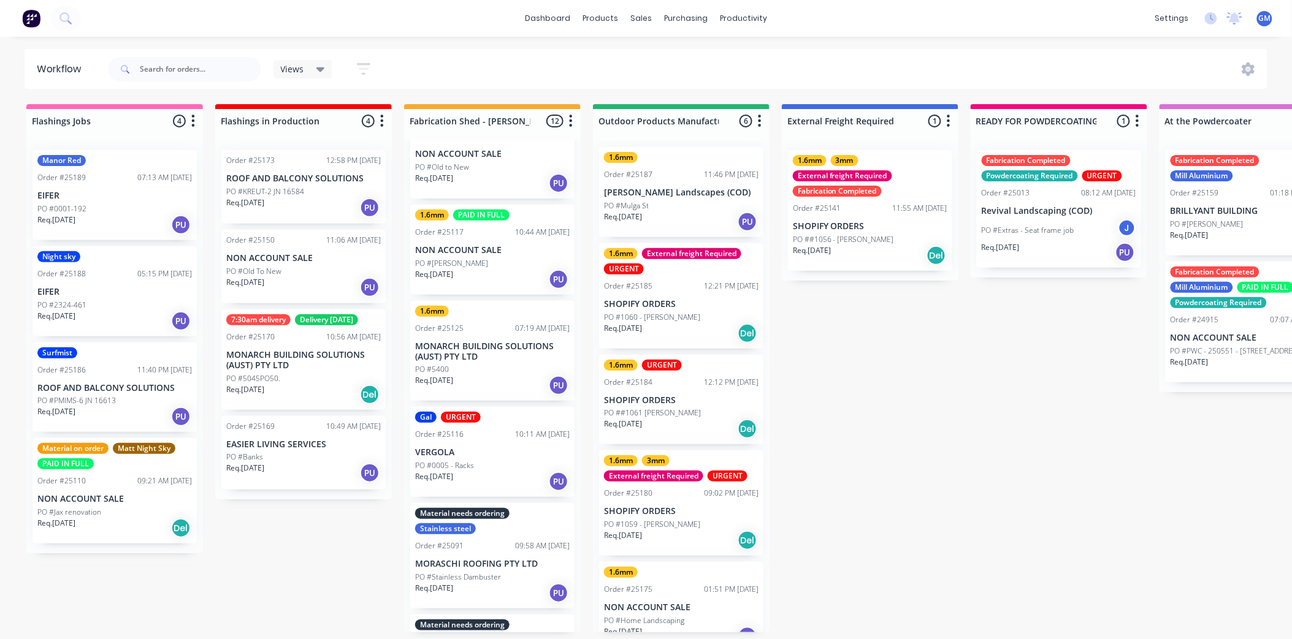
scroll to position [0, 0]
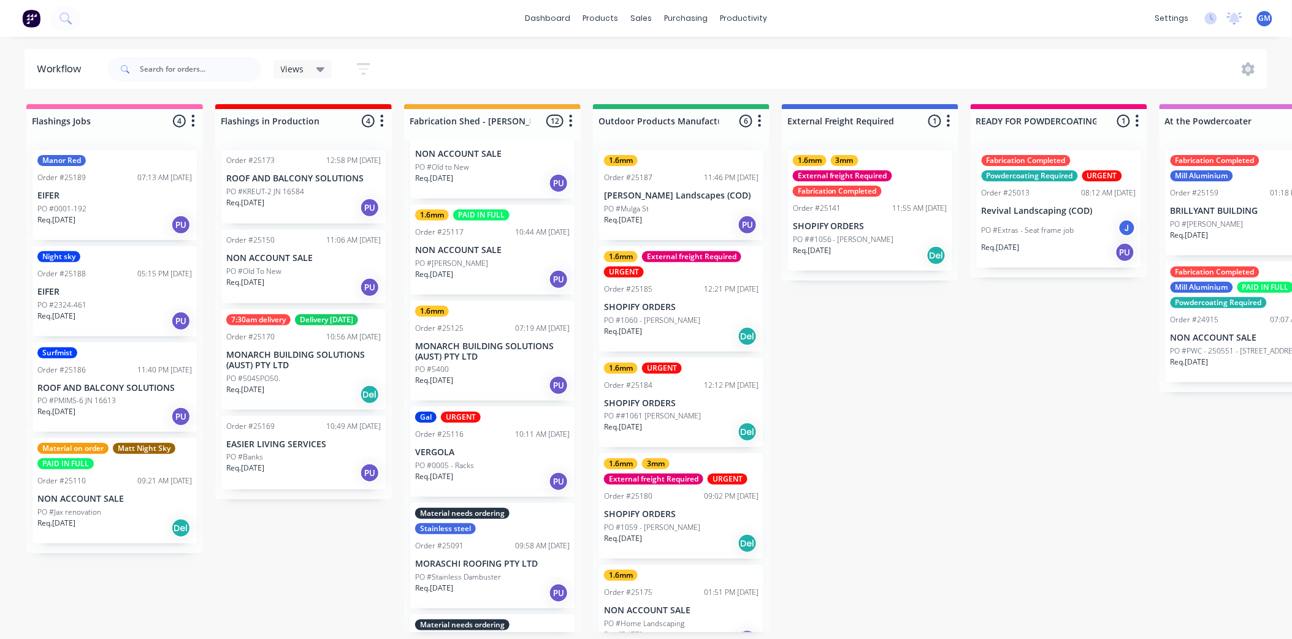
click at [658, 193] on p "[PERSON_NAME] Landscapes (COD)" at bounding box center [681, 196] width 154 height 10
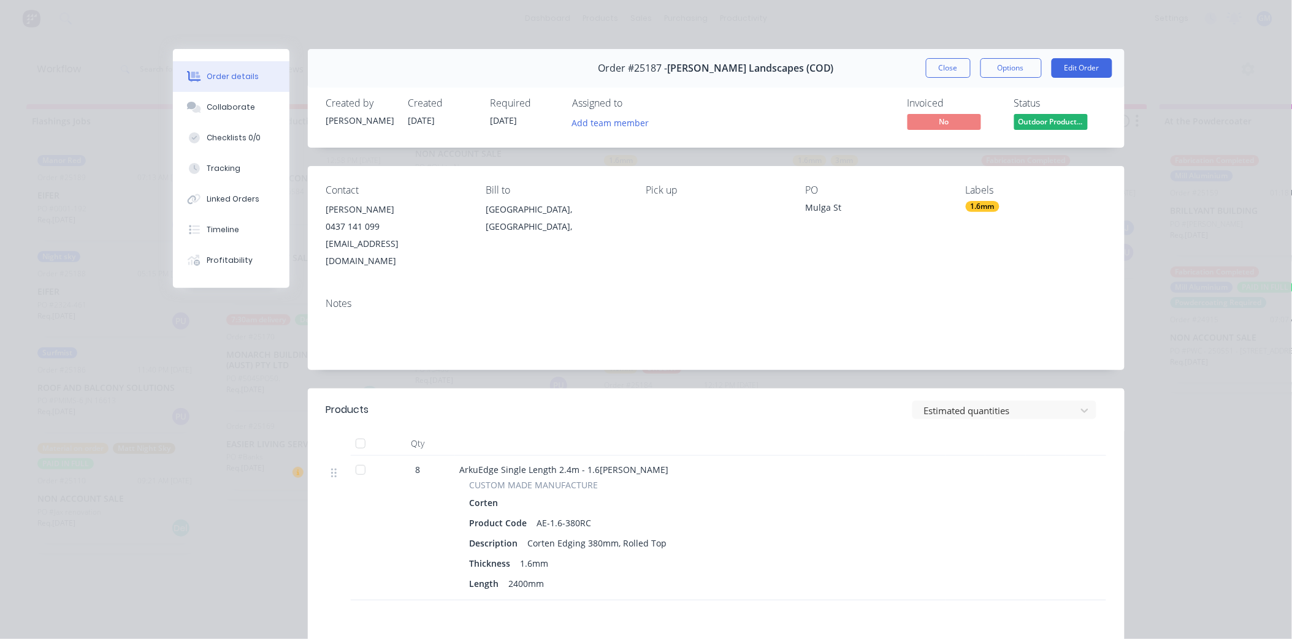
click at [970, 204] on div "1.6mm" at bounding box center [983, 206] width 34 height 11
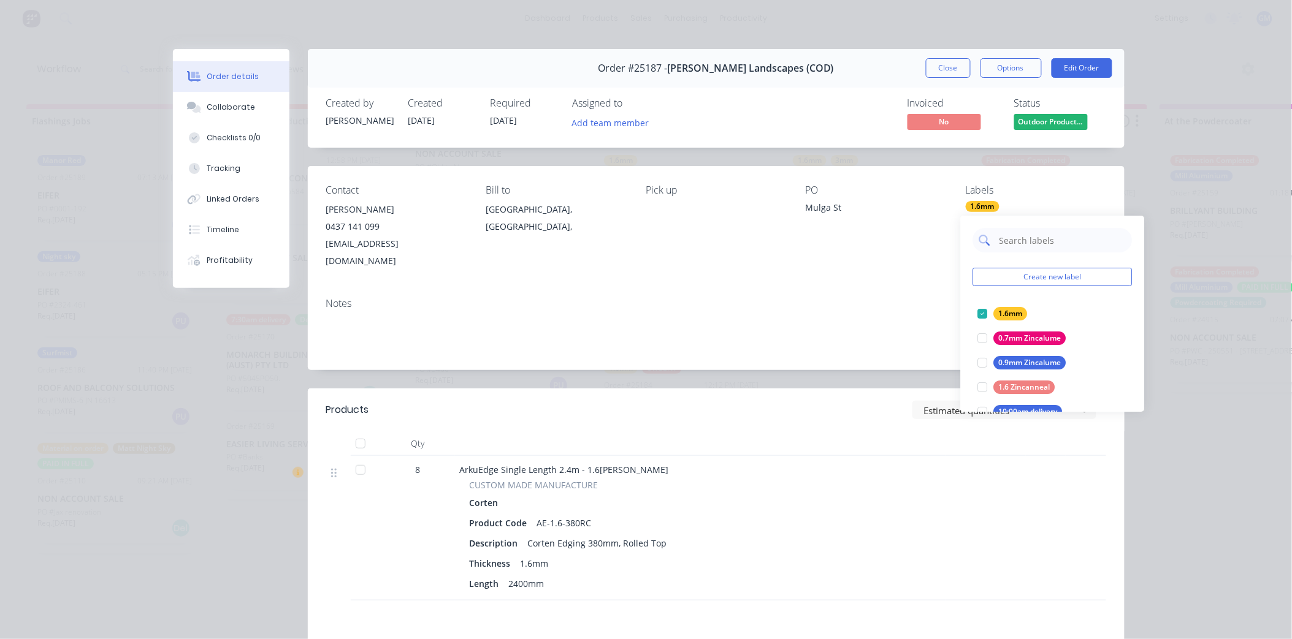
click at [1009, 246] on input "text" at bounding box center [1062, 240] width 128 height 25
type input "urg"
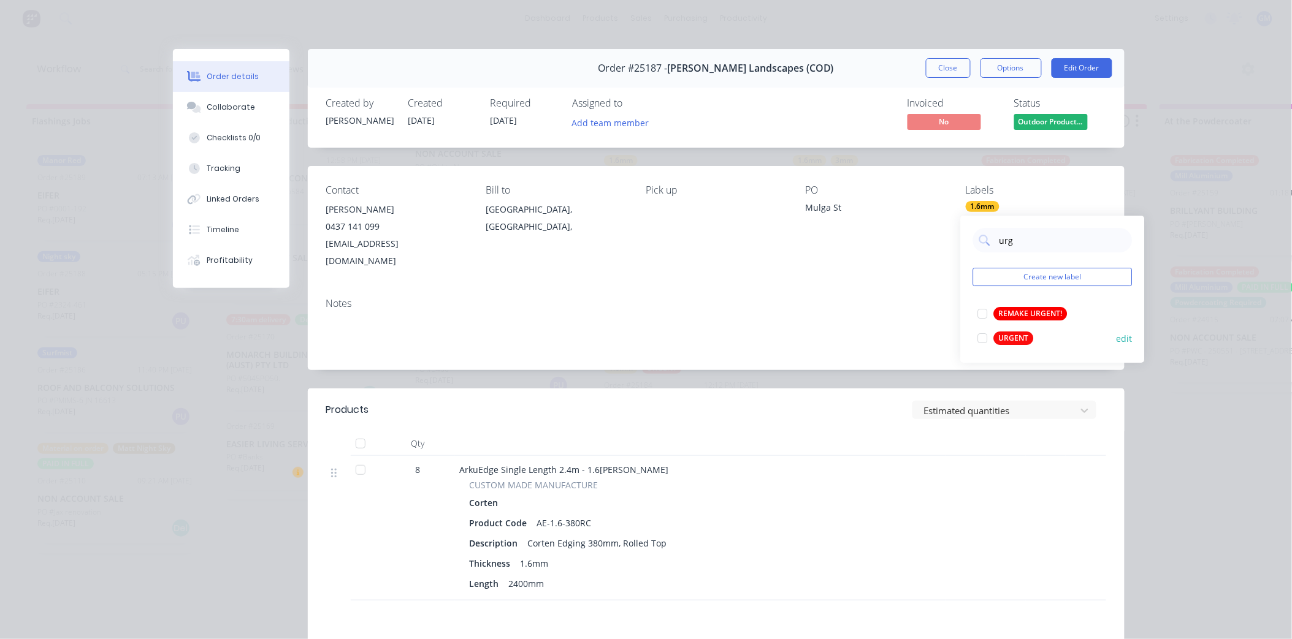
click at [982, 341] on div at bounding box center [983, 338] width 25 height 25
drag, startPoint x: 796, startPoint y: 255, endPoint x: 806, endPoint y: 255, distance: 10.4
click at [797, 255] on div "Contact Rob Phillips 0437 141 099 rob@phillipslandscapes.com.au Bill to Austral…" at bounding box center [716, 227] width 817 height 122
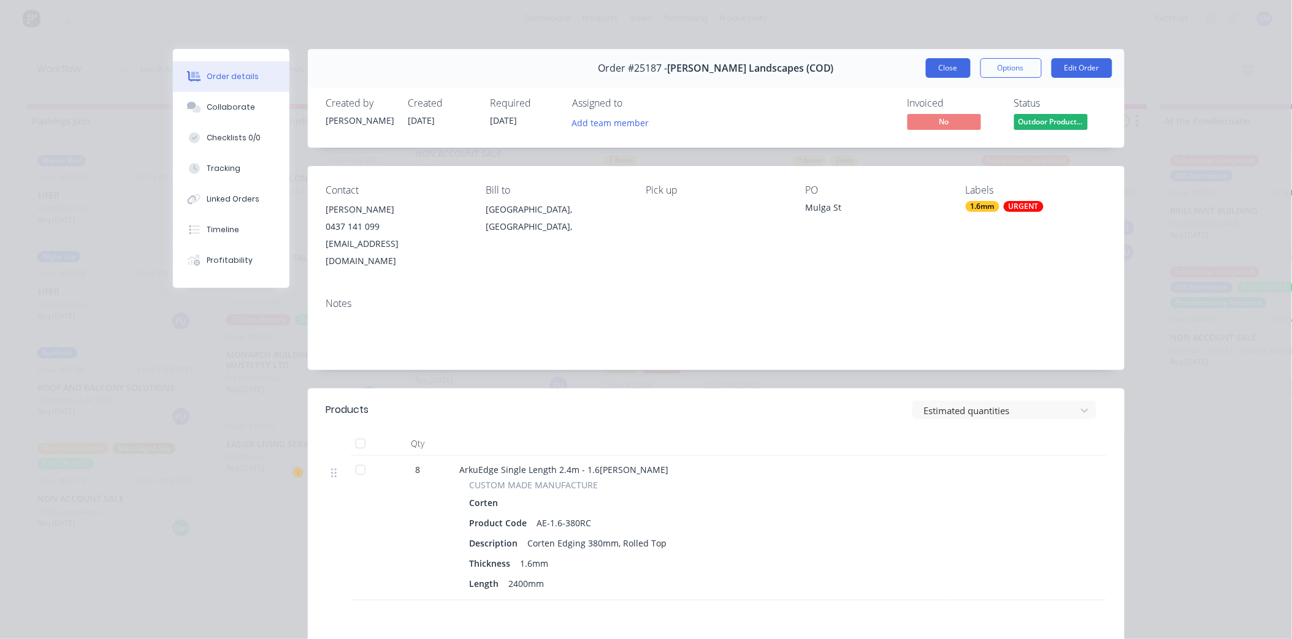
click at [945, 66] on button "Close" at bounding box center [948, 68] width 45 height 20
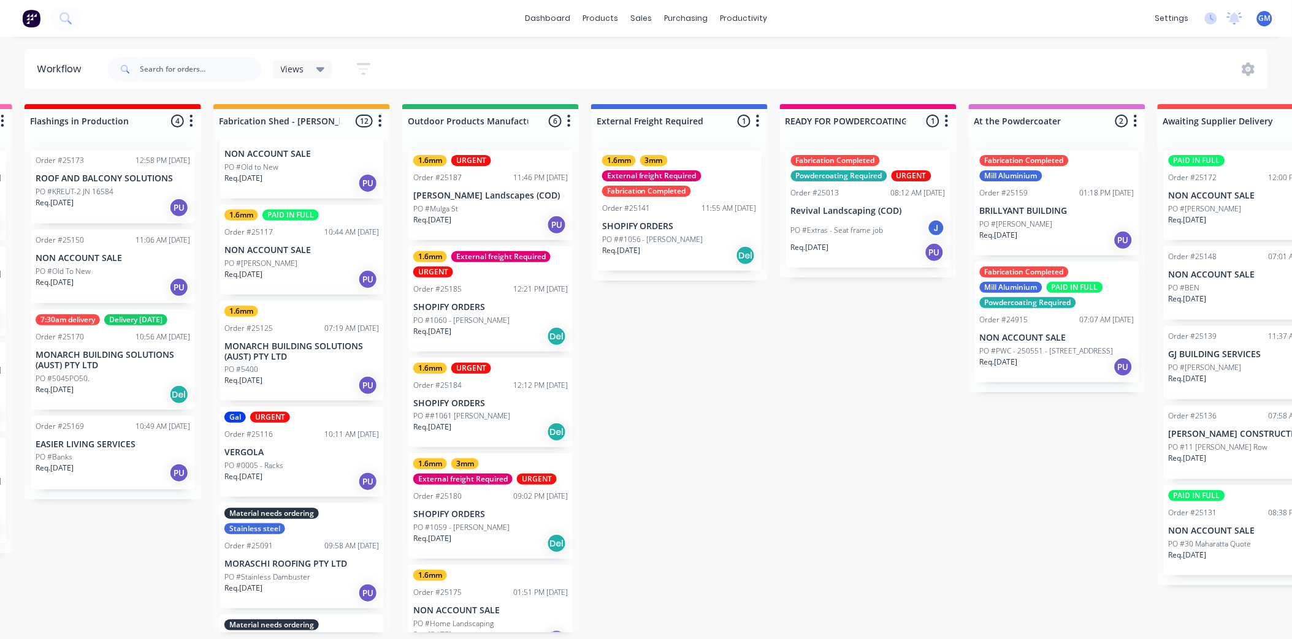
scroll to position [0, 191]
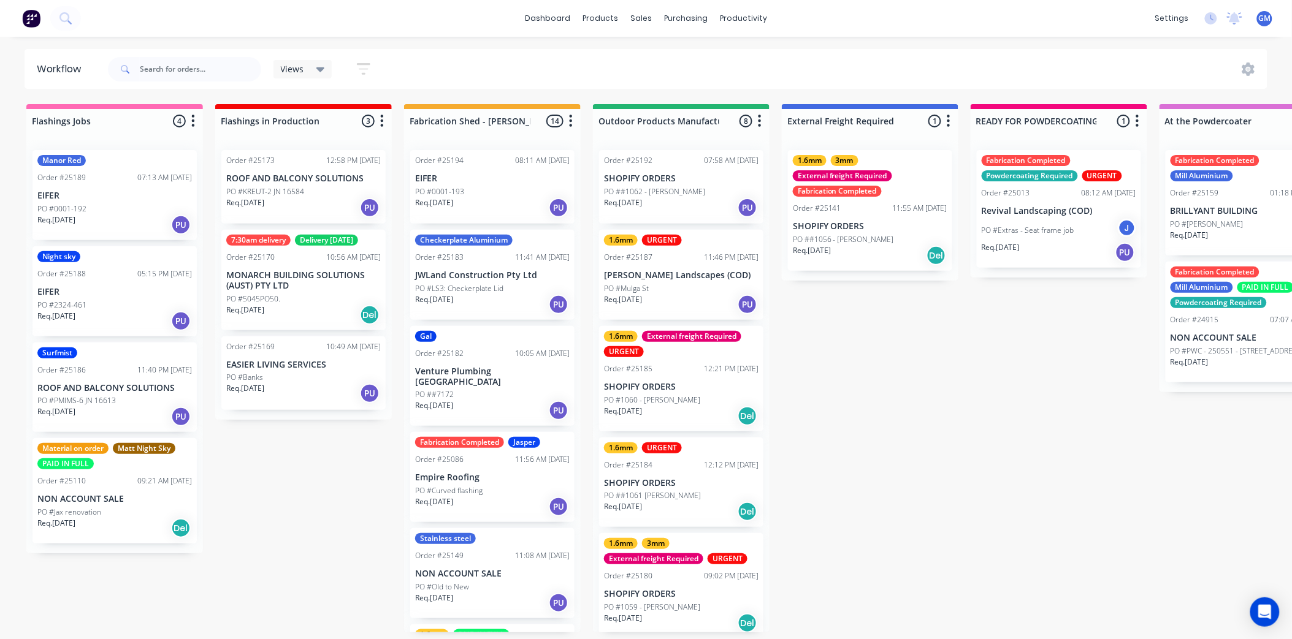
drag, startPoint x: 1022, startPoint y: 508, endPoint x: 1026, endPoint y: 518, distance: 11.3
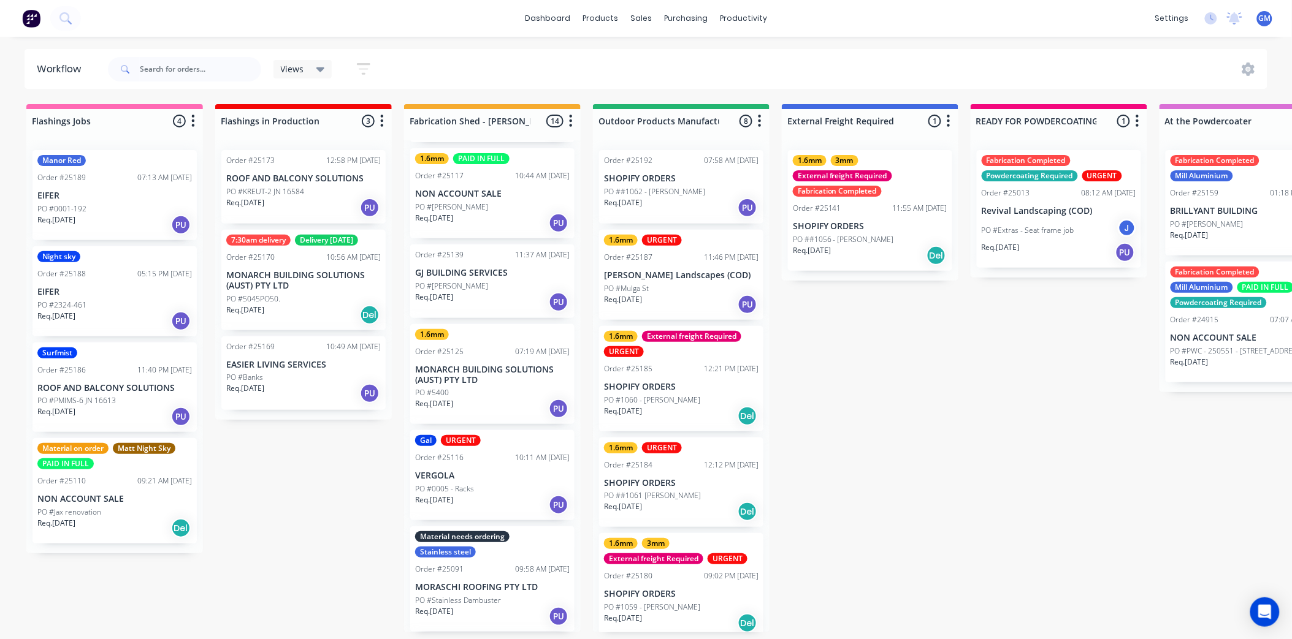
click at [684, 194] on p "PO ##1062 - [PERSON_NAME]" at bounding box center [654, 191] width 101 height 11
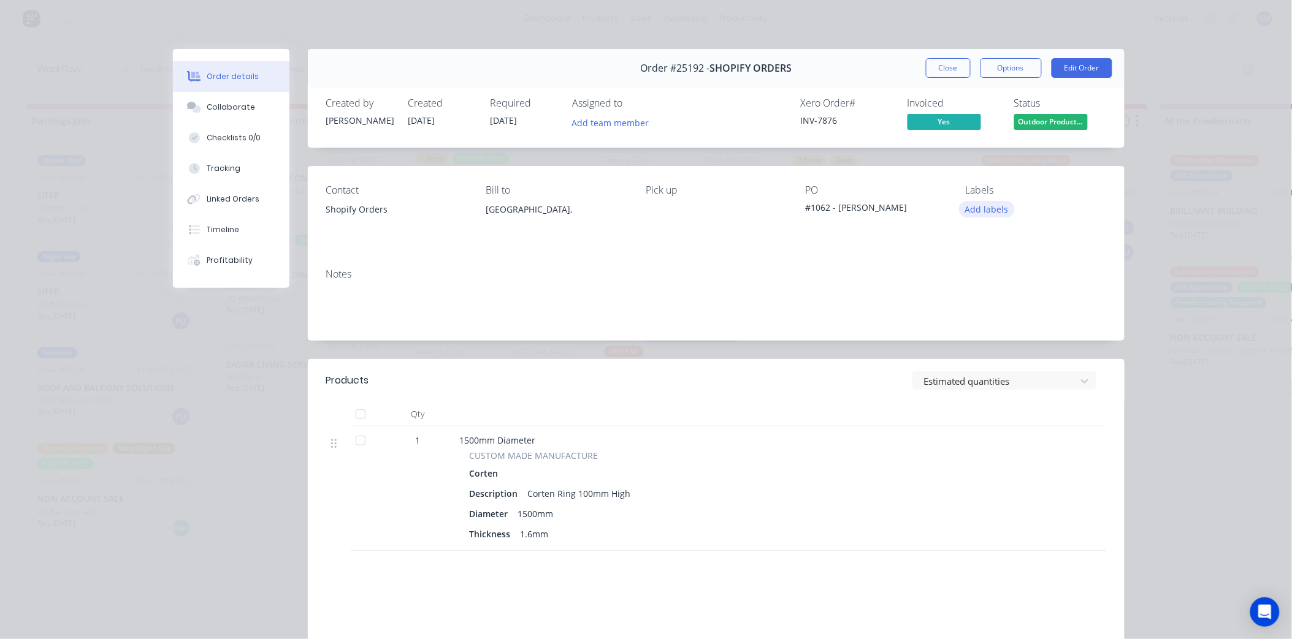
click at [982, 210] on button "Add labels" at bounding box center [987, 209] width 56 height 17
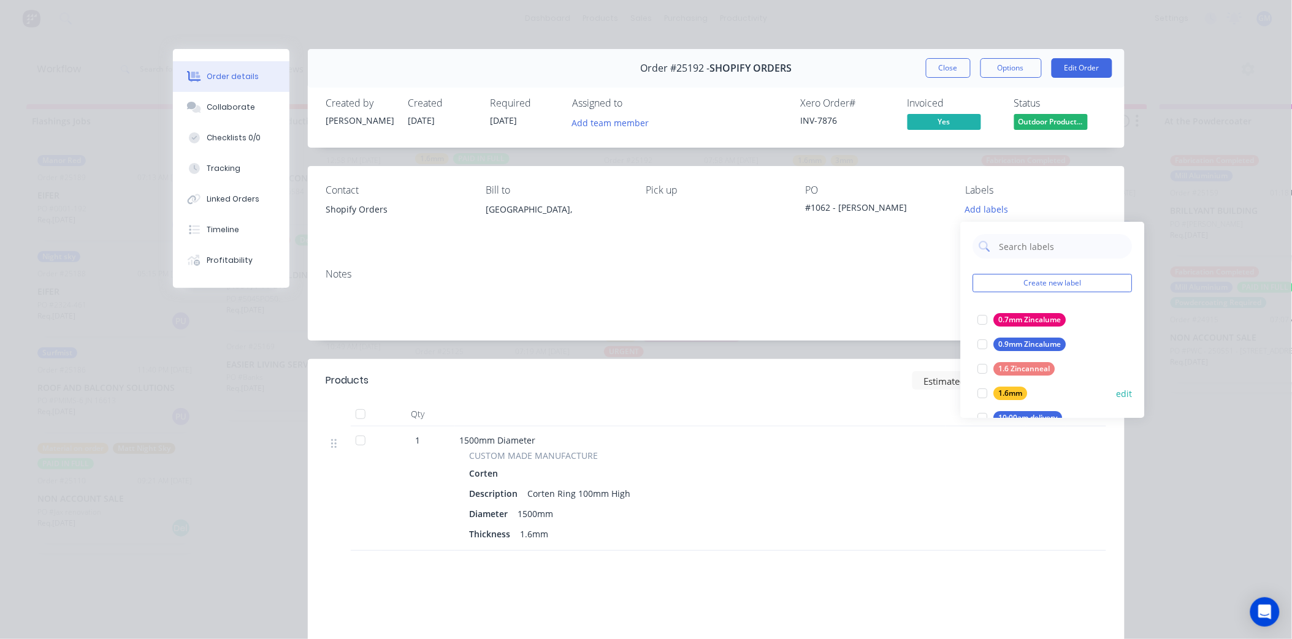
click at [978, 394] on div at bounding box center [983, 393] width 25 height 25
click at [1044, 231] on input "text" at bounding box center [1062, 240] width 128 height 25
type input "urg"
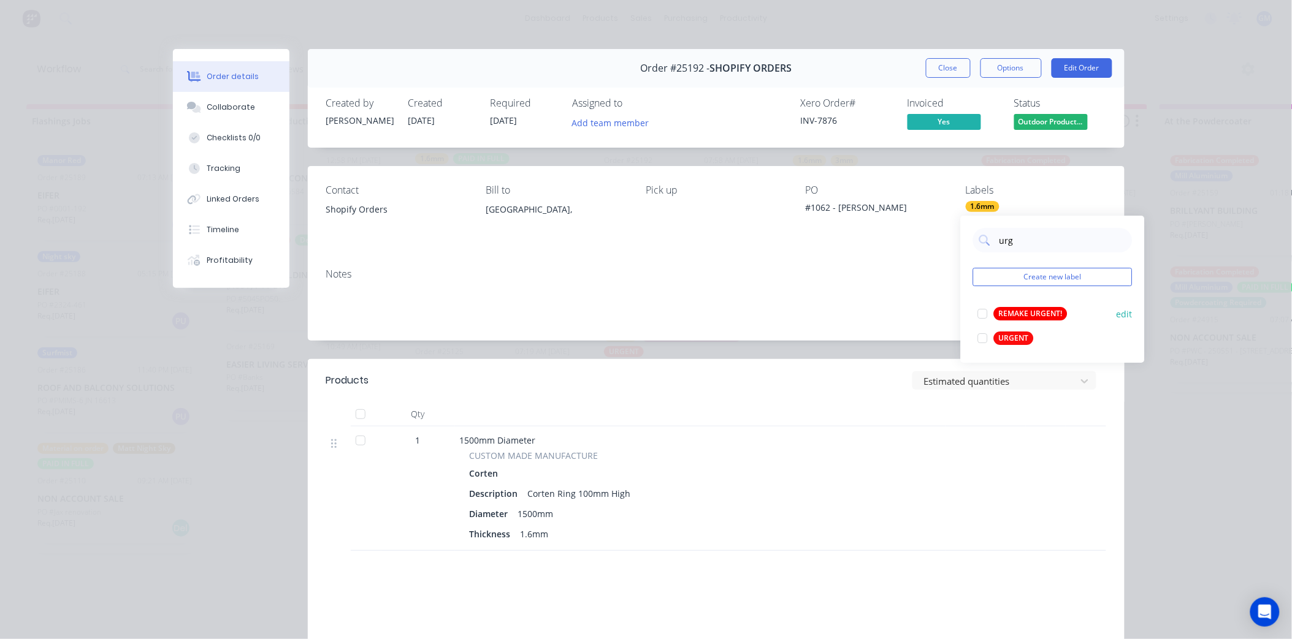
click at [986, 334] on div at bounding box center [983, 338] width 25 height 25
click at [767, 254] on div "Contact Shopify Orders Bill to [GEOGRAPHIC_DATA], Pick up PO #1062 - [PERSON_NA…" at bounding box center [716, 212] width 817 height 93
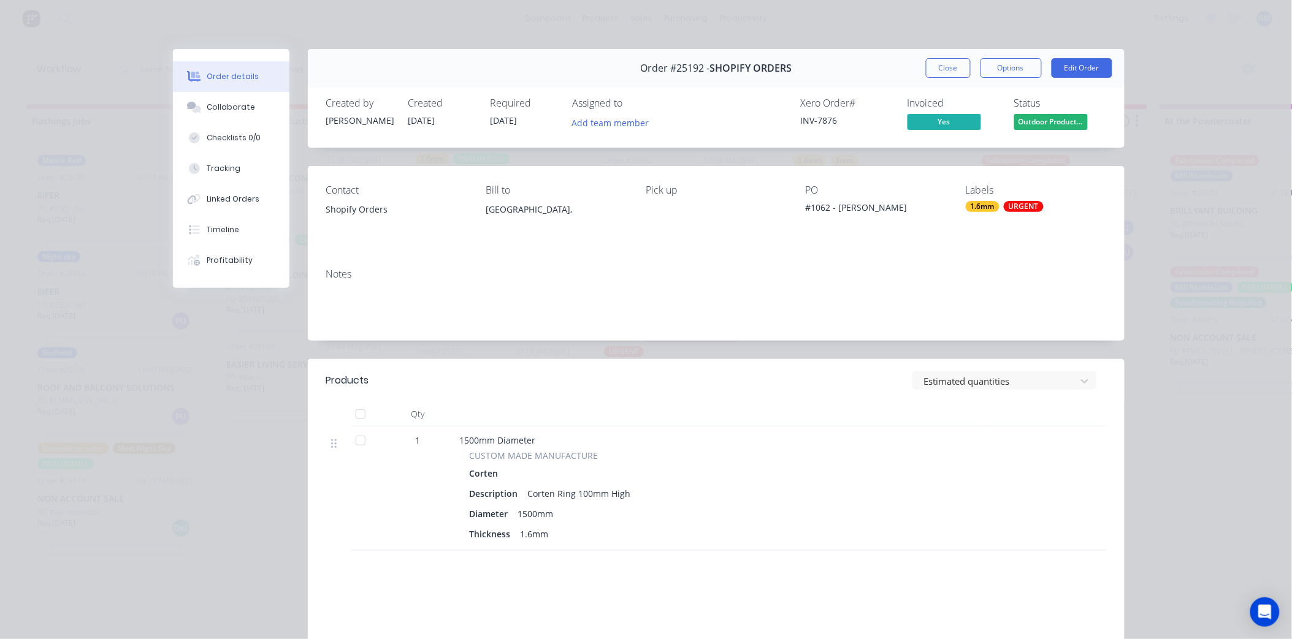
drag, startPoint x: 946, startPoint y: 66, endPoint x: 853, endPoint y: 310, distance: 261.8
click at [947, 66] on button "Close" at bounding box center [948, 68] width 45 height 20
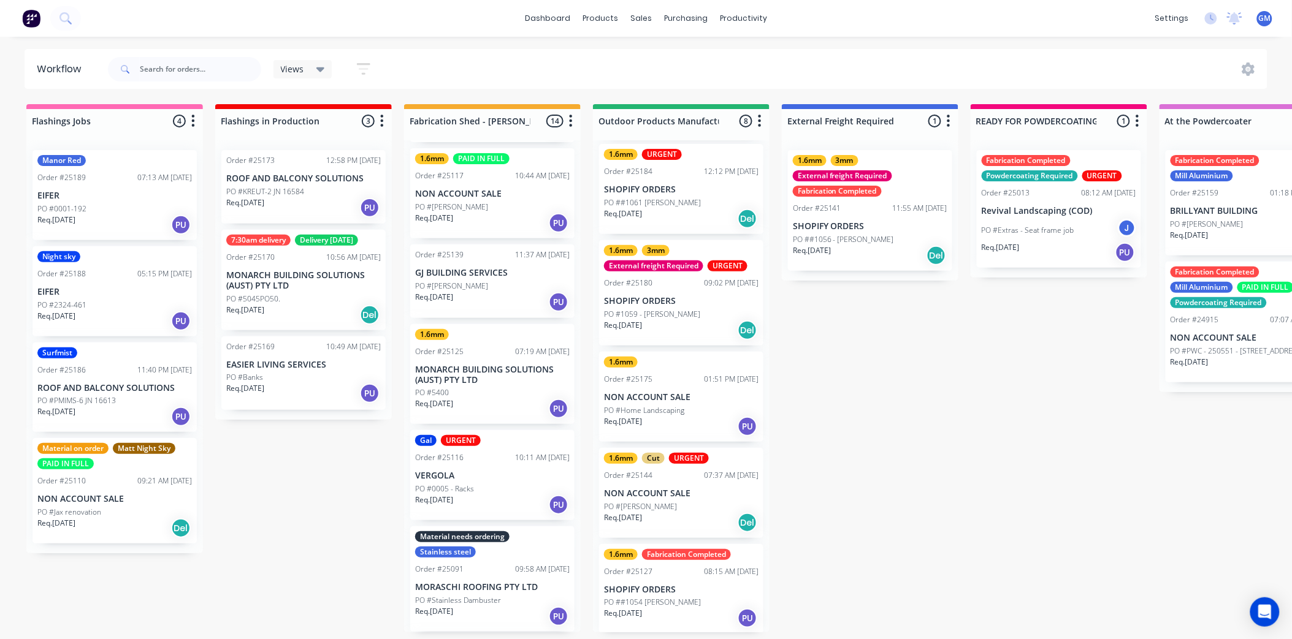
scroll to position [3, 0]
click at [684, 585] on p "SHOPIFY ORDERS" at bounding box center [681, 590] width 154 height 10
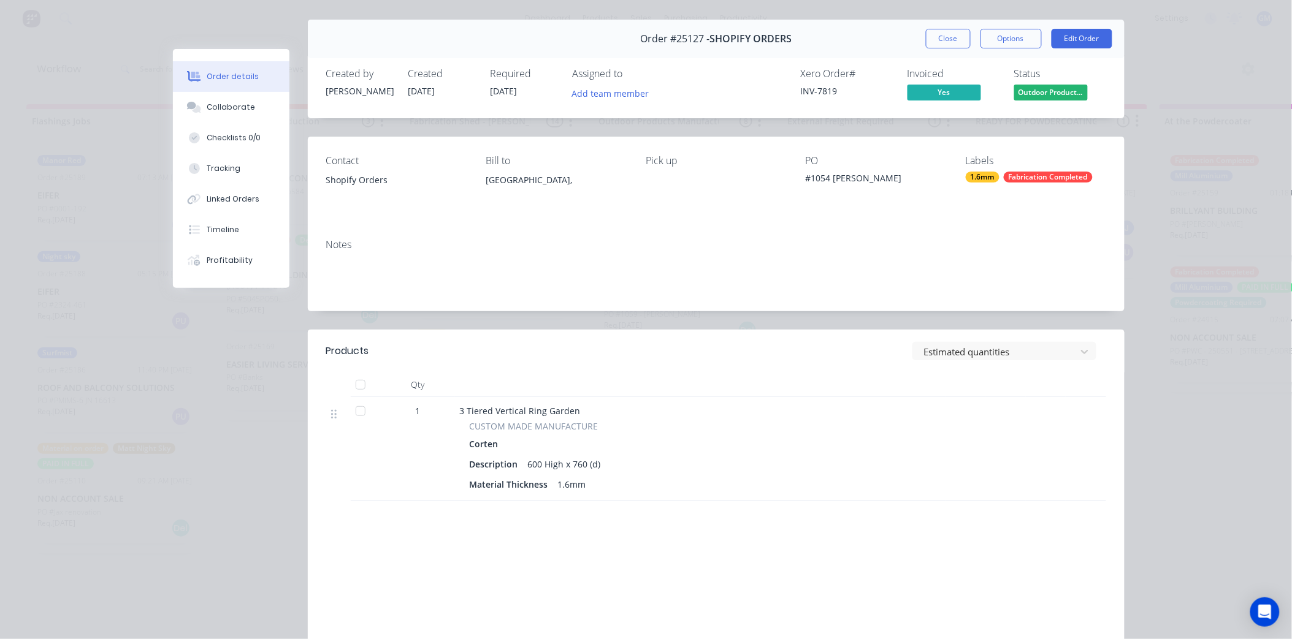
scroll to position [0, 0]
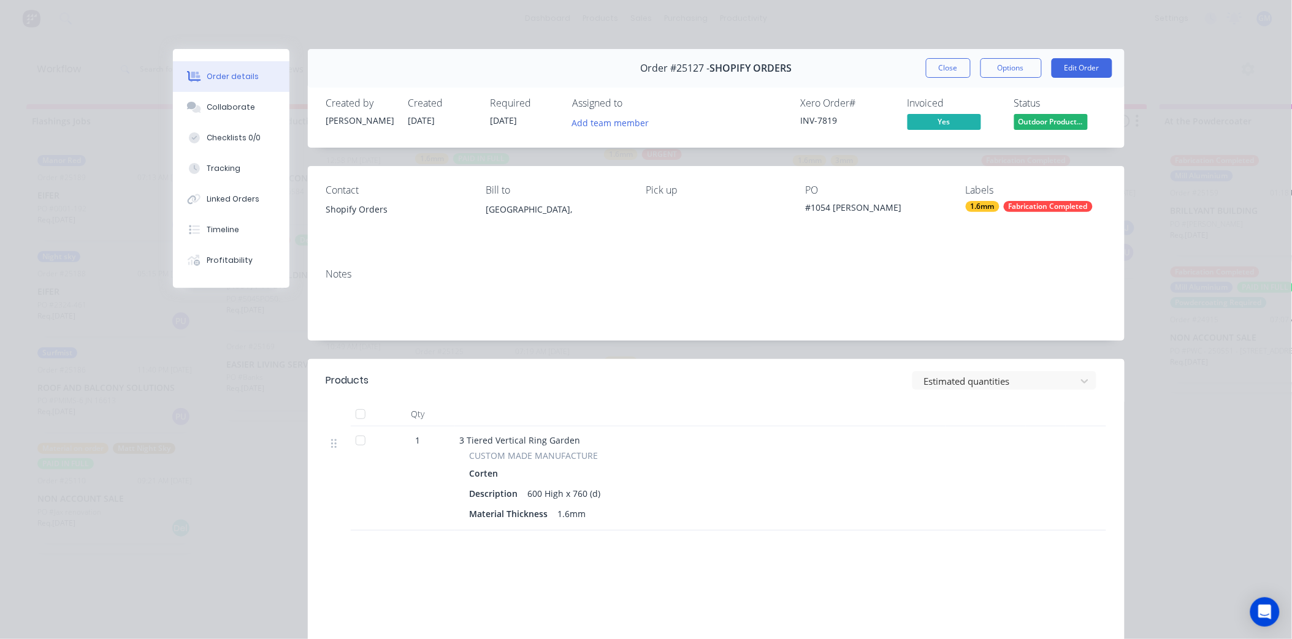
click at [1047, 204] on div "Fabrication Completed" at bounding box center [1048, 206] width 89 height 11
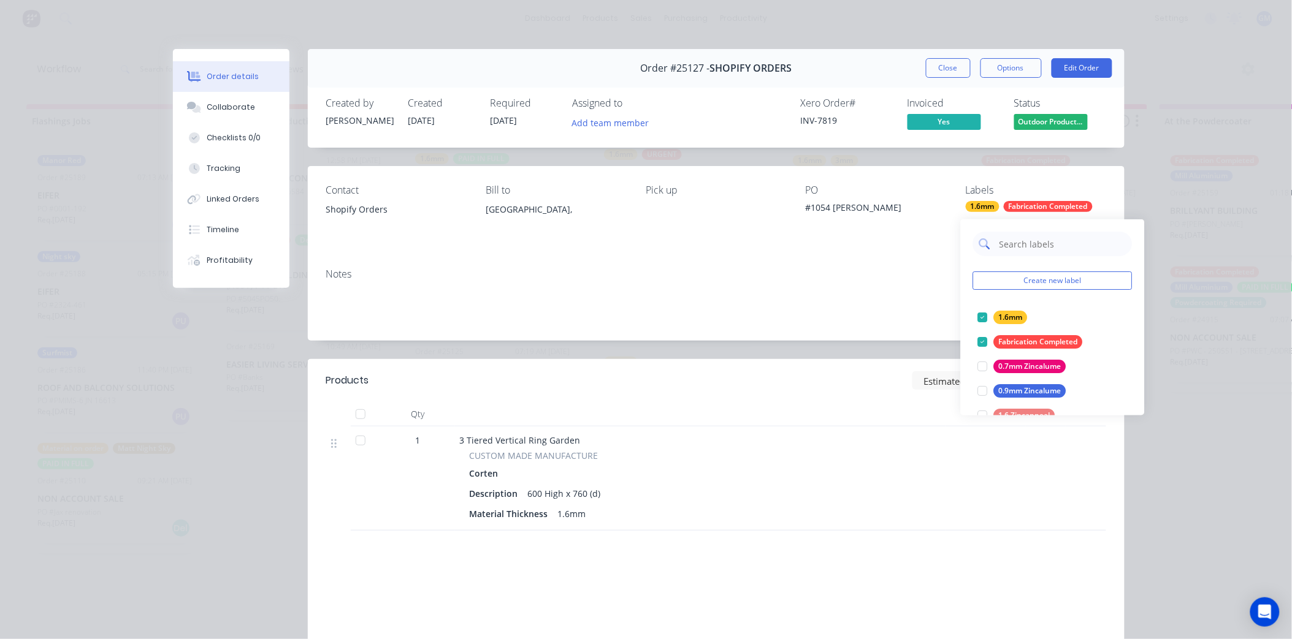
click at [1037, 245] on input "text" at bounding box center [1062, 244] width 128 height 25
type input "urg"
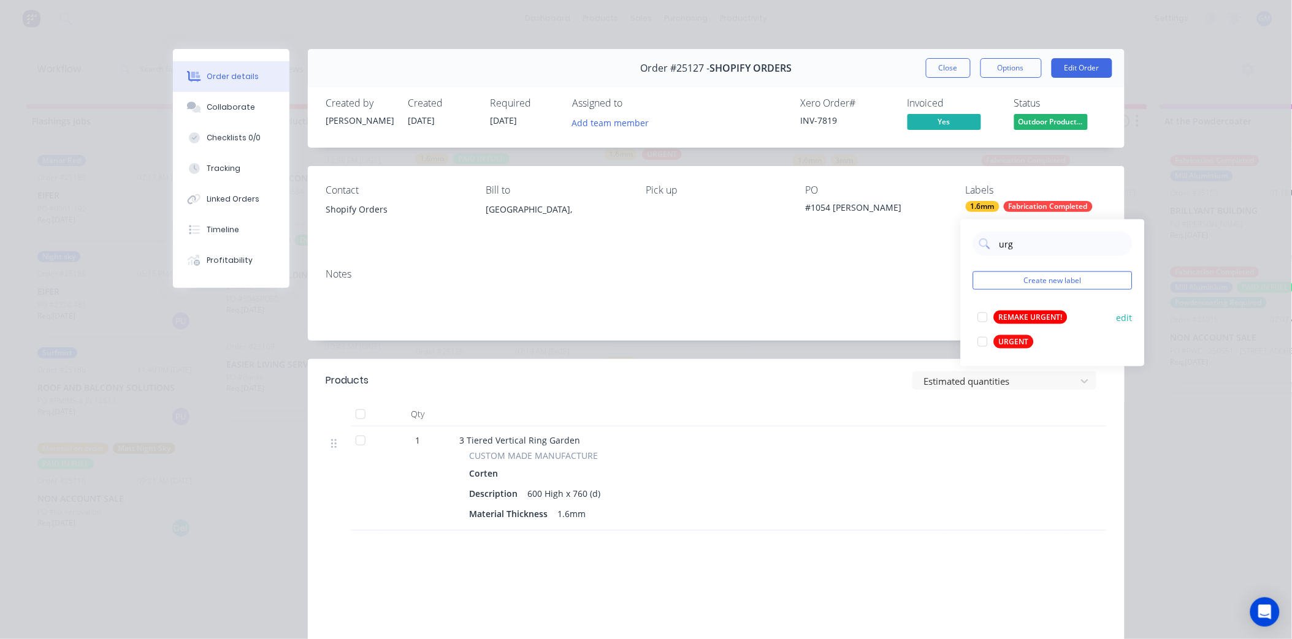
click at [985, 310] on div at bounding box center [983, 317] width 25 height 25
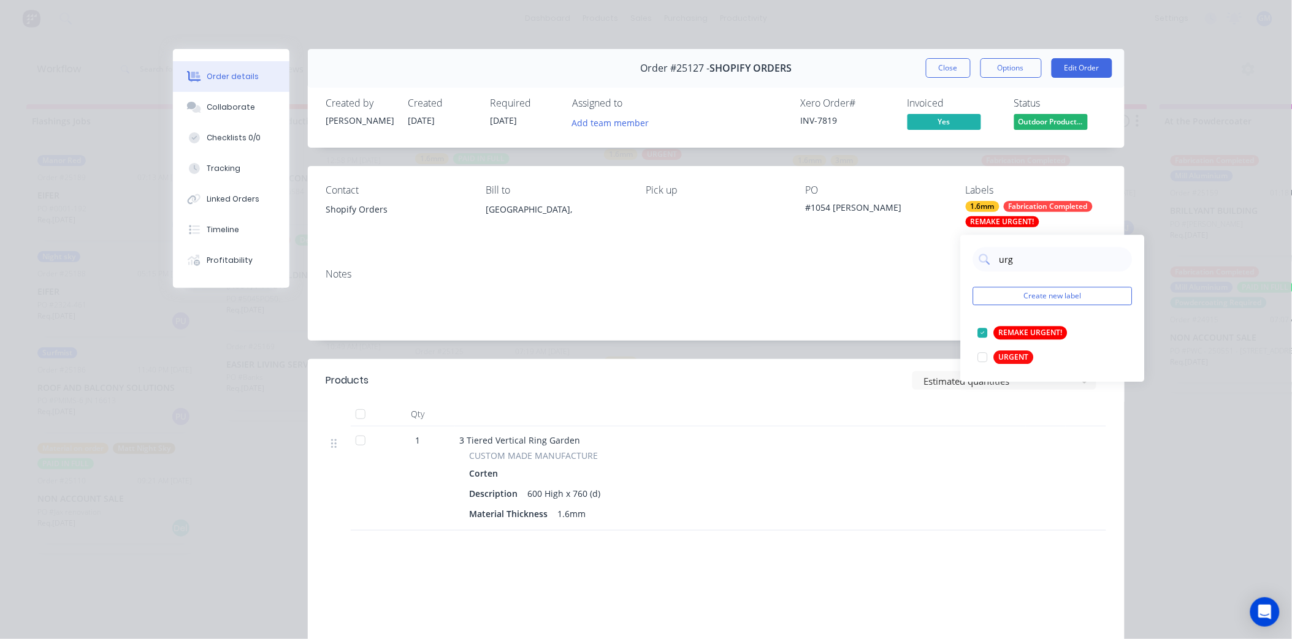
click at [659, 252] on div "Contact Shopify Orders Bill to [GEOGRAPHIC_DATA], Pick up PO #1054 [PERSON_NAME…" at bounding box center [716, 212] width 817 height 93
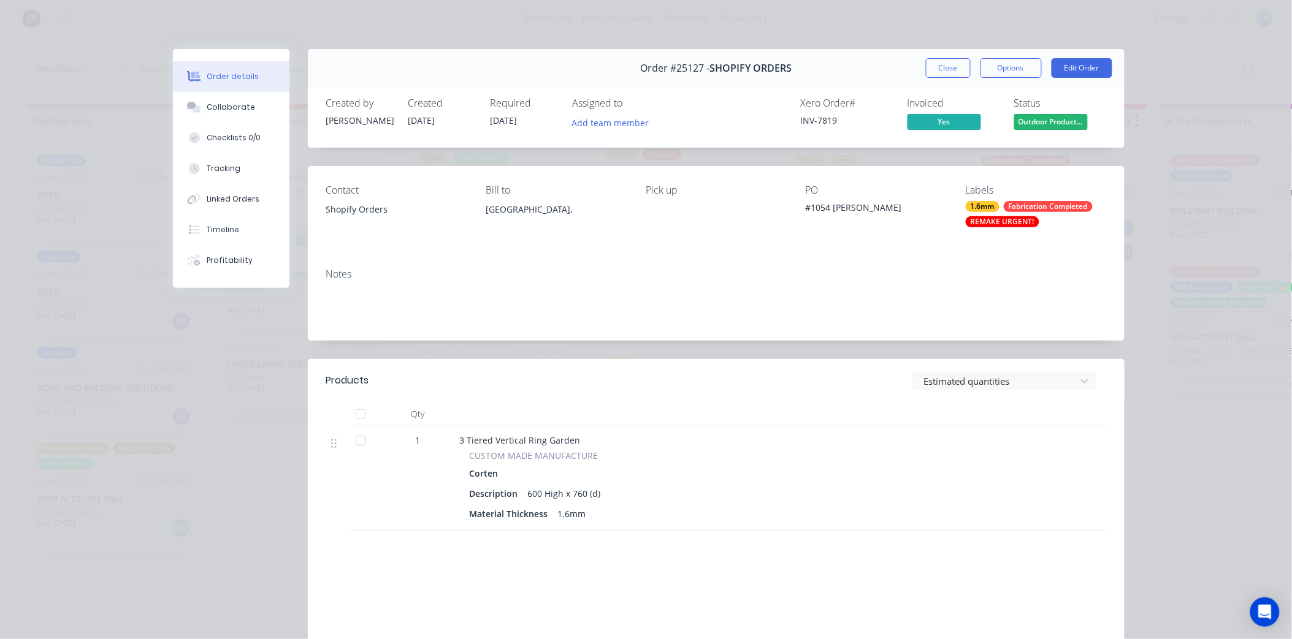
click at [1032, 204] on div "Fabrication Completed" at bounding box center [1048, 206] width 89 height 11
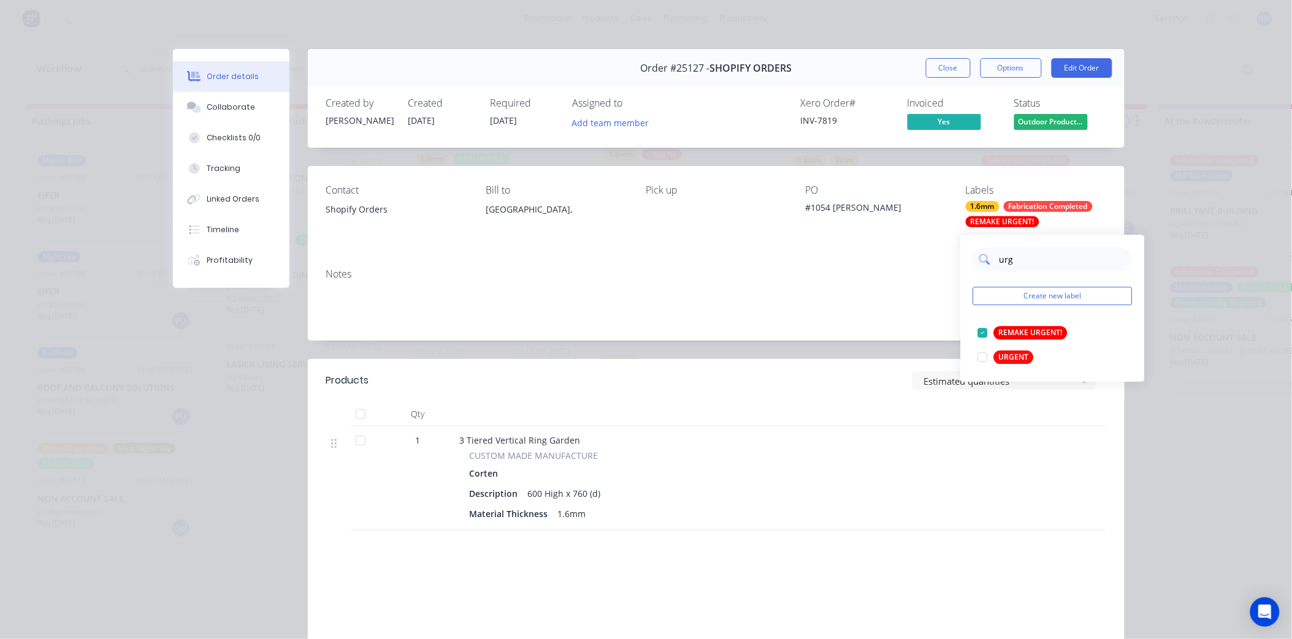
drag, startPoint x: 1023, startPoint y: 256, endPoint x: 979, endPoint y: 261, distance: 43.9
click at [979, 261] on div "urg" at bounding box center [1052, 259] width 159 height 25
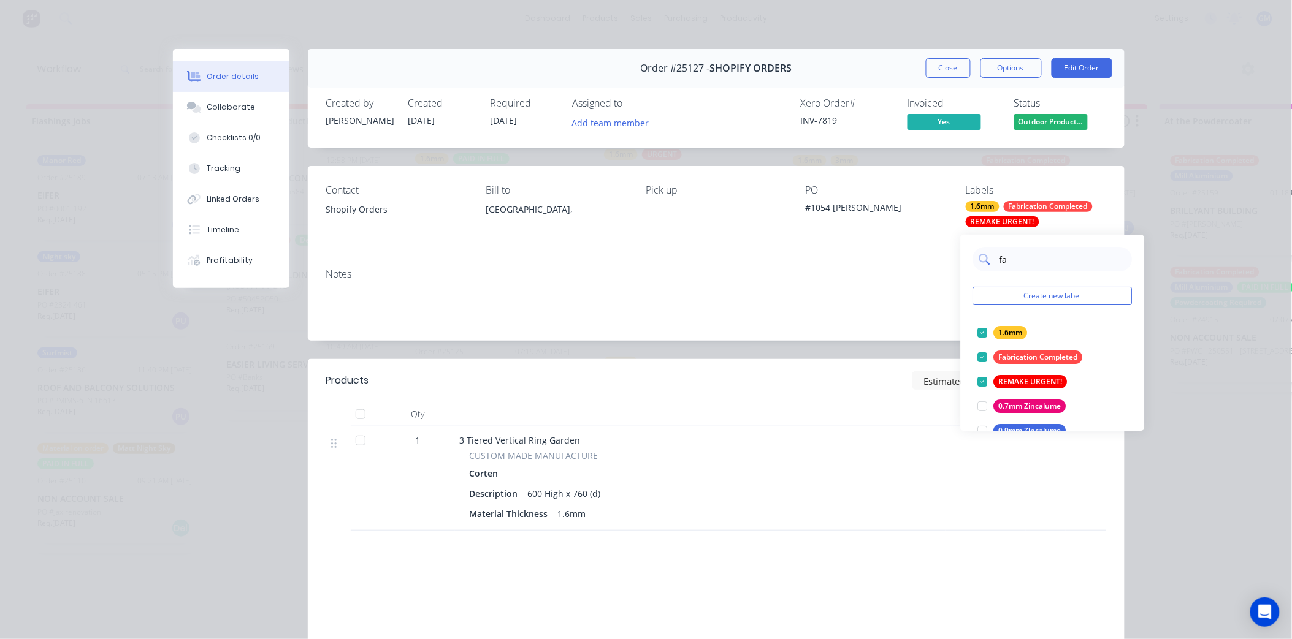
type input "fab"
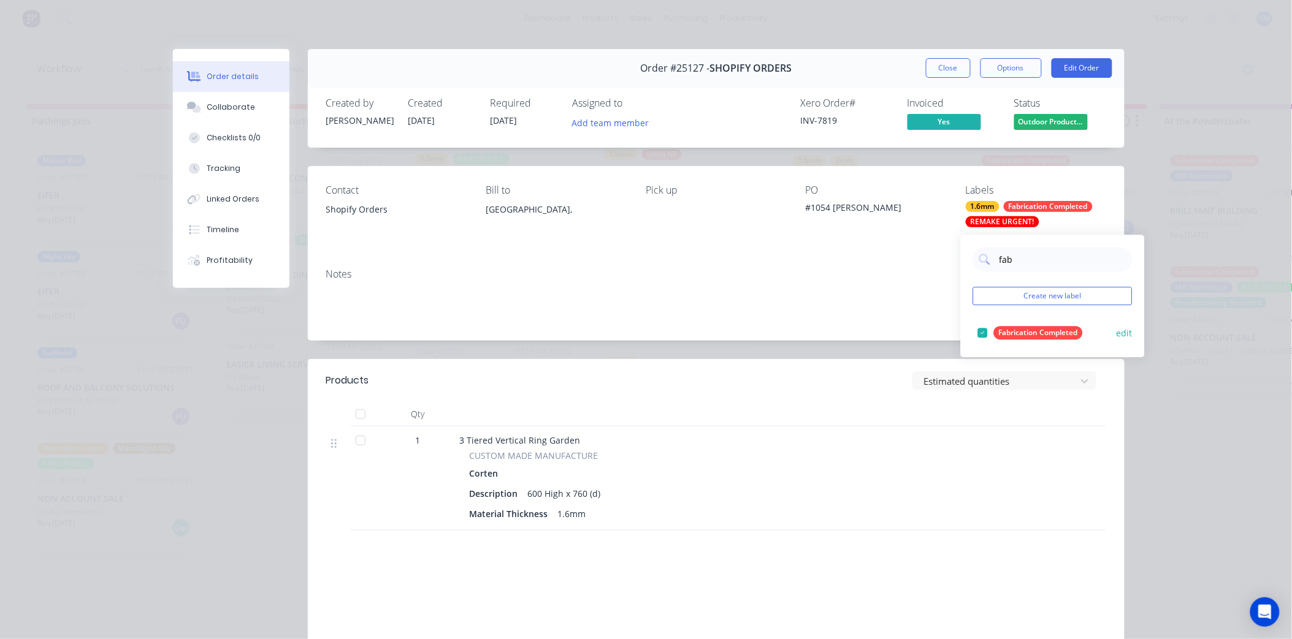
click at [985, 332] on div at bounding box center [983, 333] width 25 height 25
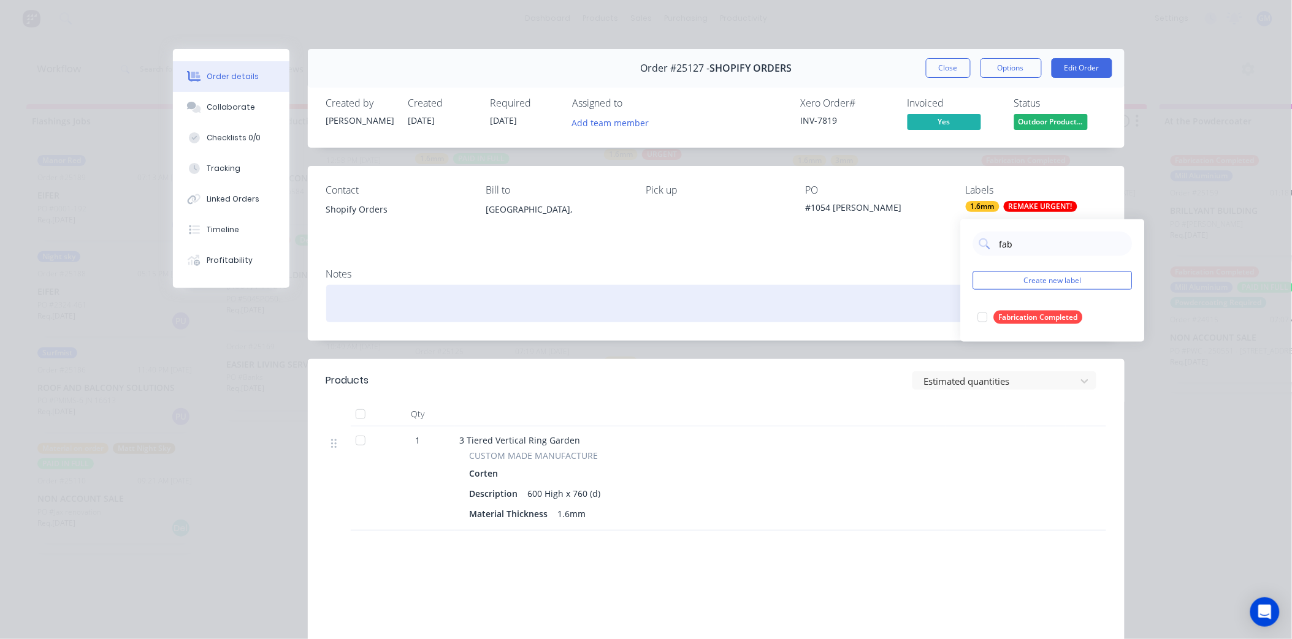
click at [861, 296] on div at bounding box center [716, 303] width 780 height 37
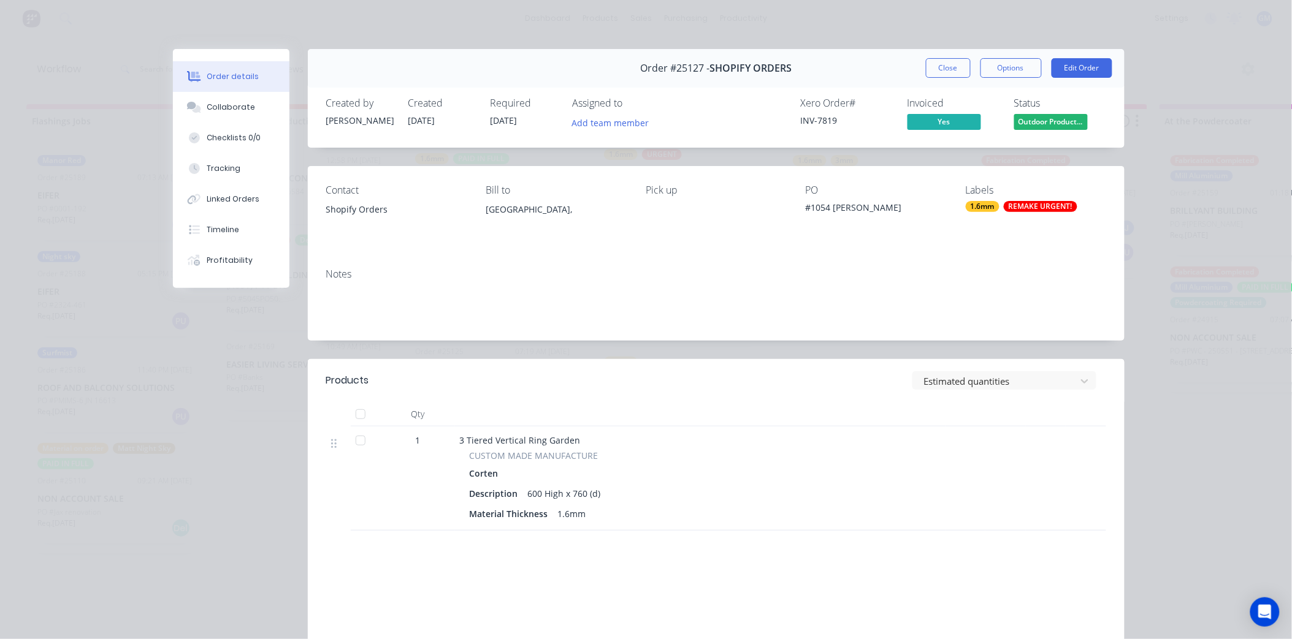
click at [947, 75] on button "Close" at bounding box center [948, 68] width 45 height 20
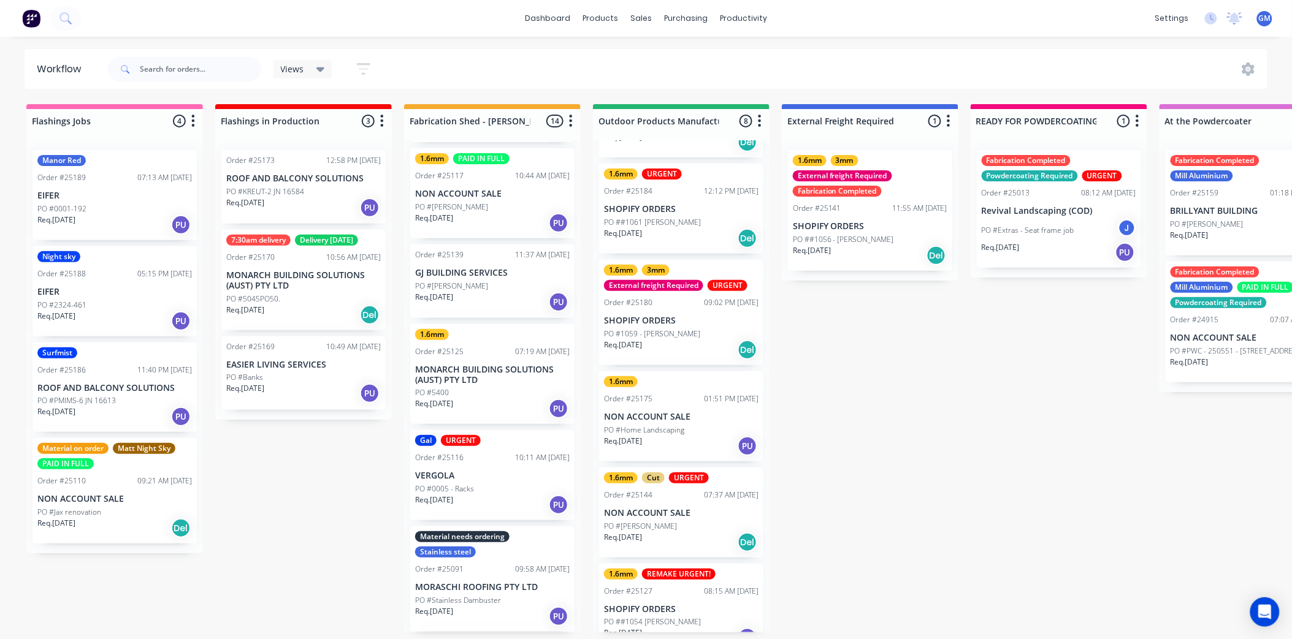
scroll to position [310, 0]
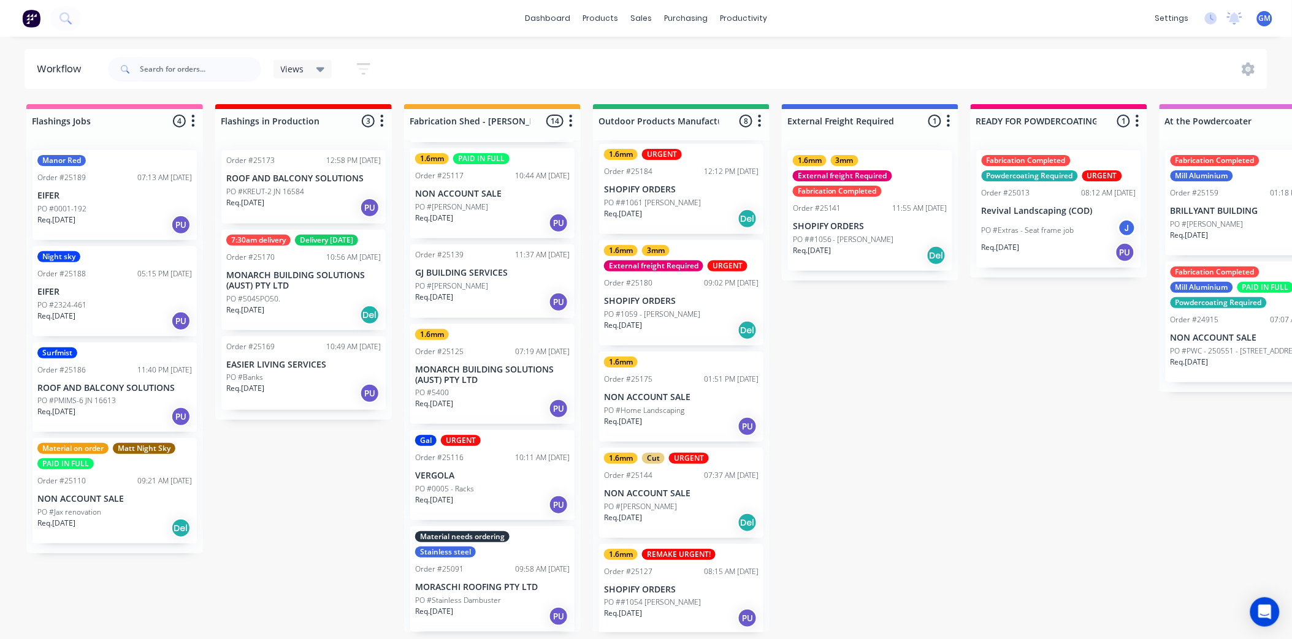
click at [698, 591] on div "1.6mm REMAKE URGENT! Order #25127 08:15 AM [DATE] SHOPIFY ORDERS PO ##1054 [PER…" at bounding box center [681, 589] width 164 height 90
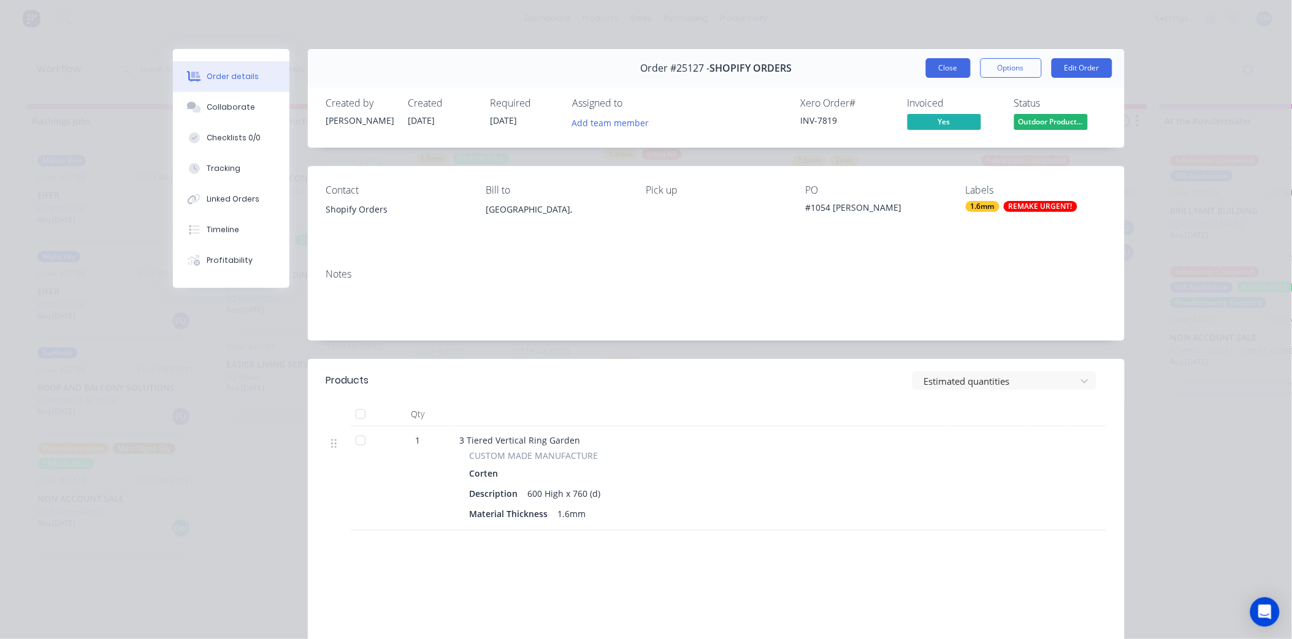
click at [940, 72] on button "Close" at bounding box center [948, 68] width 45 height 20
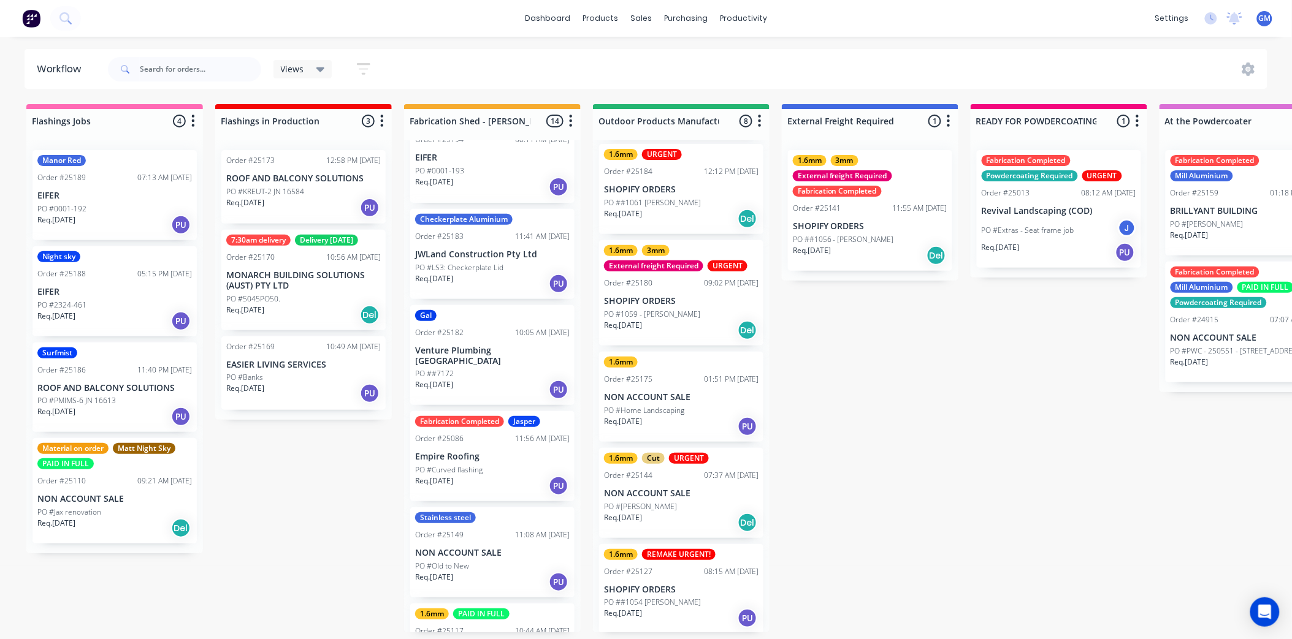
scroll to position [0, 0]
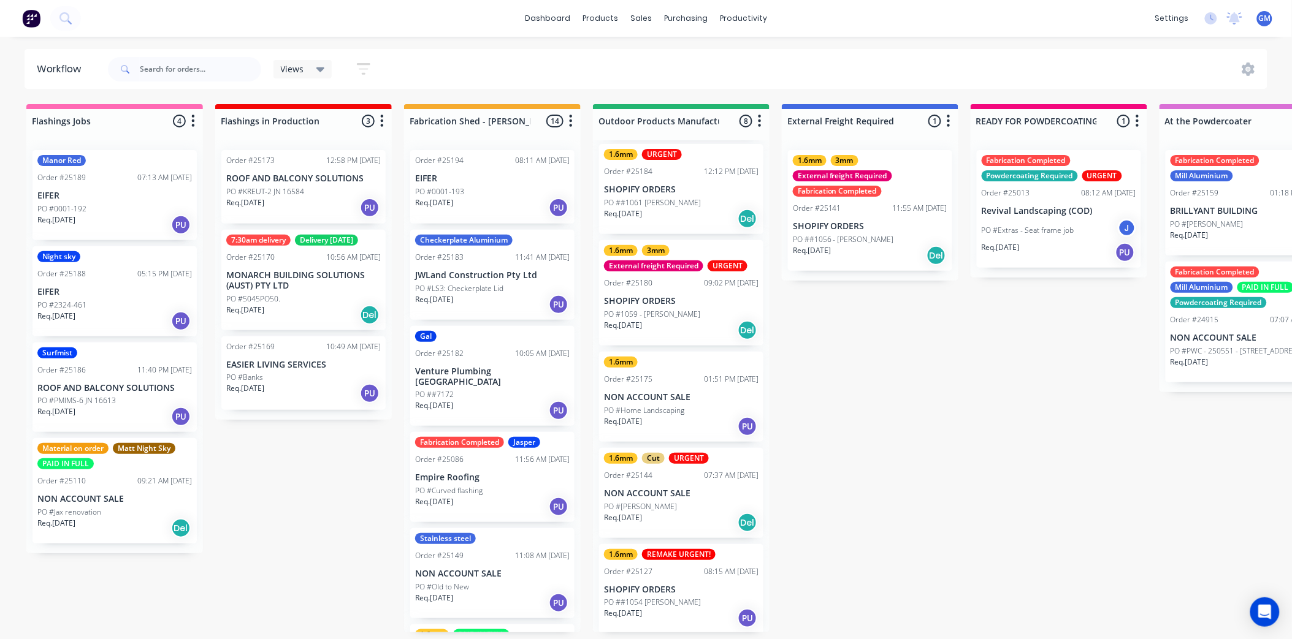
click at [486, 188] on div "PO #0001-193" at bounding box center [492, 191] width 154 height 11
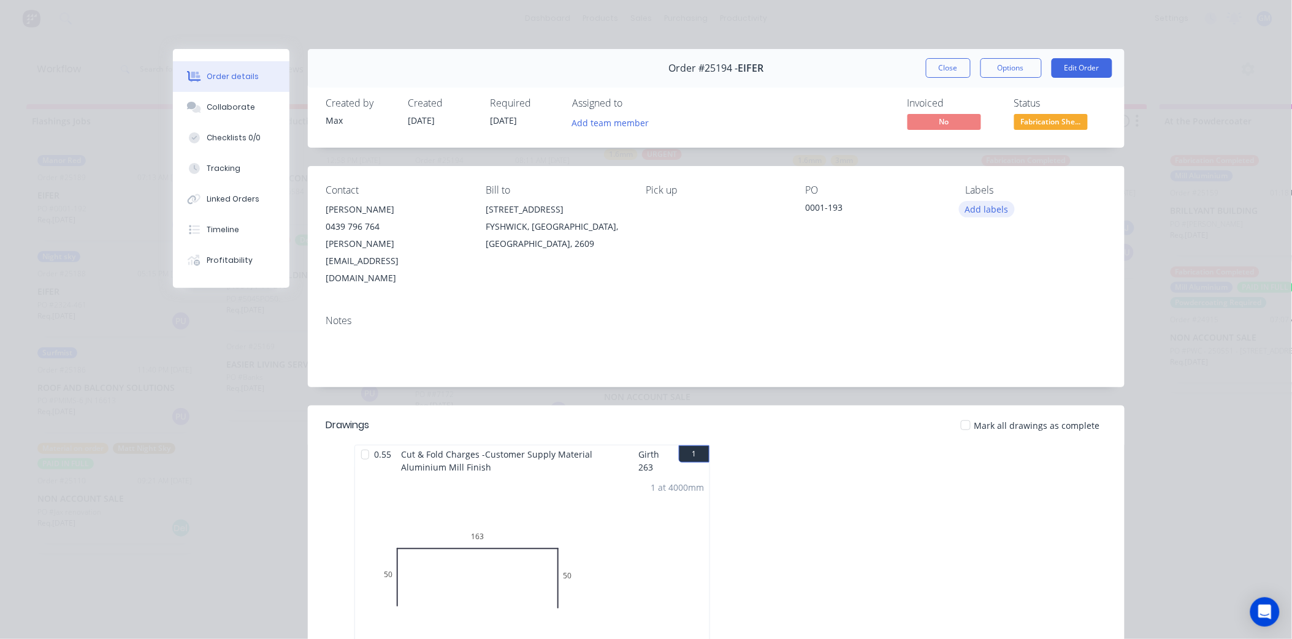
click at [967, 210] on button "Add labels" at bounding box center [987, 209] width 56 height 17
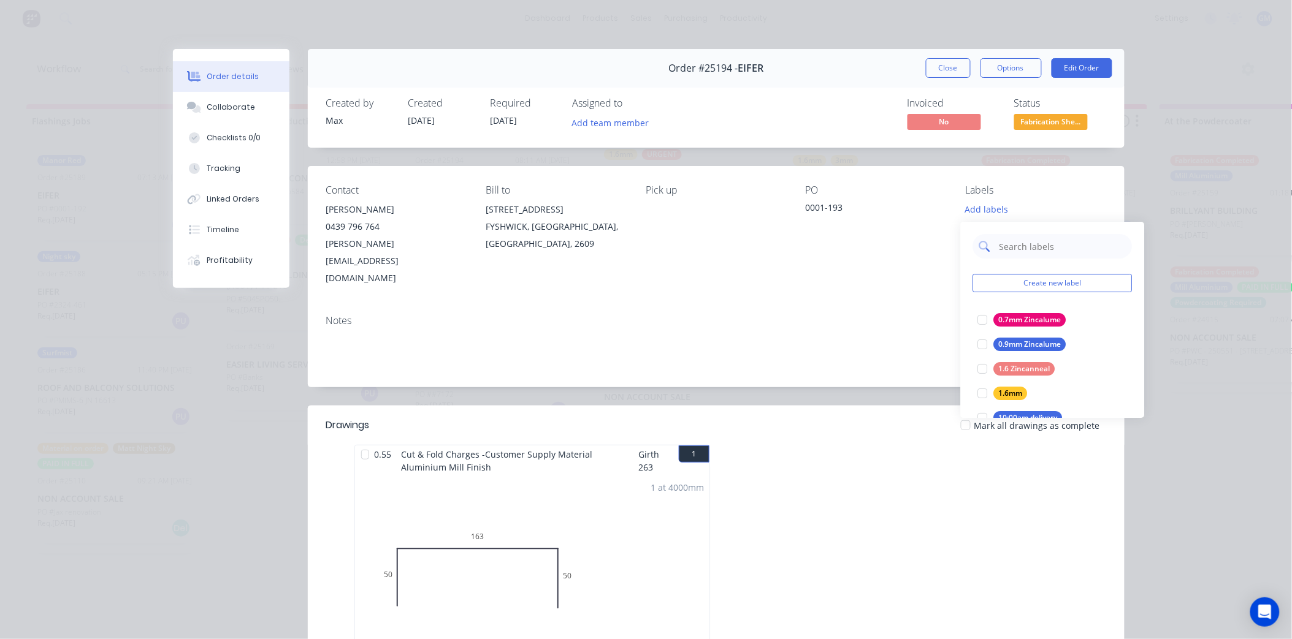
click at [1013, 238] on input "text" at bounding box center [1062, 246] width 128 height 25
type input "cus"
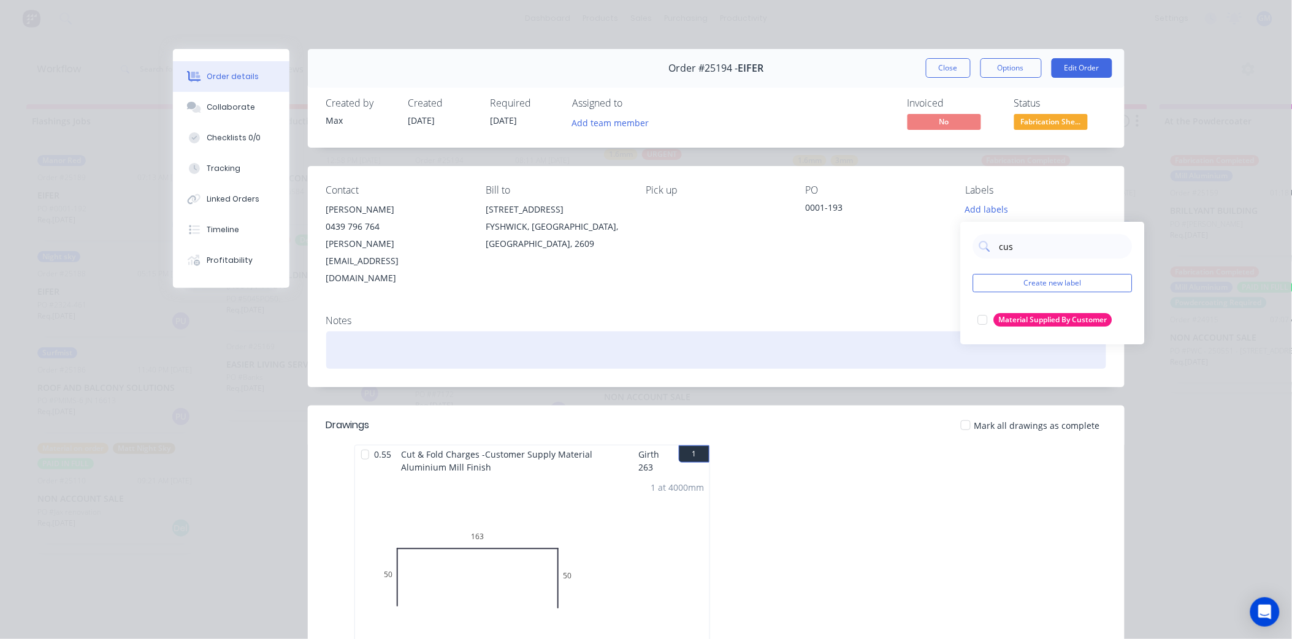
click at [990, 320] on div at bounding box center [983, 320] width 25 height 25
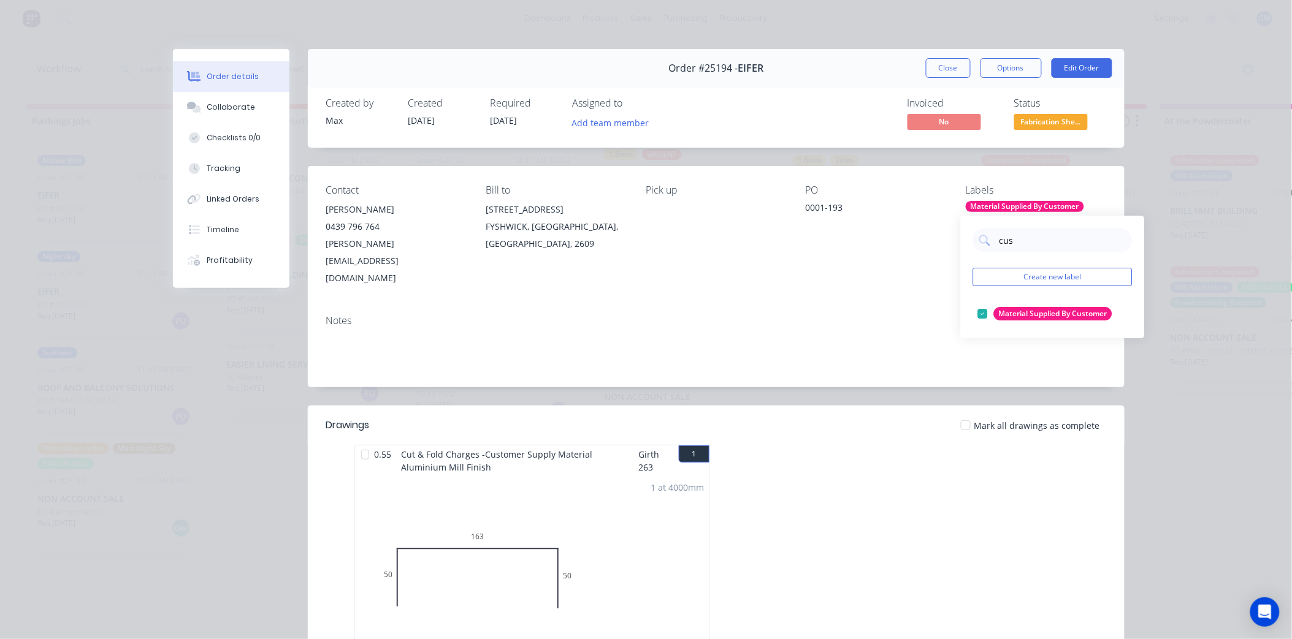
click at [793, 262] on div "Contact [PERSON_NAME] 0439 796 764 [PERSON_NAME][EMAIL_ADDRESS][DOMAIN_NAME] Bi…" at bounding box center [716, 235] width 817 height 139
click at [1043, 210] on div "Material Supplied By Customer" at bounding box center [1025, 206] width 118 height 11
drag, startPoint x: 1017, startPoint y: 246, endPoint x: 945, endPoint y: 254, distance: 72.2
click at [945, 254] on body "dashboard products sales purchasing productivity dashboard products Product Cat…" at bounding box center [646, 283] width 1292 height 566
type input "c"
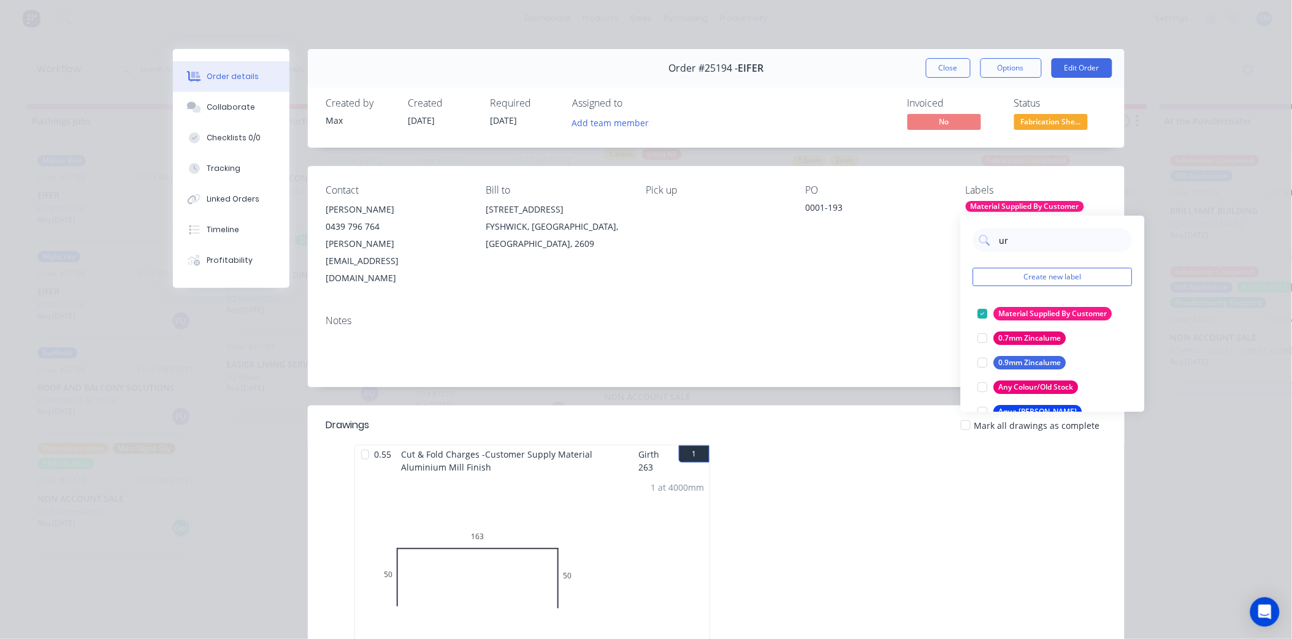
type input "urg"
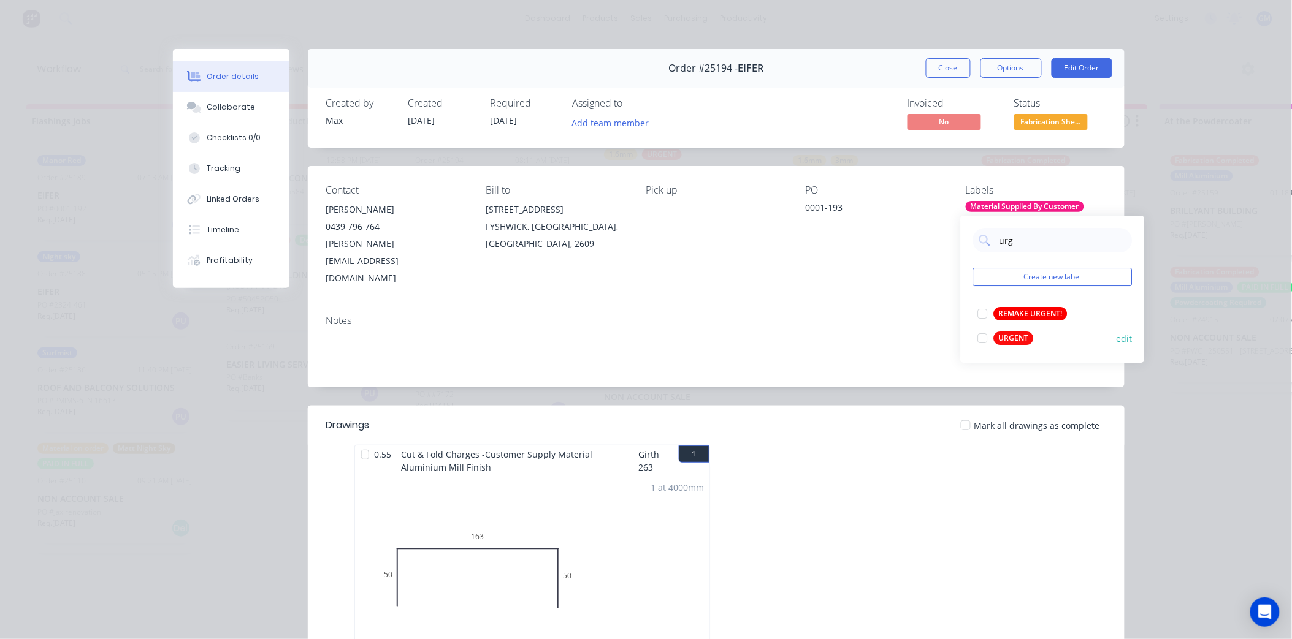
click at [984, 335] on div at bounding box center [983, 338] width 25 height 25
drag, startPoint x: 746, startPoint y: 261, endPoint x: 1018, endPoint y: 19, distance: 363.9
click at [757, 264] on div "Contact [PERSON_NAME] 0439 796 764 [PERSON_NAME][EMAIL_ADDRESS][DOMAIN_NAME] Bi…" at bounding box center [716, 235] width 817 height 139
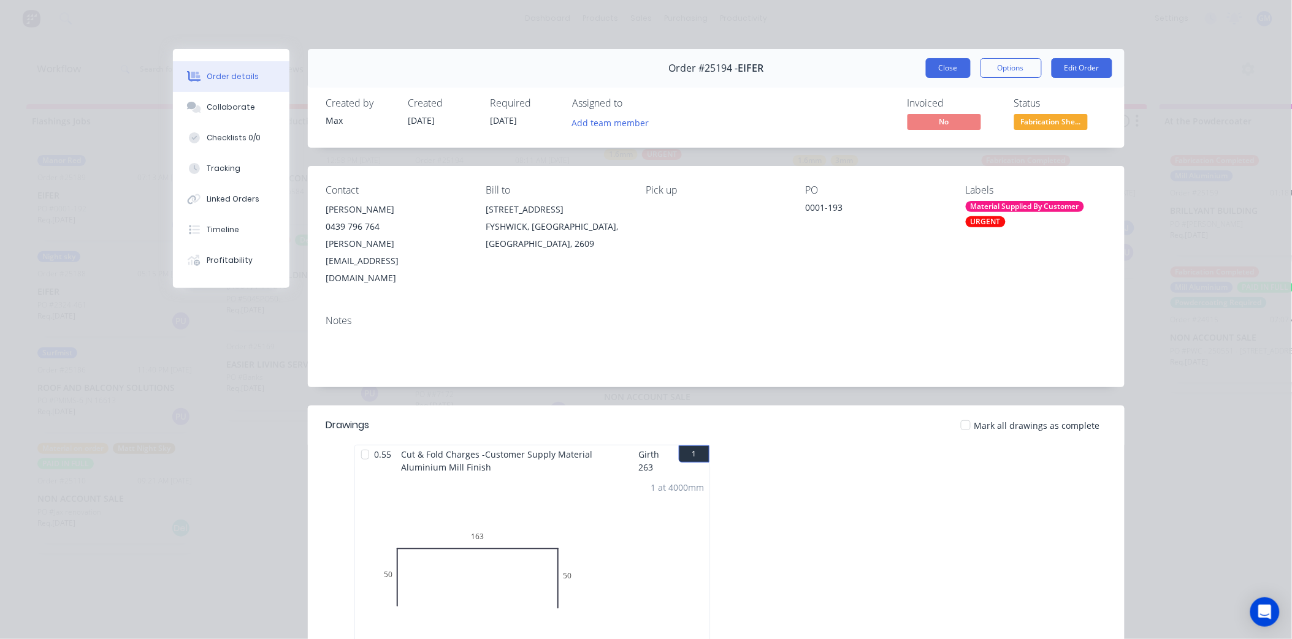
click at [941, 64] on button "Close" at bounding box center [948, 68] width 45 height 20
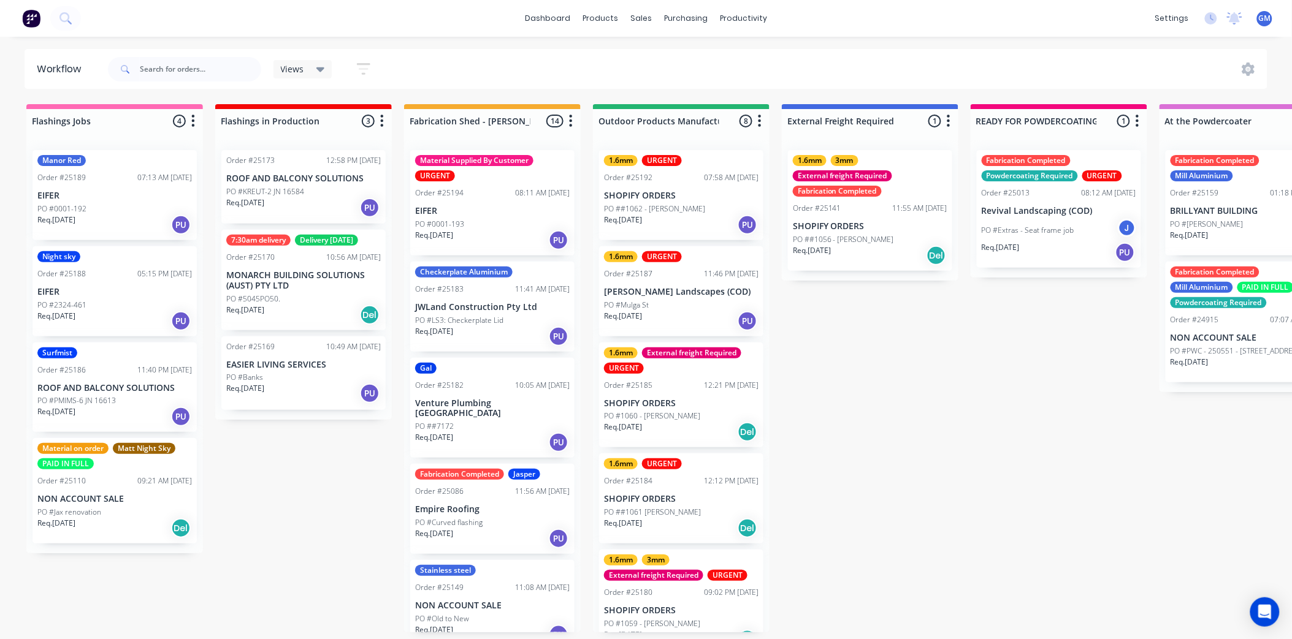
scroll to position [310, 0]
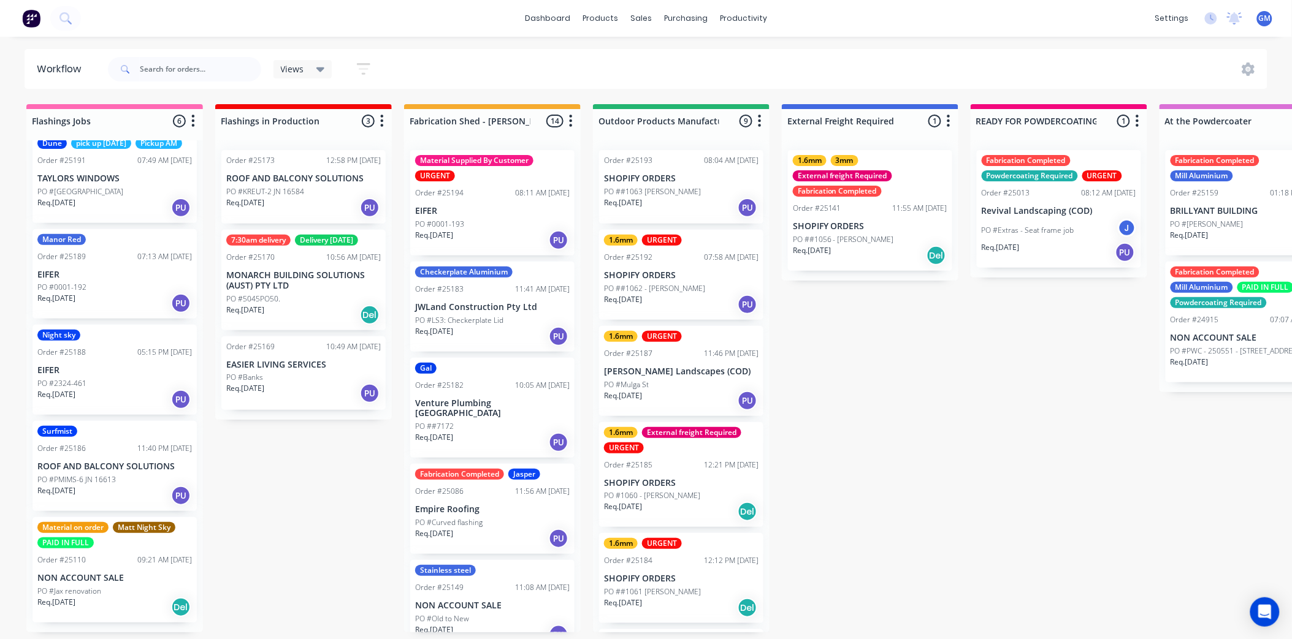
click at [682, 188] on div "PO ##1063 John Moss" at bounding box center [681, 191] width 154 height 11
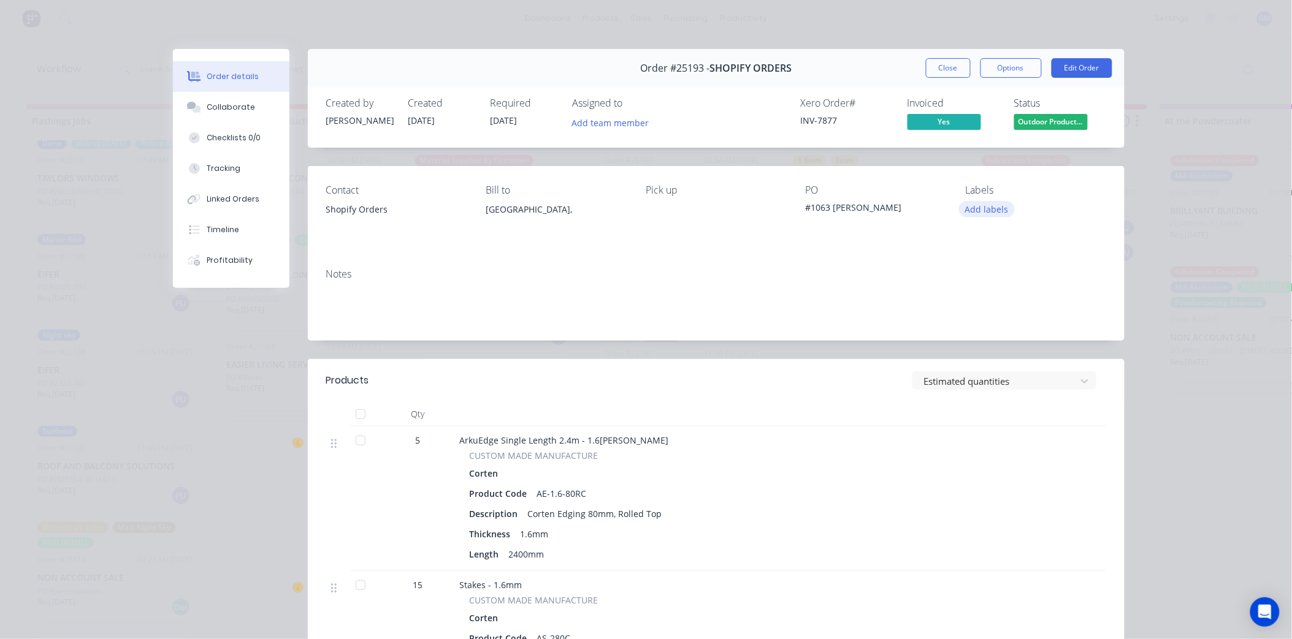
click at [972, 213] on button "Add labels" at bounding box center [987, 209] width 56 height 17
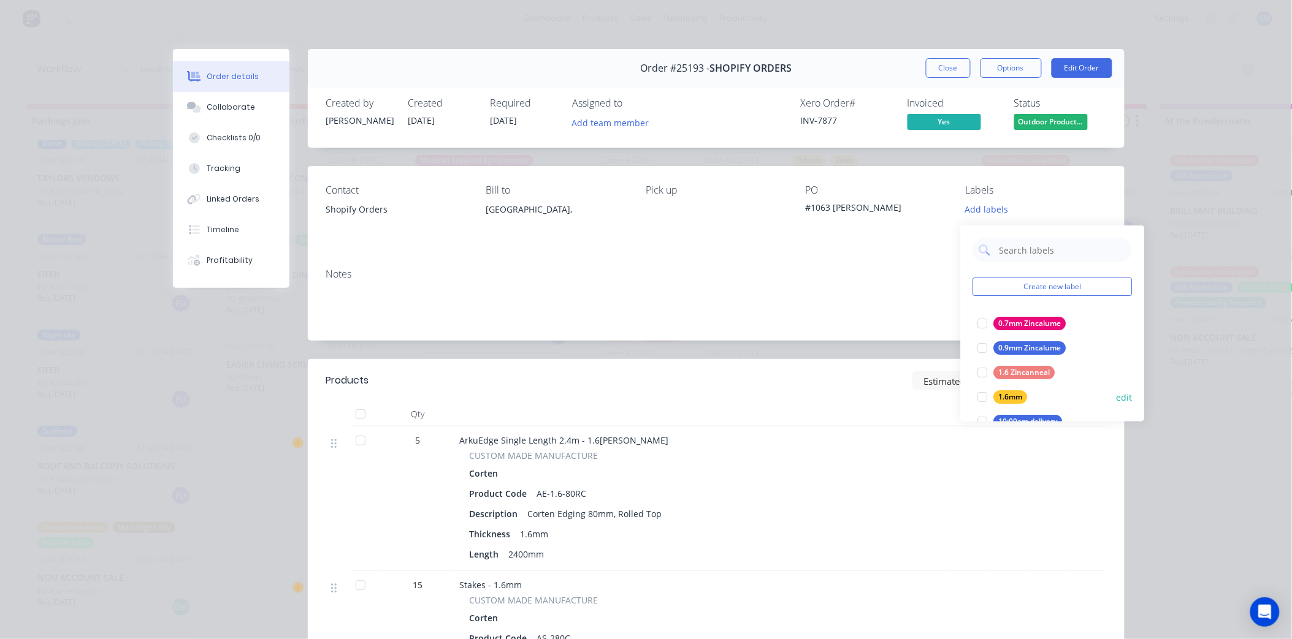
click at [978, 391] on div at bounding box center [983, 397] width 25 height 25
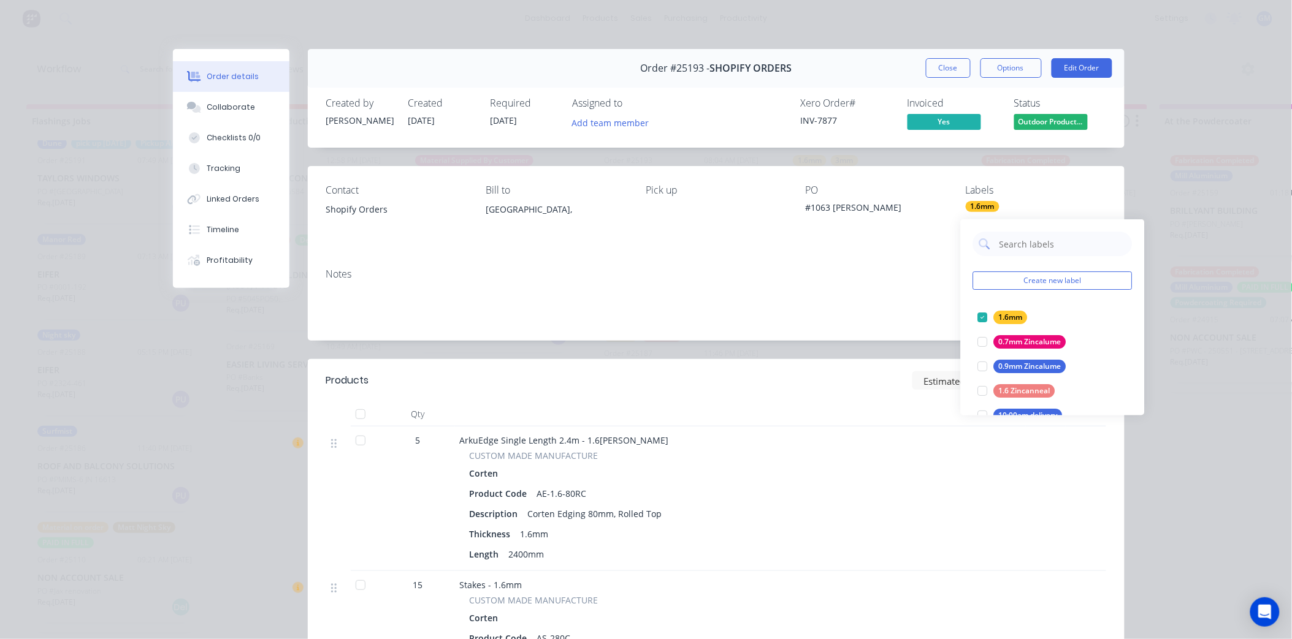
click at [644, 270] on div "Notes" at bounding box center [716, 275] width 780 height 12
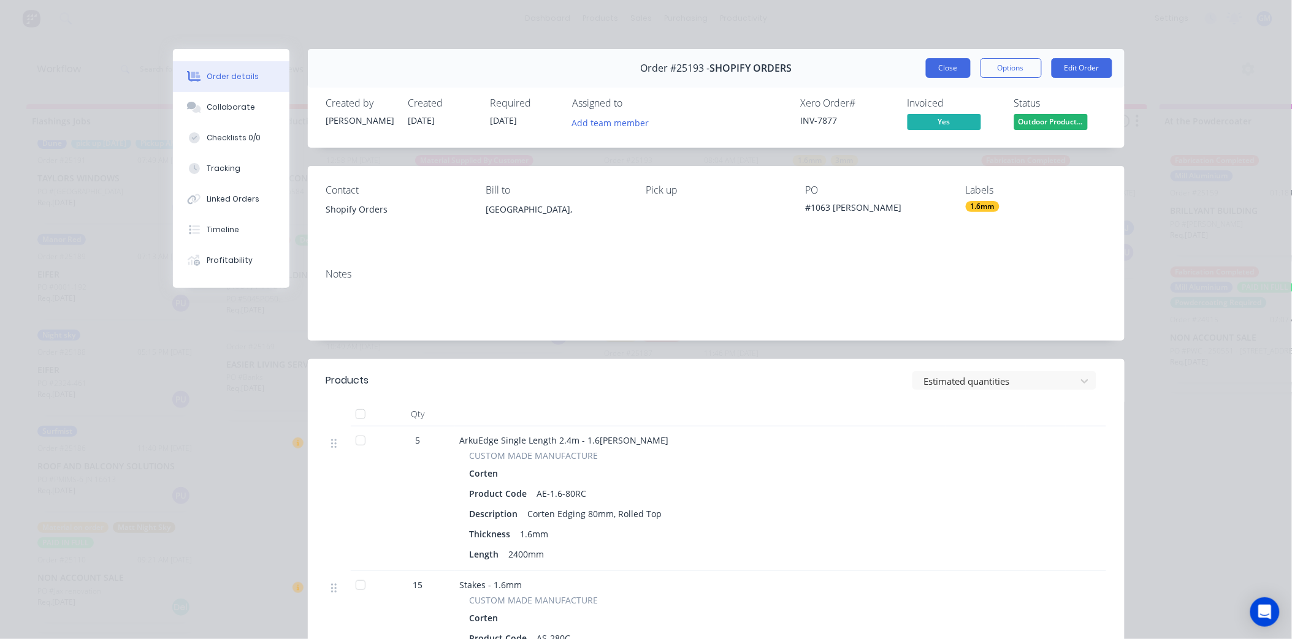
click at [952, 68] on button "Close" at bounding box center [948, 68] width 45 height 20
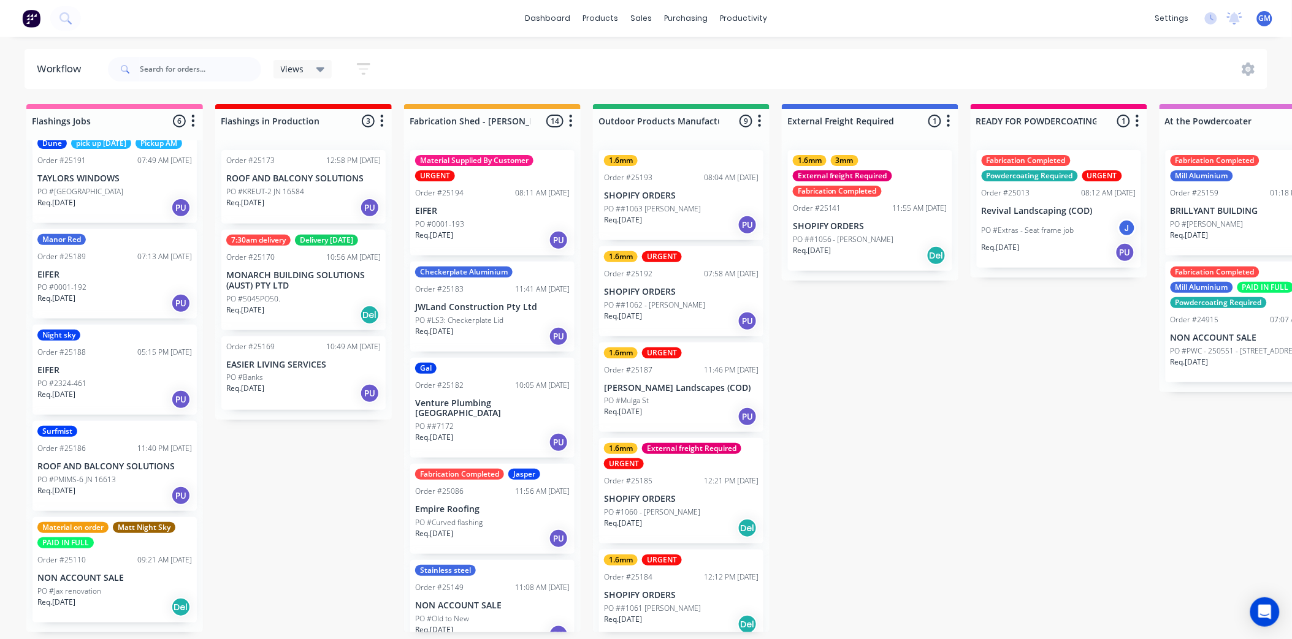
click at [700, 288] on p "SHOPIFY ORDERS" at bounding box center [681, 292] width 154 height 10
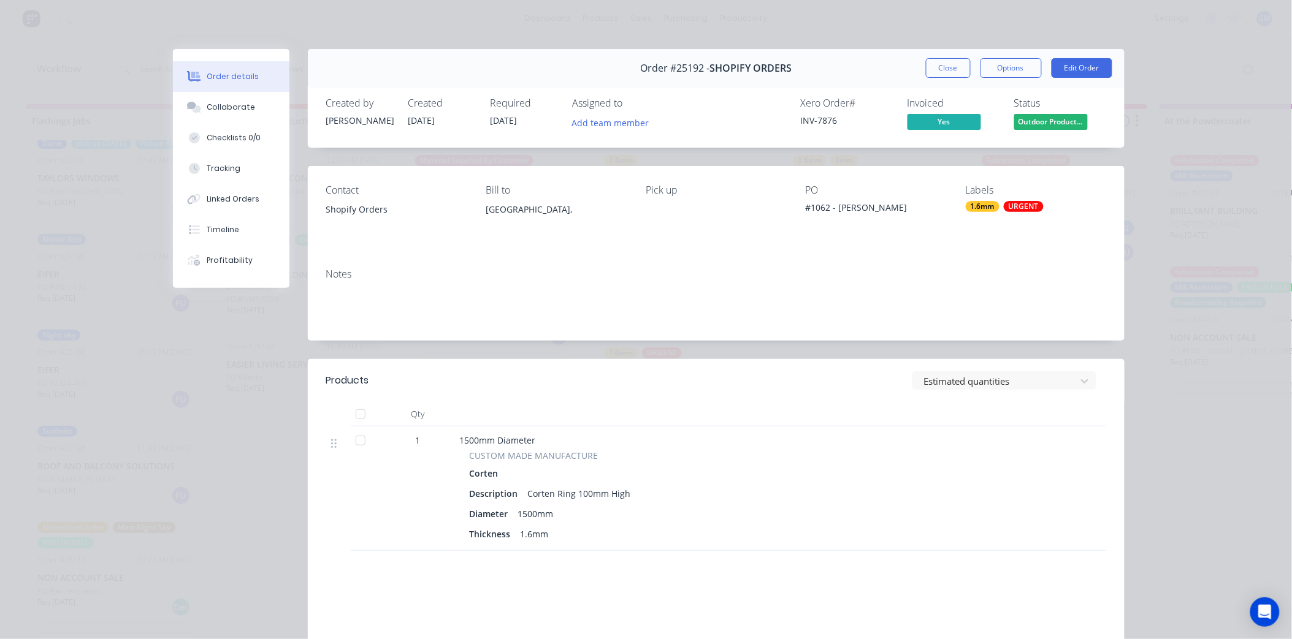
click at [1025, 215] on div "Labels 1.6mm URGENT" at bounding box center [1036, 213] width 140 height 56
click at [1021, 206] on div "URGENT" at bounding box center [1024, 206] width 40 height 11
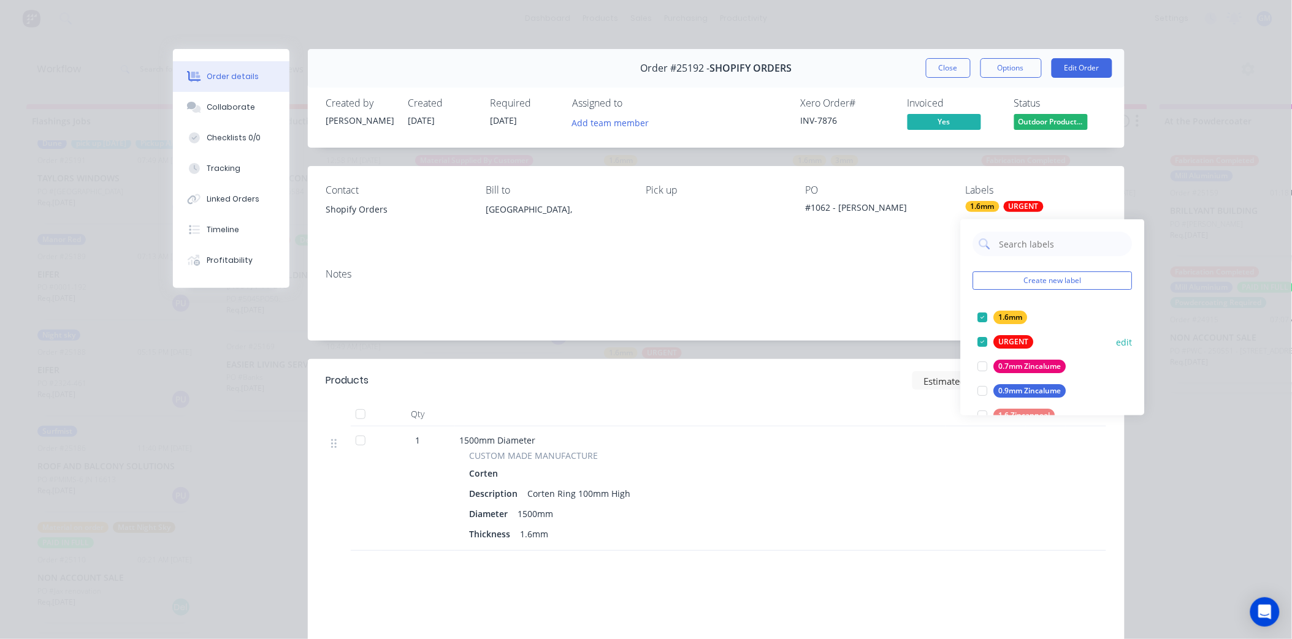
click at [985, 336] on div at bounding box center [983, 342] width 25 height 25
click at [944, 69] on button "Close" at bounding box center [948, 68] width 45 height 20
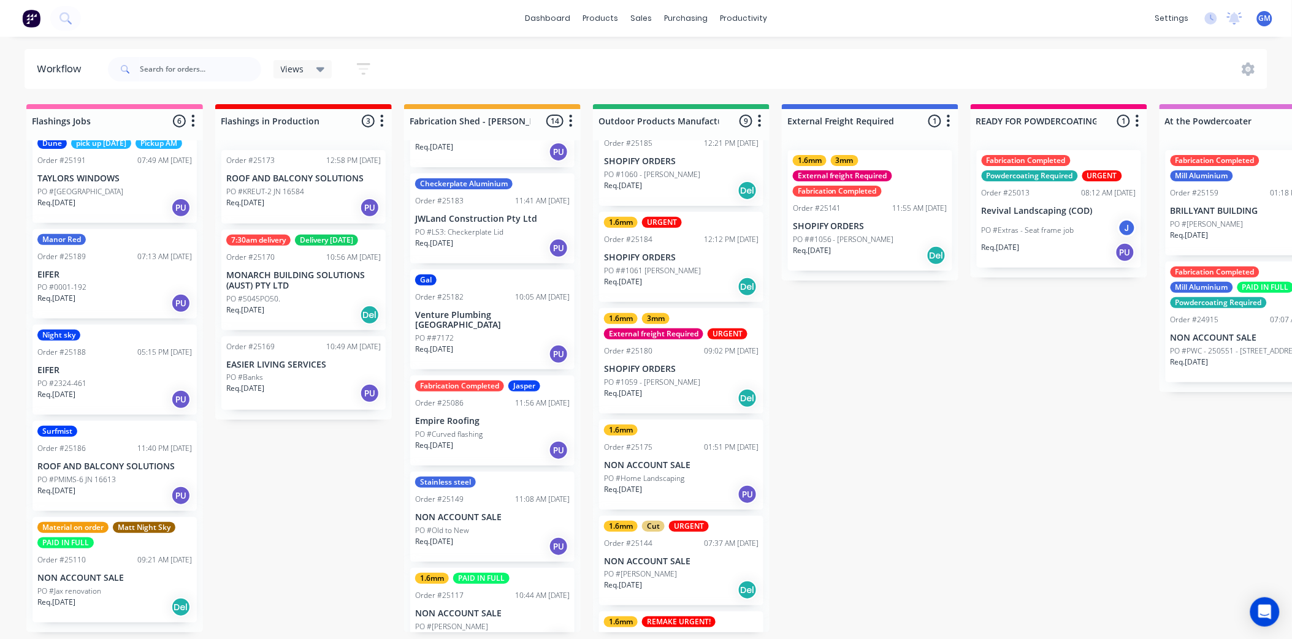
scroll to position [204, 0]
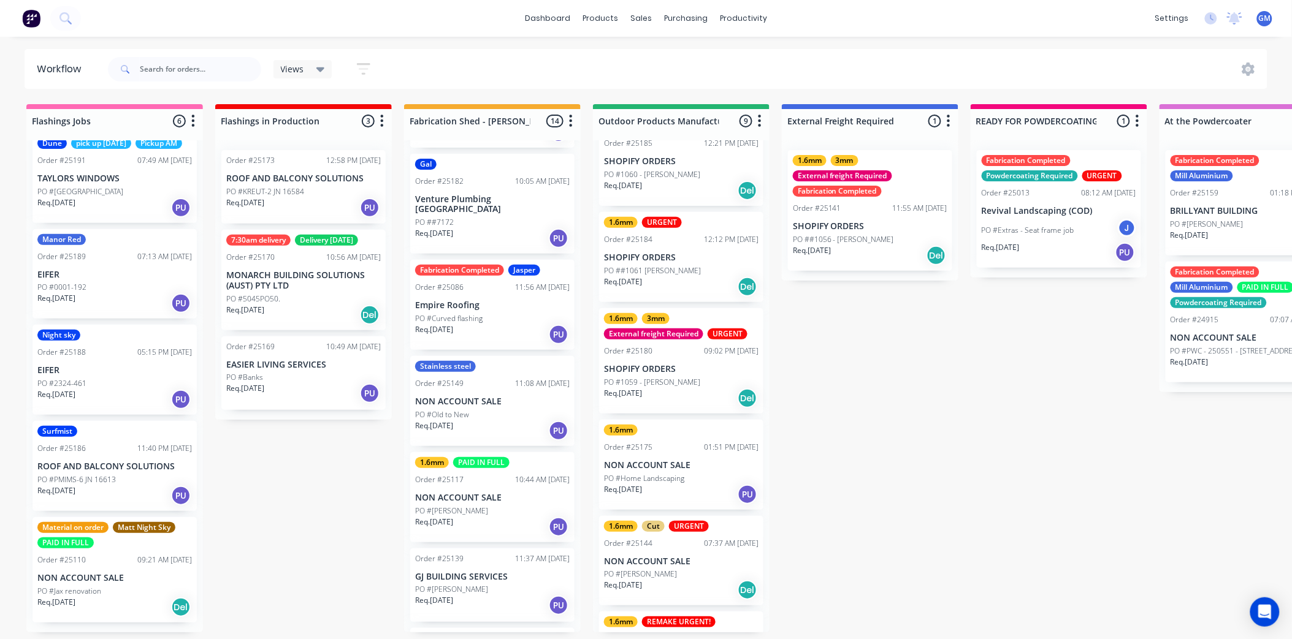
click at [502, 410] on div "PO #Old to New" at bounding box center [492, 415] width 154 height 11
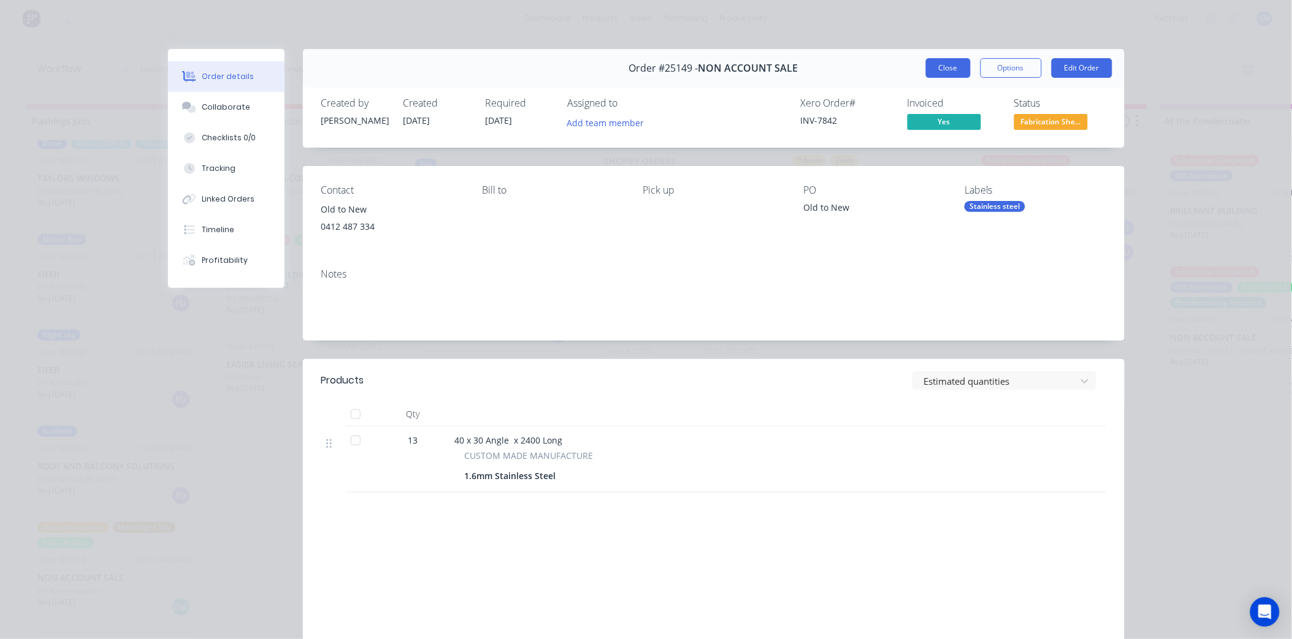
click at [936, 68] on button "Close" at bounding box center [948, 68] width 45 height 20
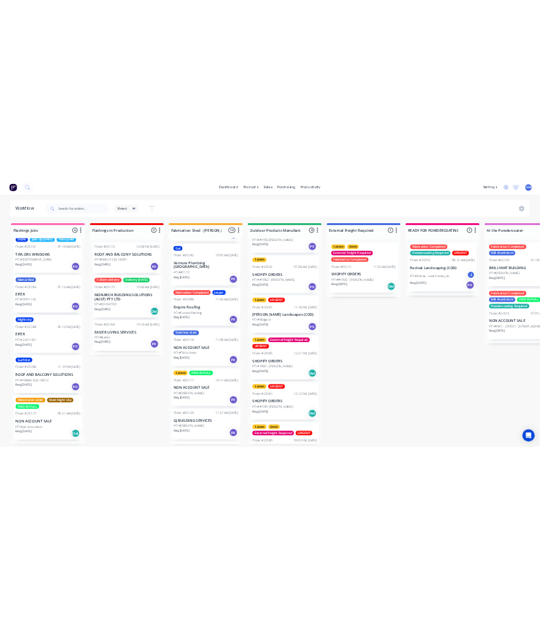
scroll to position [0, 0]
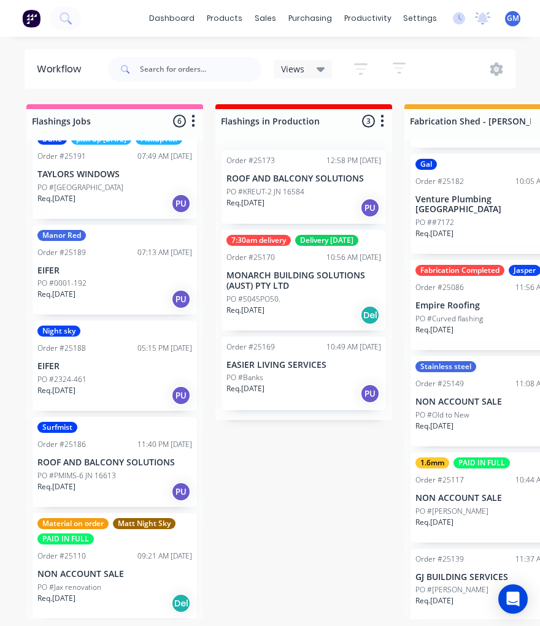
drag, startPoint x: 308, startPoint y: 522, endPoint x: 342, endPoint y: 492, distance: 45.2
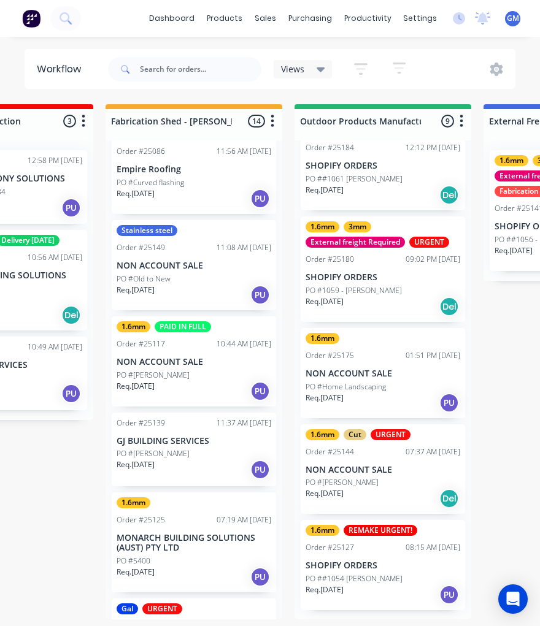
scroll to position [362, 0]
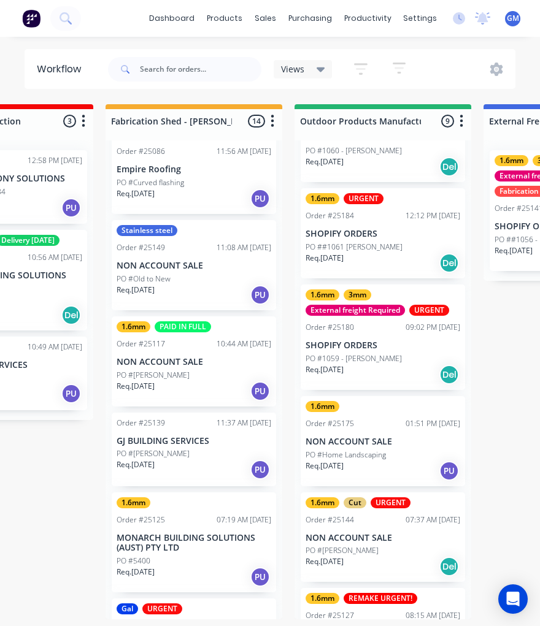
click at [400, 348] on p "SHOPIFY ORDERS" at bounding box center [382, 345] width 154 height 10
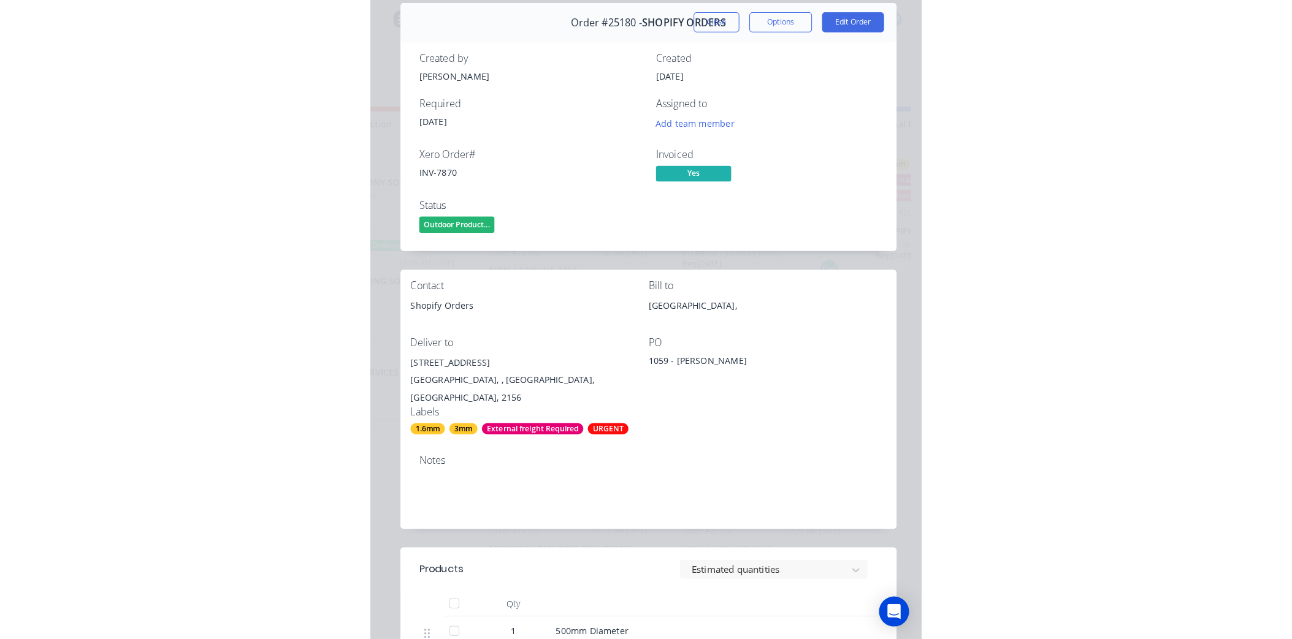
scroll to position [0, 0]
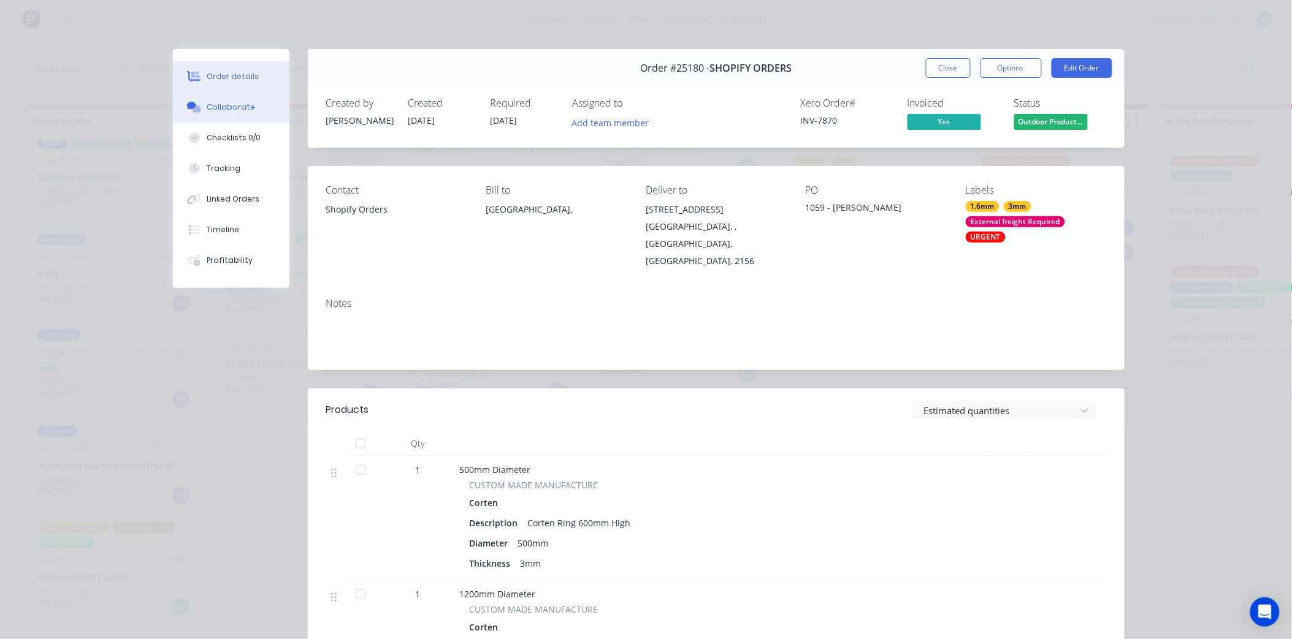
click at [236, 109] on div "Collaborate" at bounding box center [231, 107] width 48 height 11
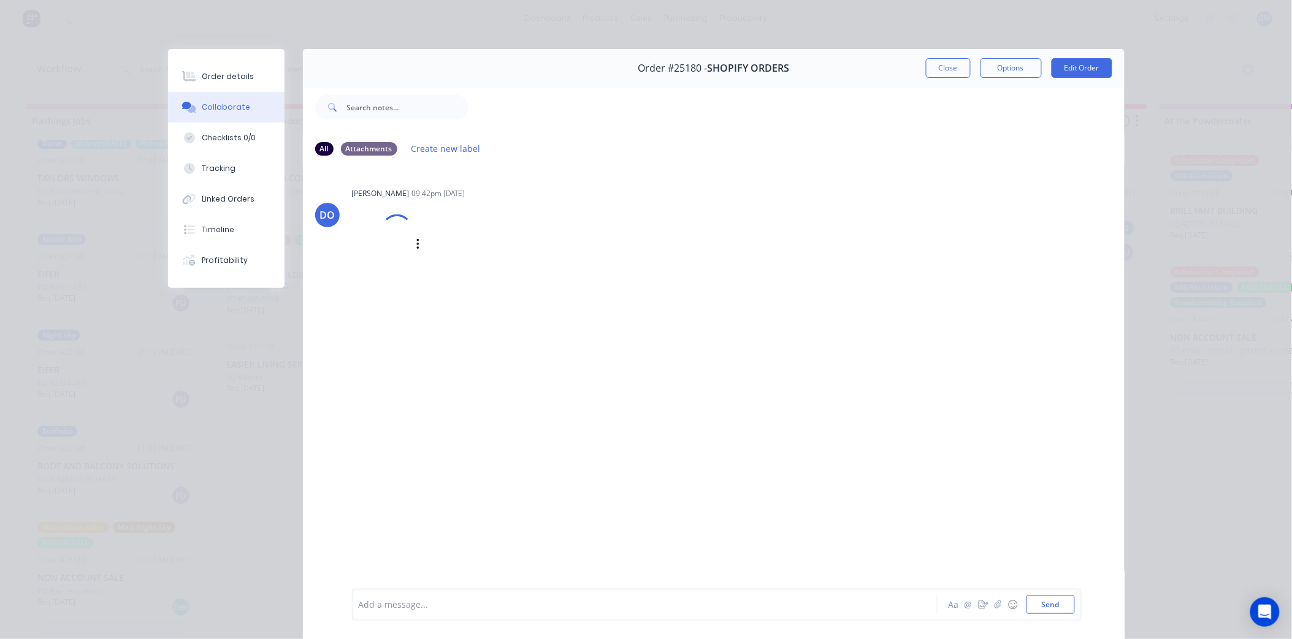
click at [390, 235] on div at bounding box center [396, 230] width 40 height 40
click at [236, 77] on div "Order details" at bounding box center [228, 76] width 52 height 11
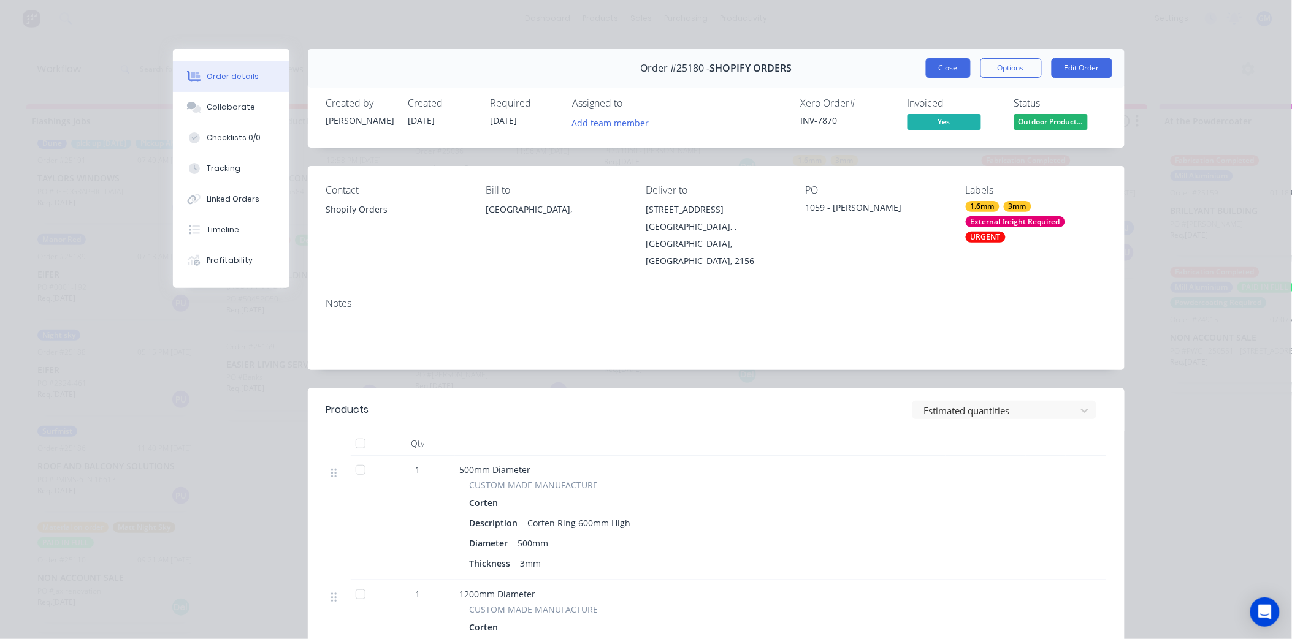
click at [945, 64] on button "Close" at bounding box center [948, 68] width 45 height 20
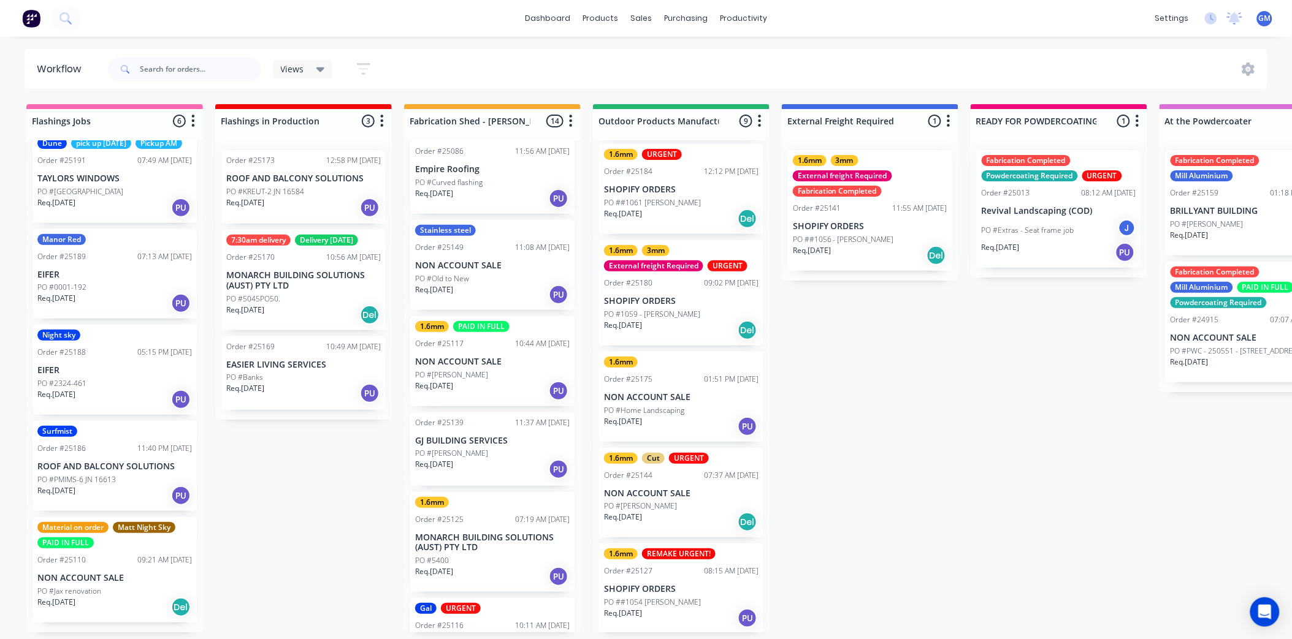
scroll to position [3, 0]
click at [668, 490] on p "NON ACCOUNT SALE" at bounding box center [681, 494] width 154 height 10
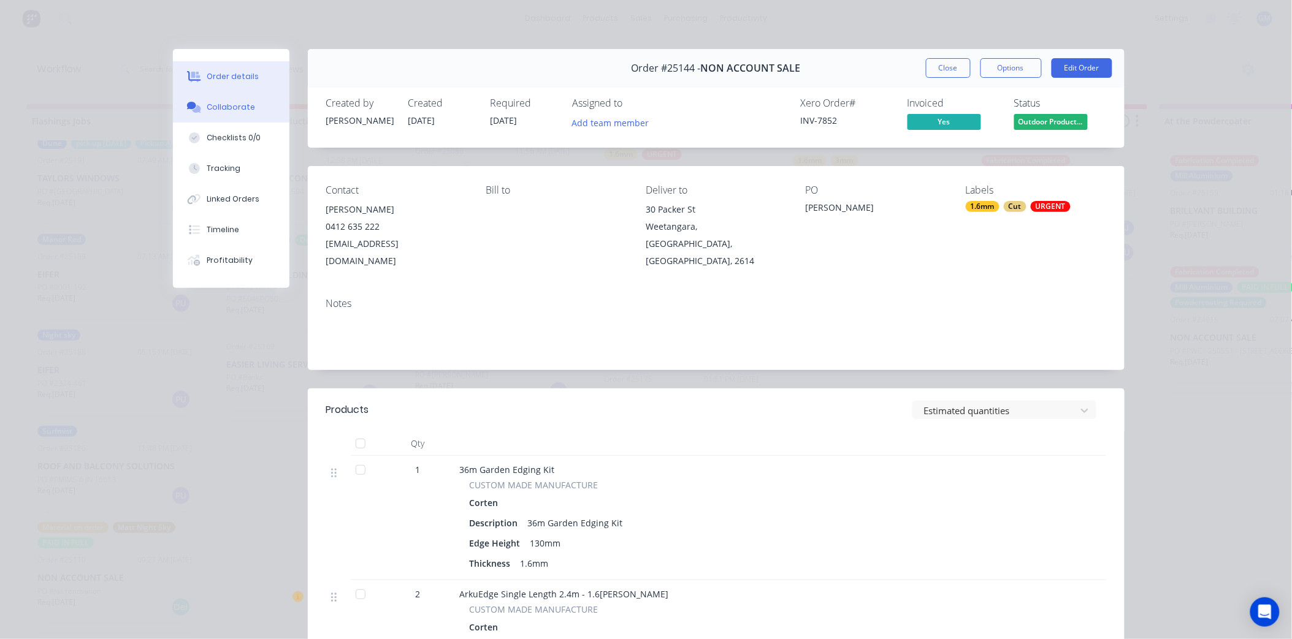
click at [213, 102] on div "Collaborate" at bounding box center [231, 107] width 48 height 11
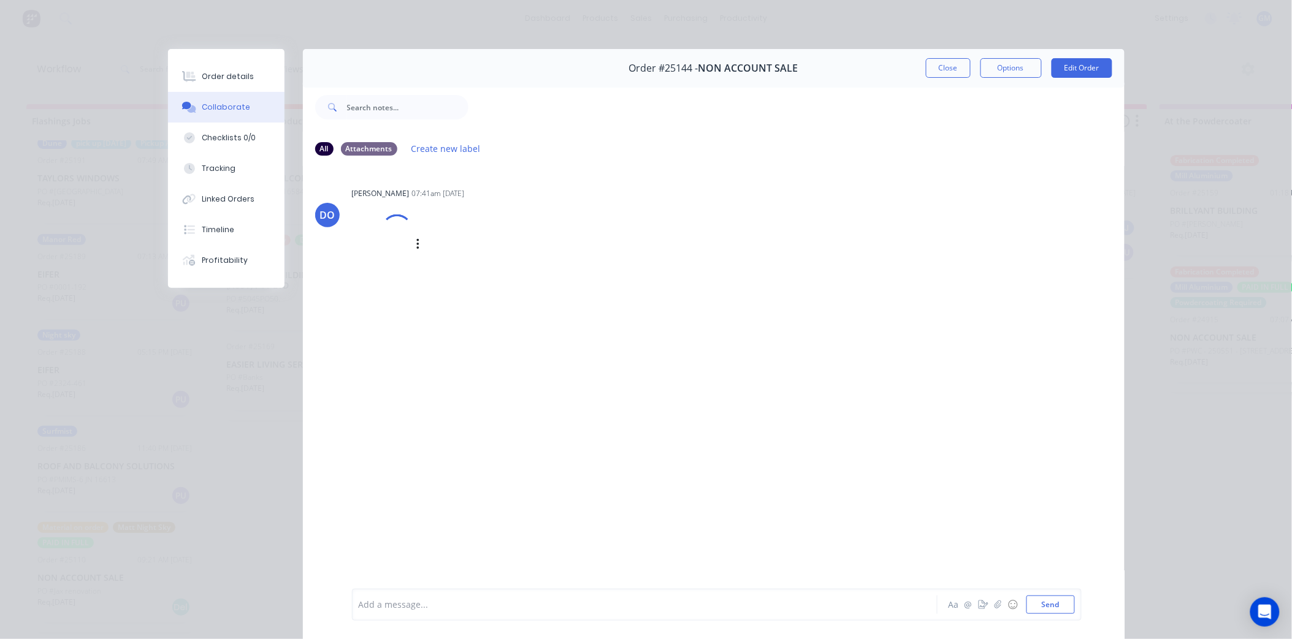
click at [384, 233] on div at bounding box center [397, 230] width 44 height 44
